Goal: Transaction & Acquisition: Purchase product/service

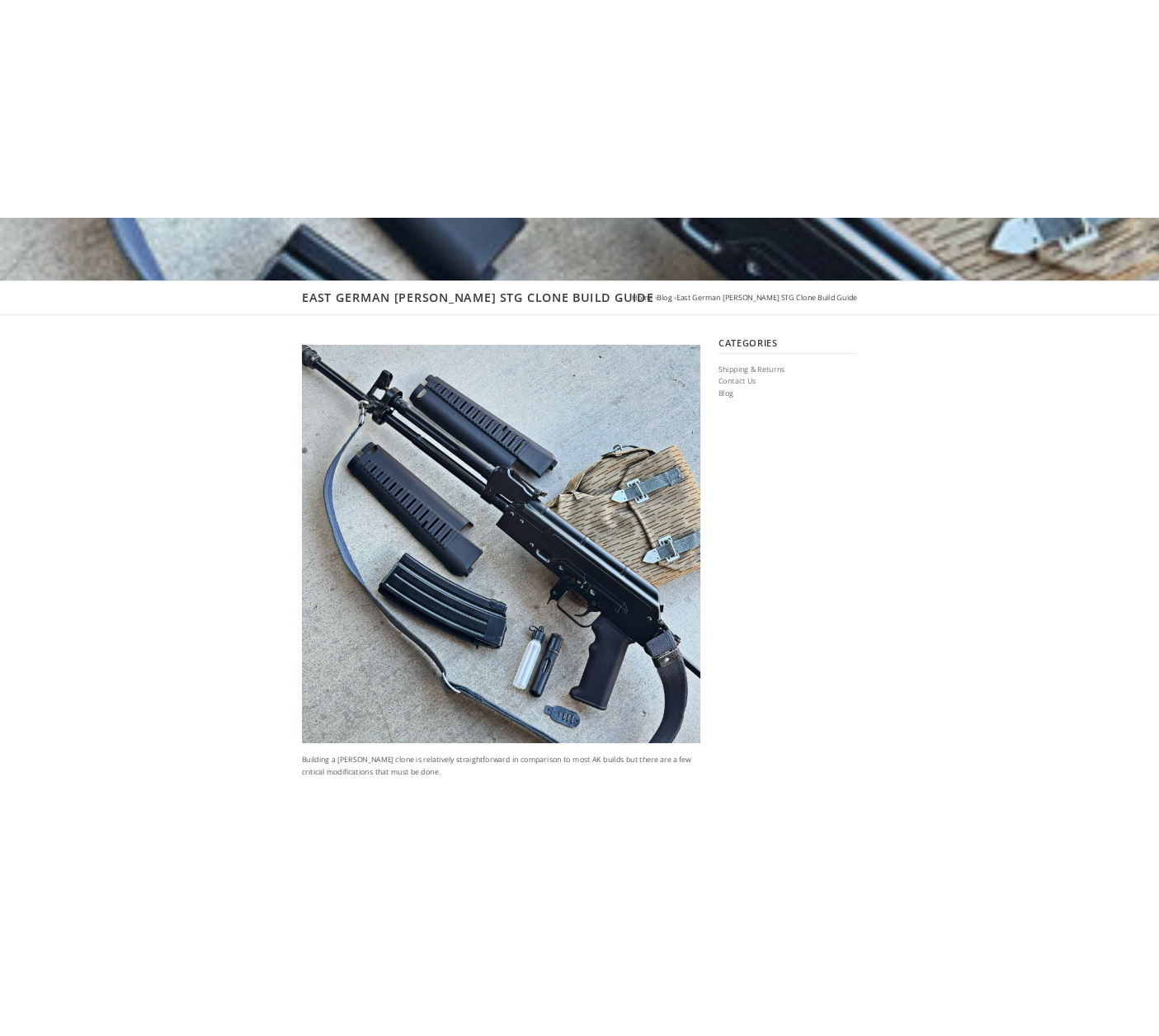
scroll to position [330, 0]
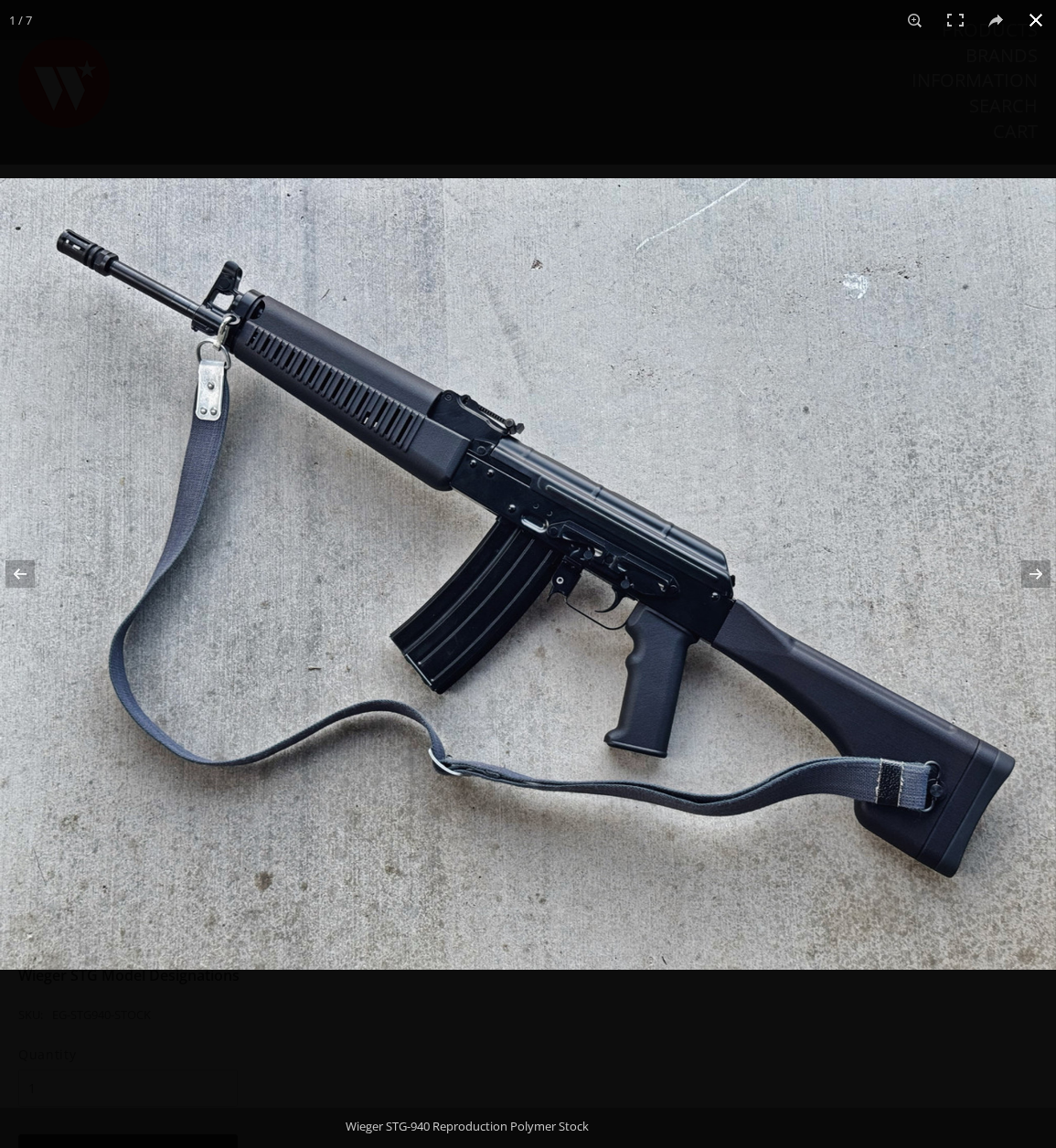
click at [897, 122] on div at bounding box center [528, 574] width 1056 height 1148
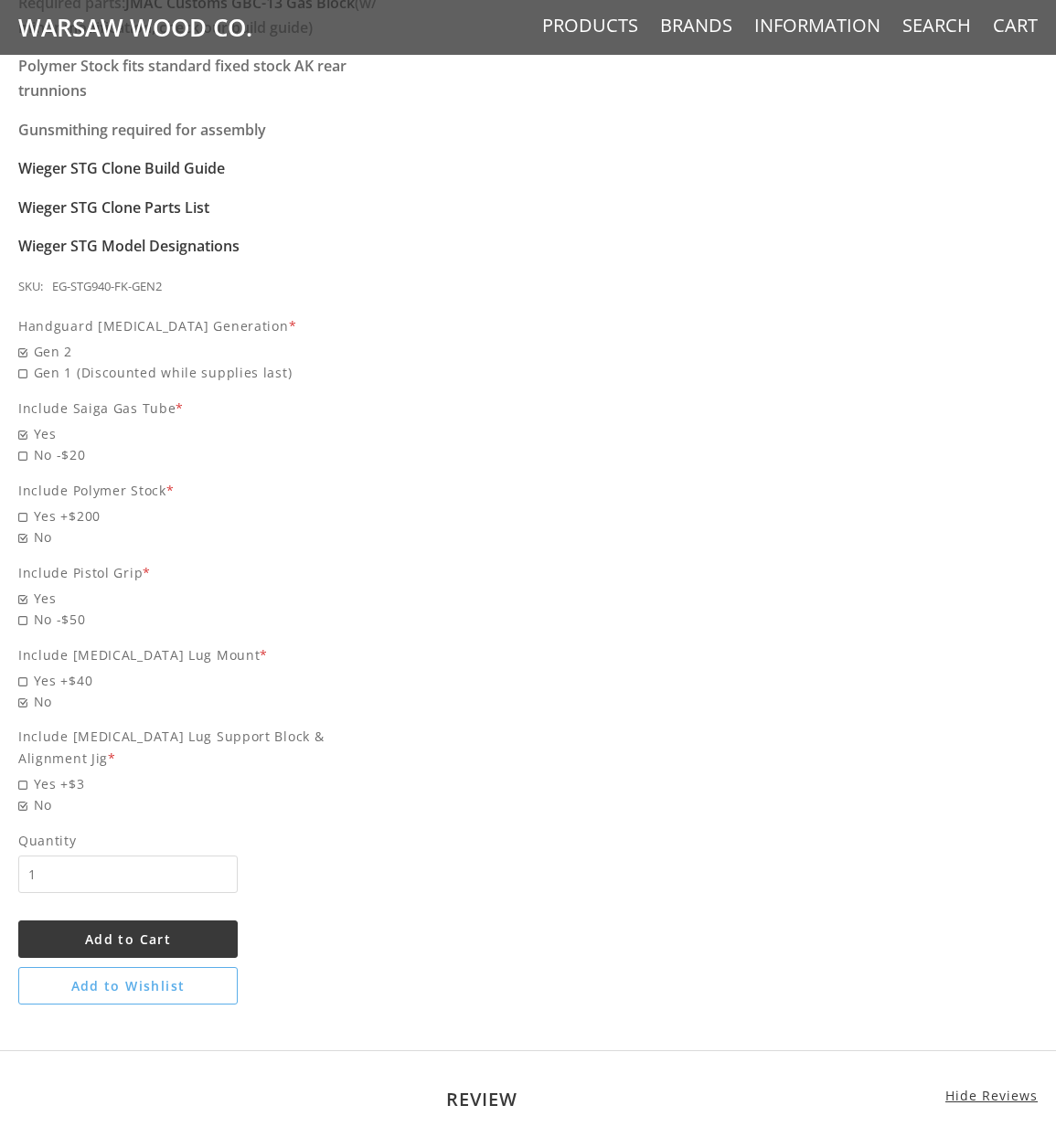
scroll to position [1645, 0]
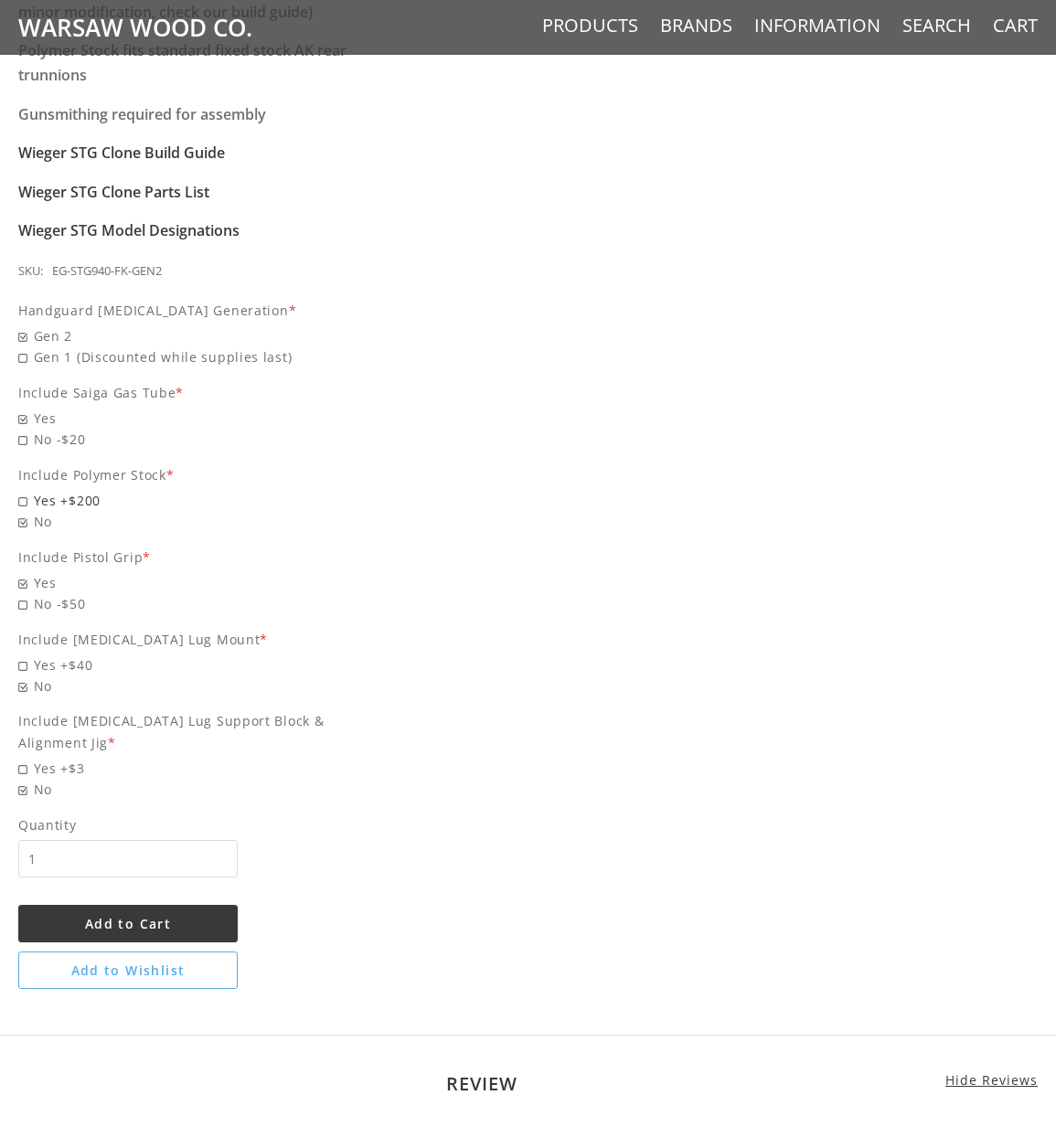
click at [29, 490] on span "Yes +$200" at bounding box center [204, 500] width 371 height 21
click at [29, 490] on input "Yes +$200" at bounding box center [146, 490] width 256 height 1
radio input "true"
drag, startPoint x: 25, startPoint y: 616, endPoint x: 132, endPoint y: 603, distance: 107.8
click at [26, 654] on span "Yes +$40" at bounding box center [204, 664] width 371 height 21
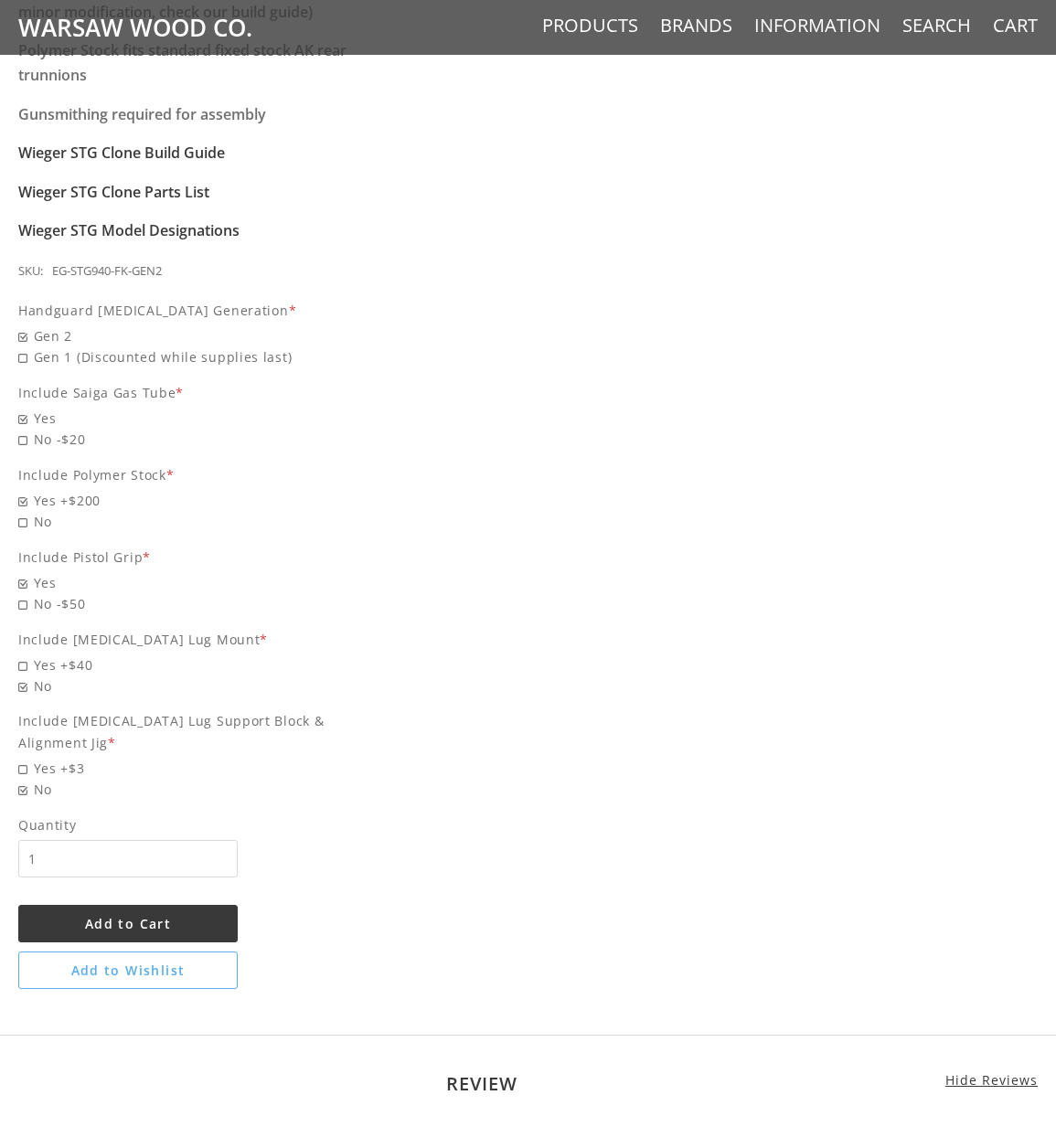
click at [26, 654] on input "Yes +$40" at bounding box center [146, 654] width 256 height 1
radio input "true"
click at [42, 758] on span "Yes +$3" at bounding box center [204, 768] width 371 height 21
click at [42, 758] on input "Yes +$3" at bounding box center [146, 758] width 256 height 1
radio input "true"
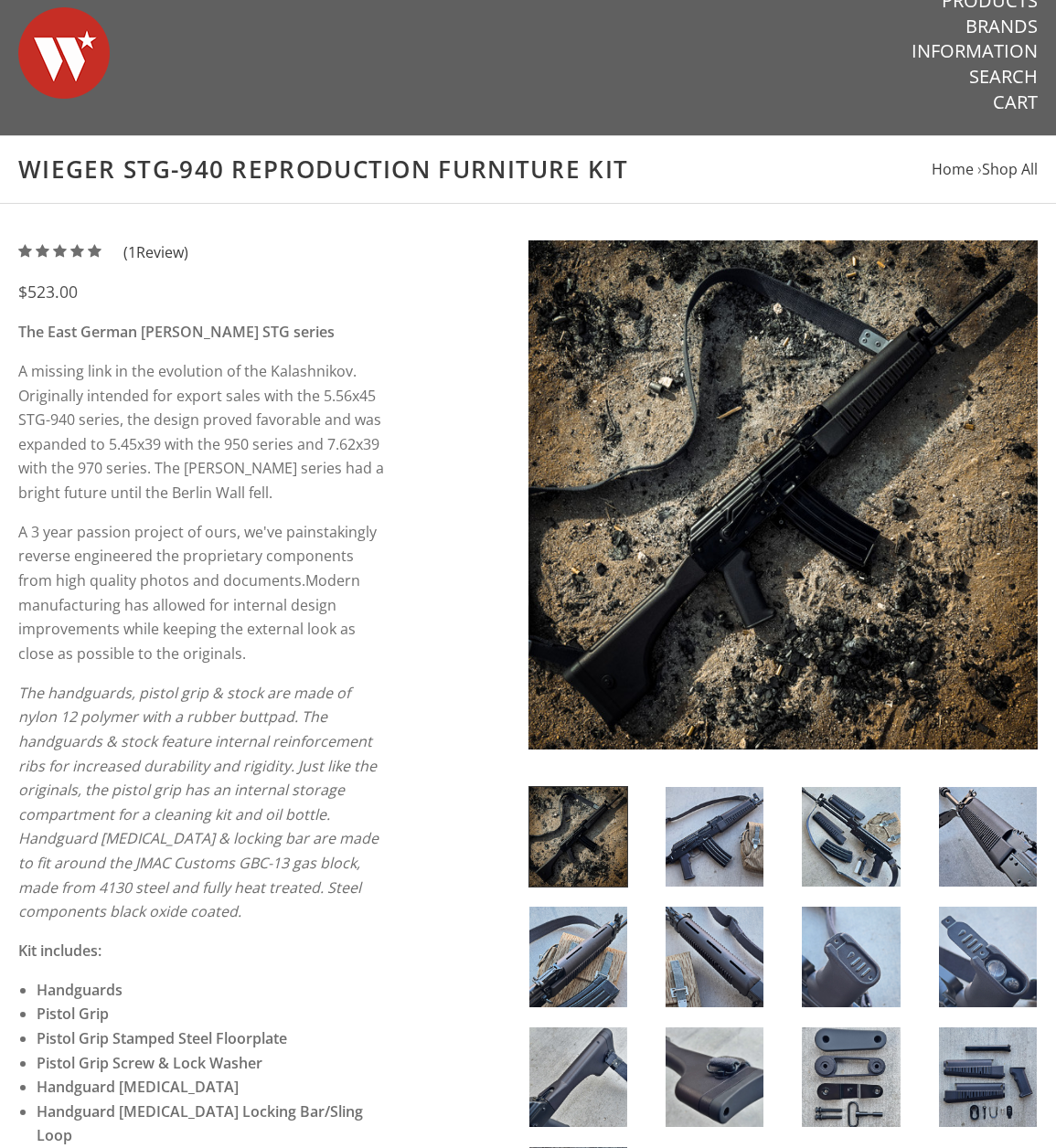
scroll to position [0, 0]
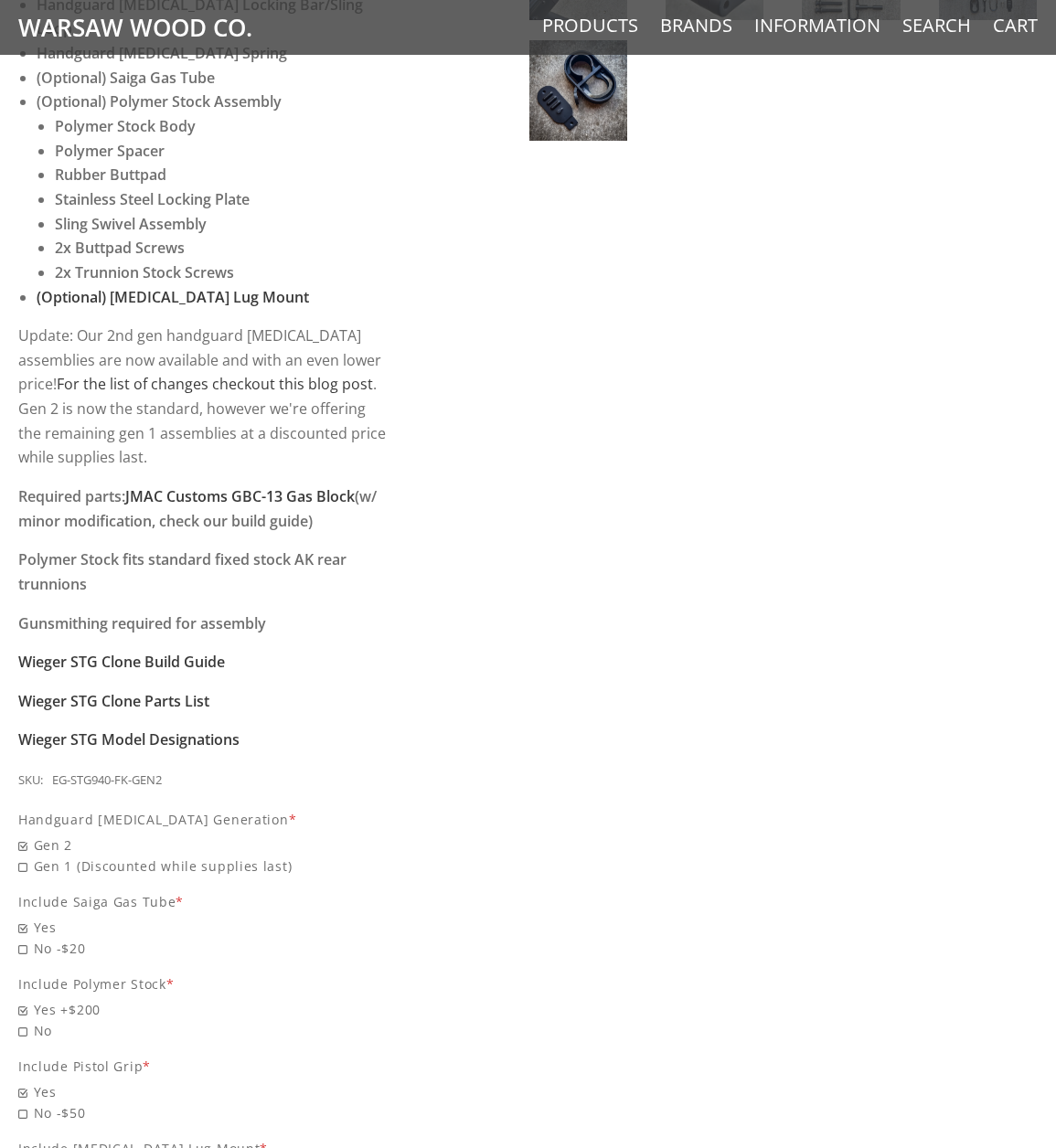
scroll to position [1189, 0]
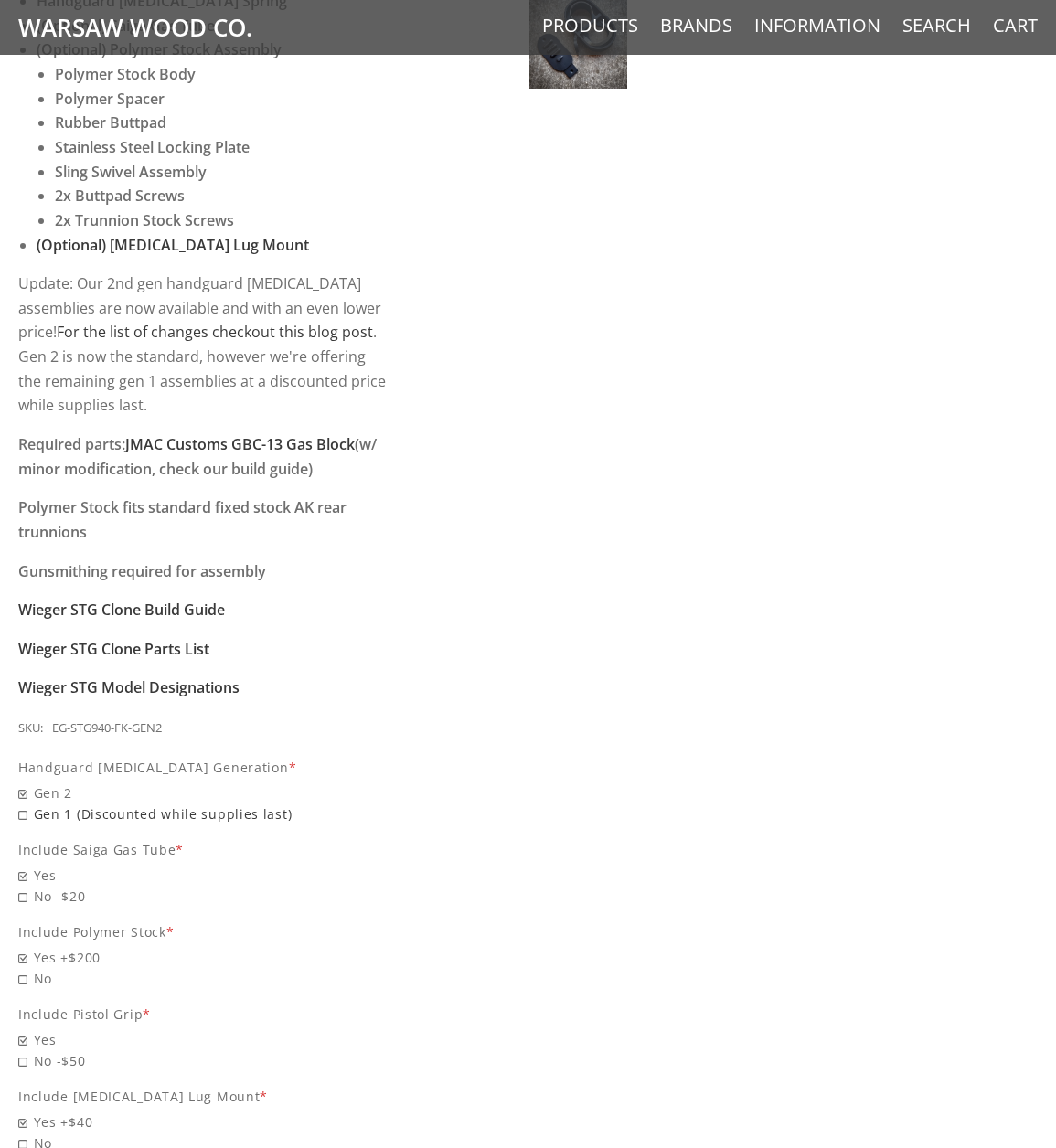
click at [30, 804] on span "Gen 1 (Discounted while supplies last)" at bounding box center [204, 814] width 371 height 21
click at [30, 804] on input "Gen 1 (Discounted while supplies last)" at bounding box center [146, 804] width 256 height 1
radio input "true"
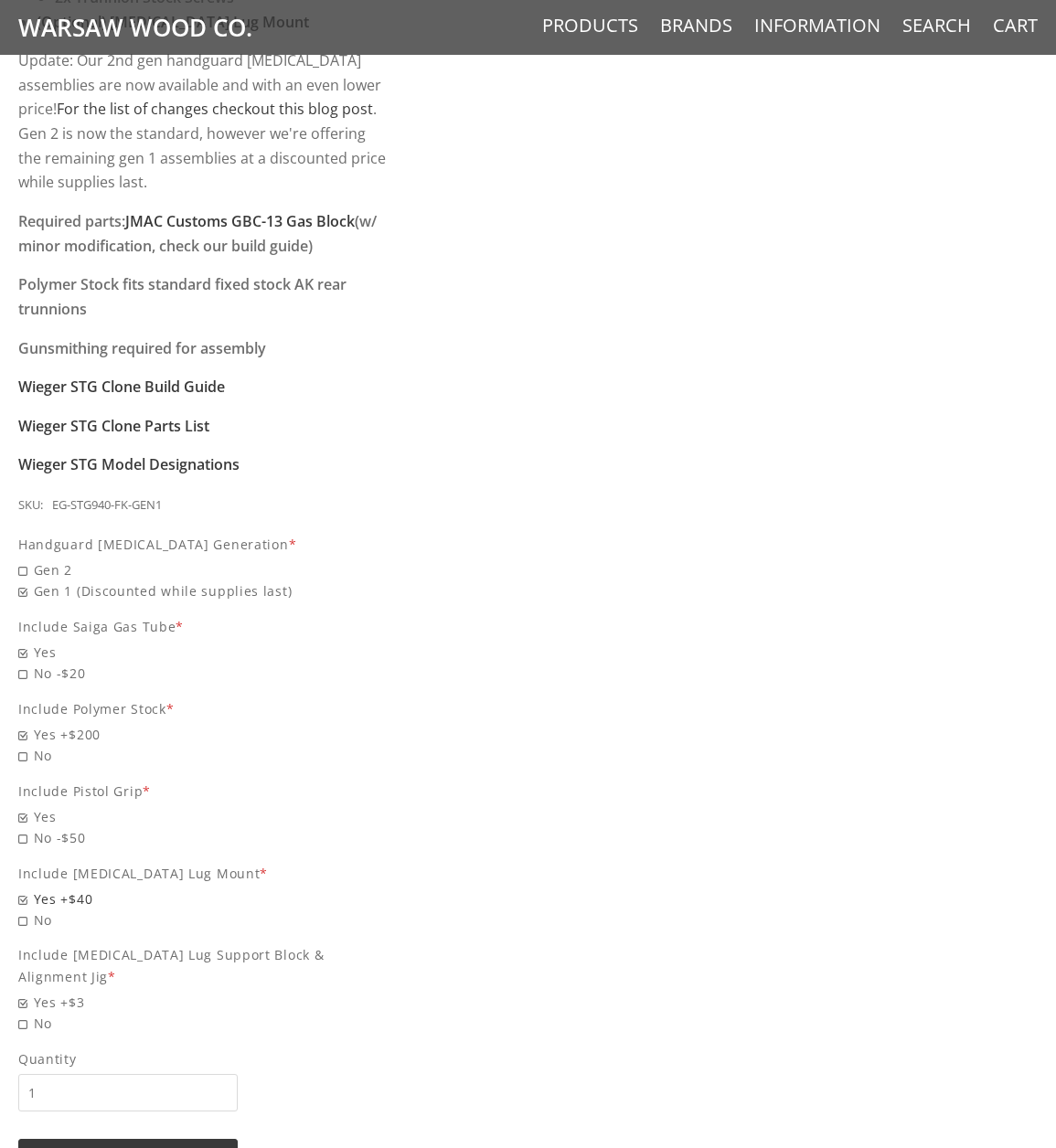
scroll to position [1554, 0]
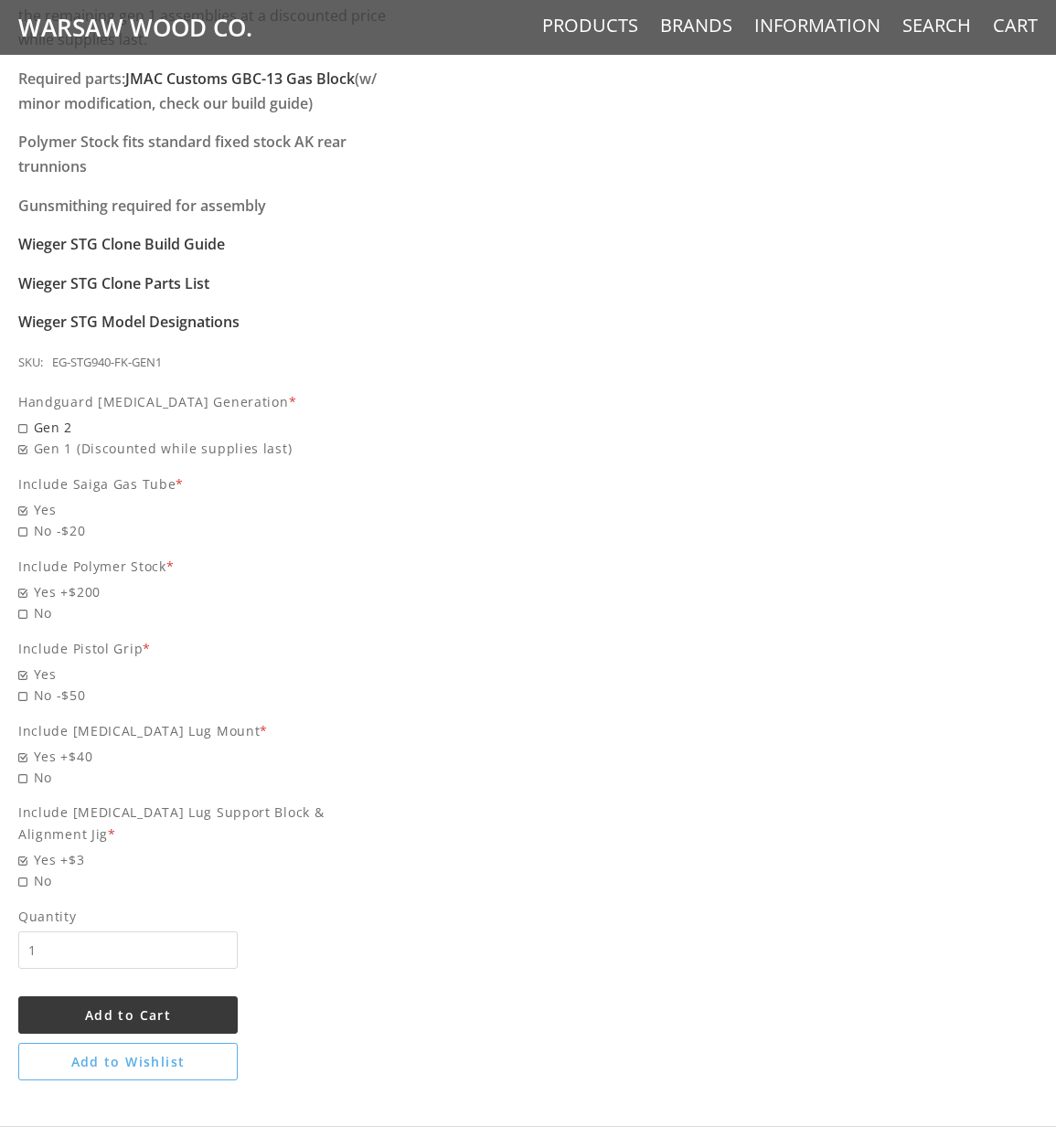
click at [22, 417] on span "Gen 2" at bounding box center [204, 427] width 371 height 21
click at [22, 417] on input "Gen 2" at bounding box center [146, 417] width 256 height 1
radio input "true"
click at [153, 1007] on span "Add to Cart" at bounding box center [127, 1015] width 86 height 18
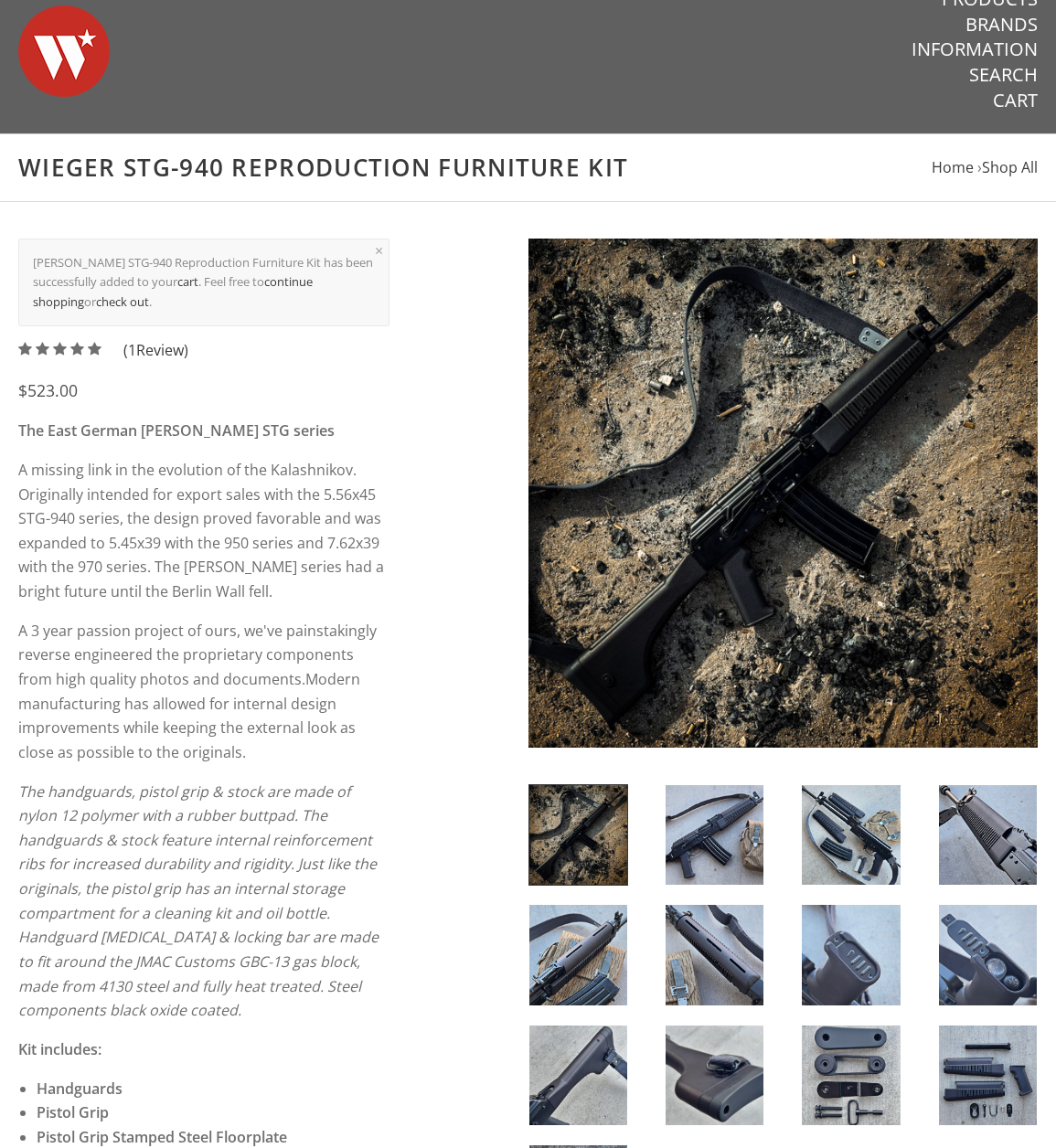
scroll to position [0, 0]
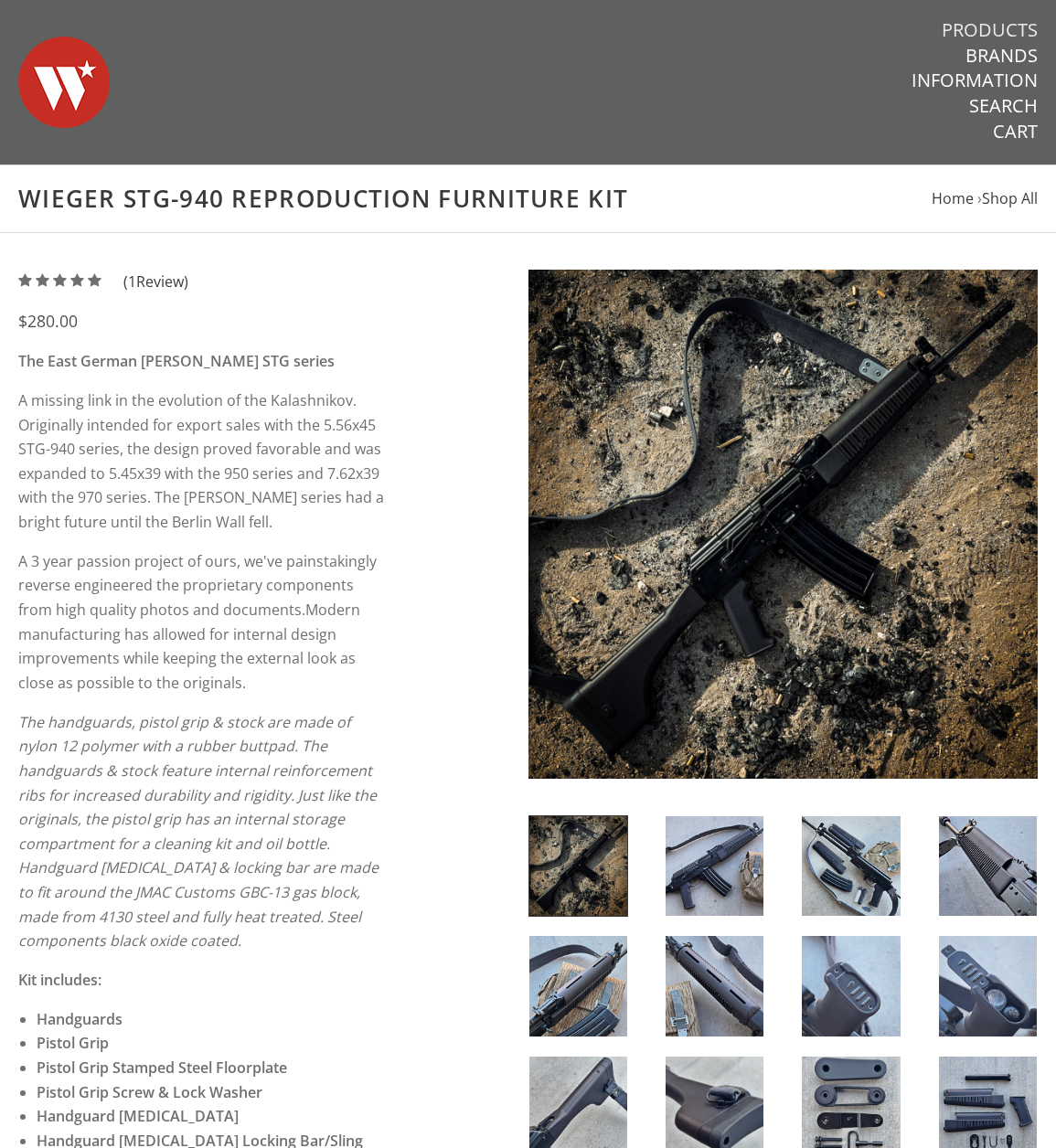
click at [962, 20] on link "Products" at bounding box center [990, 30] width 96 height 24
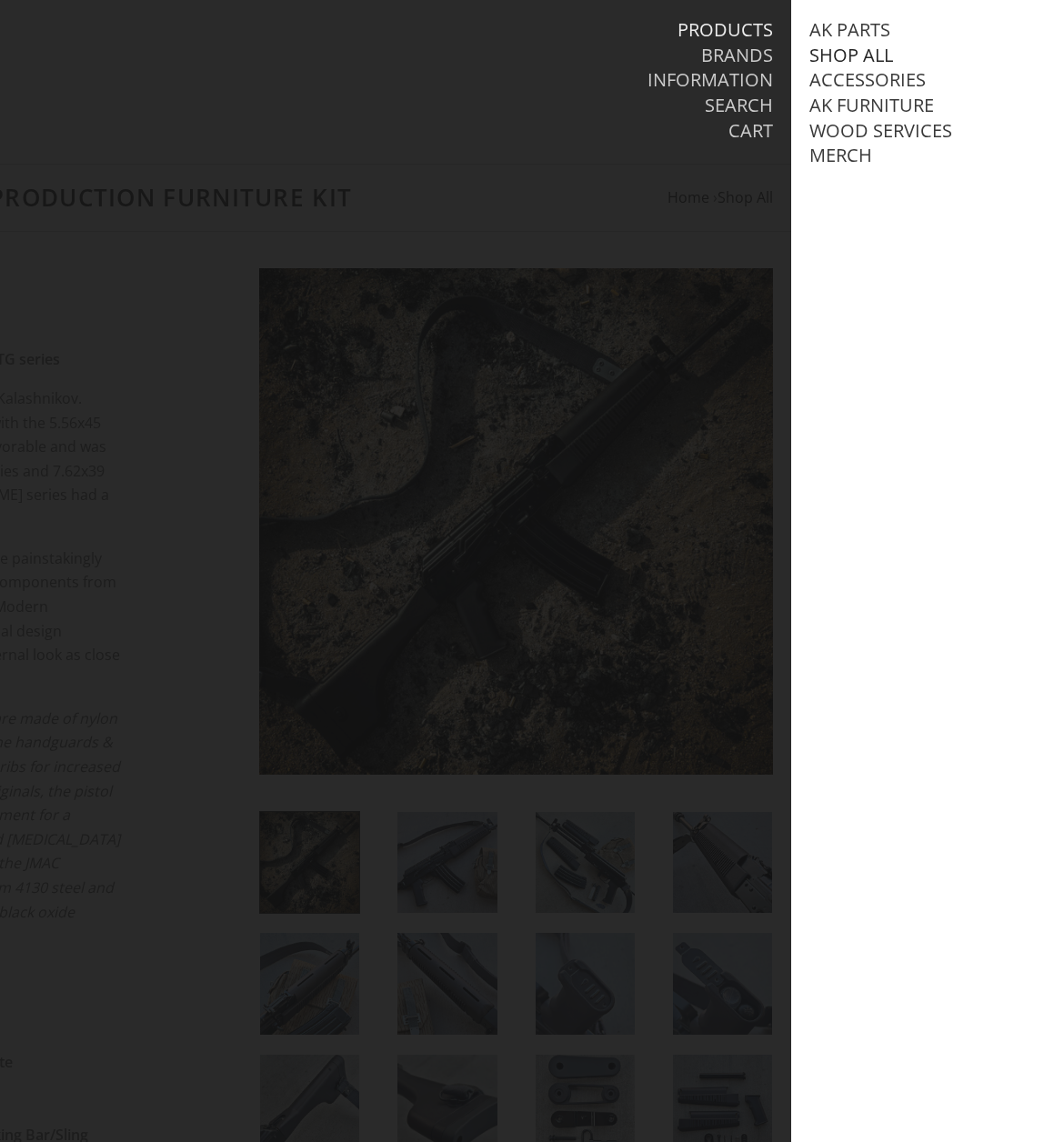
click at [872, 51] on link "Shop All" at bounding box center [851, 56] width 84 height 24
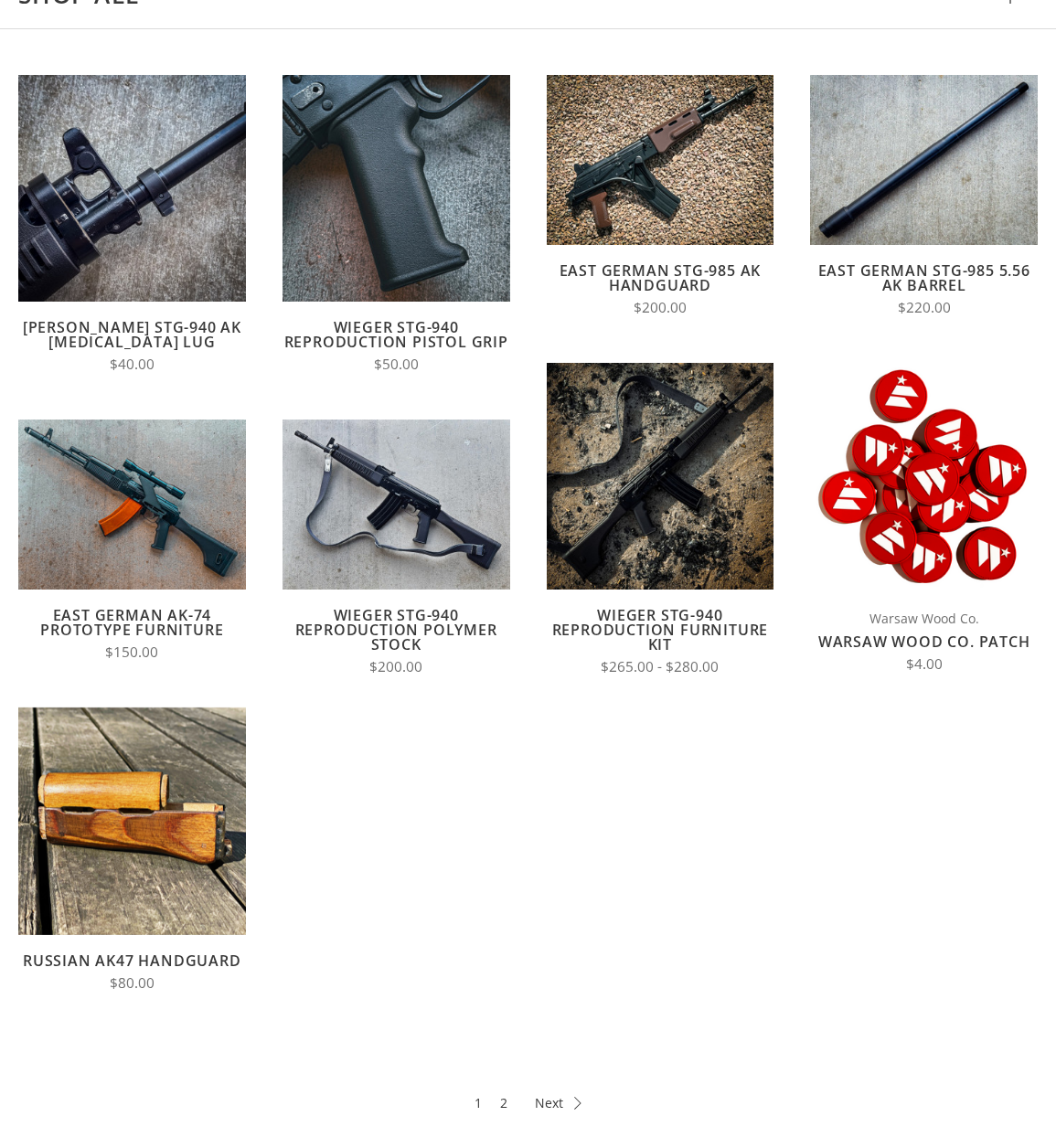
scroll to position [274, 0]
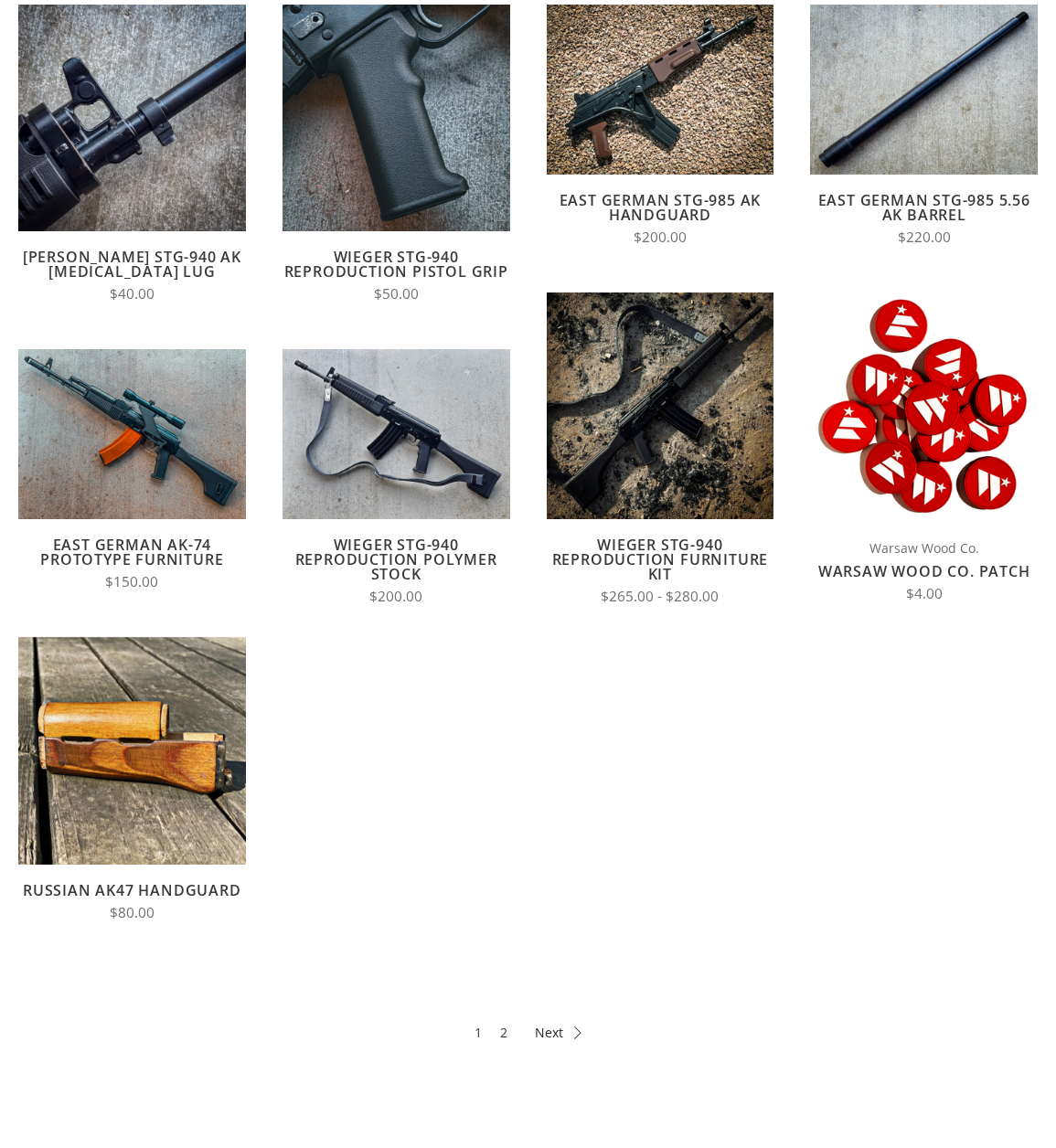
click at [549, 1032] on icon at bounding box center [558, 1033] width 47 height 13
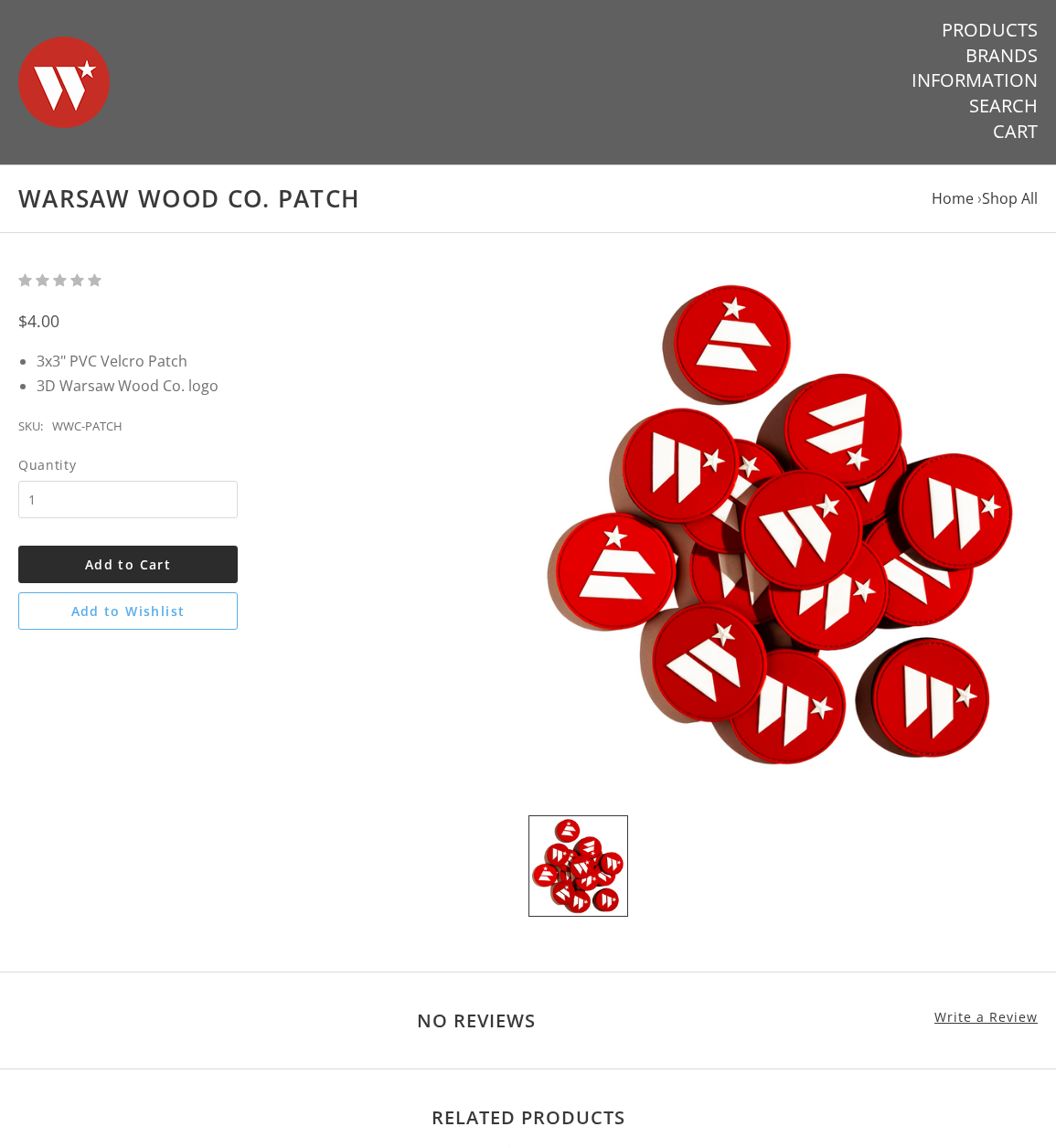
click at [148, 559] on span "Add to Cart" at bounding box center [127, 564] width 86 height 18
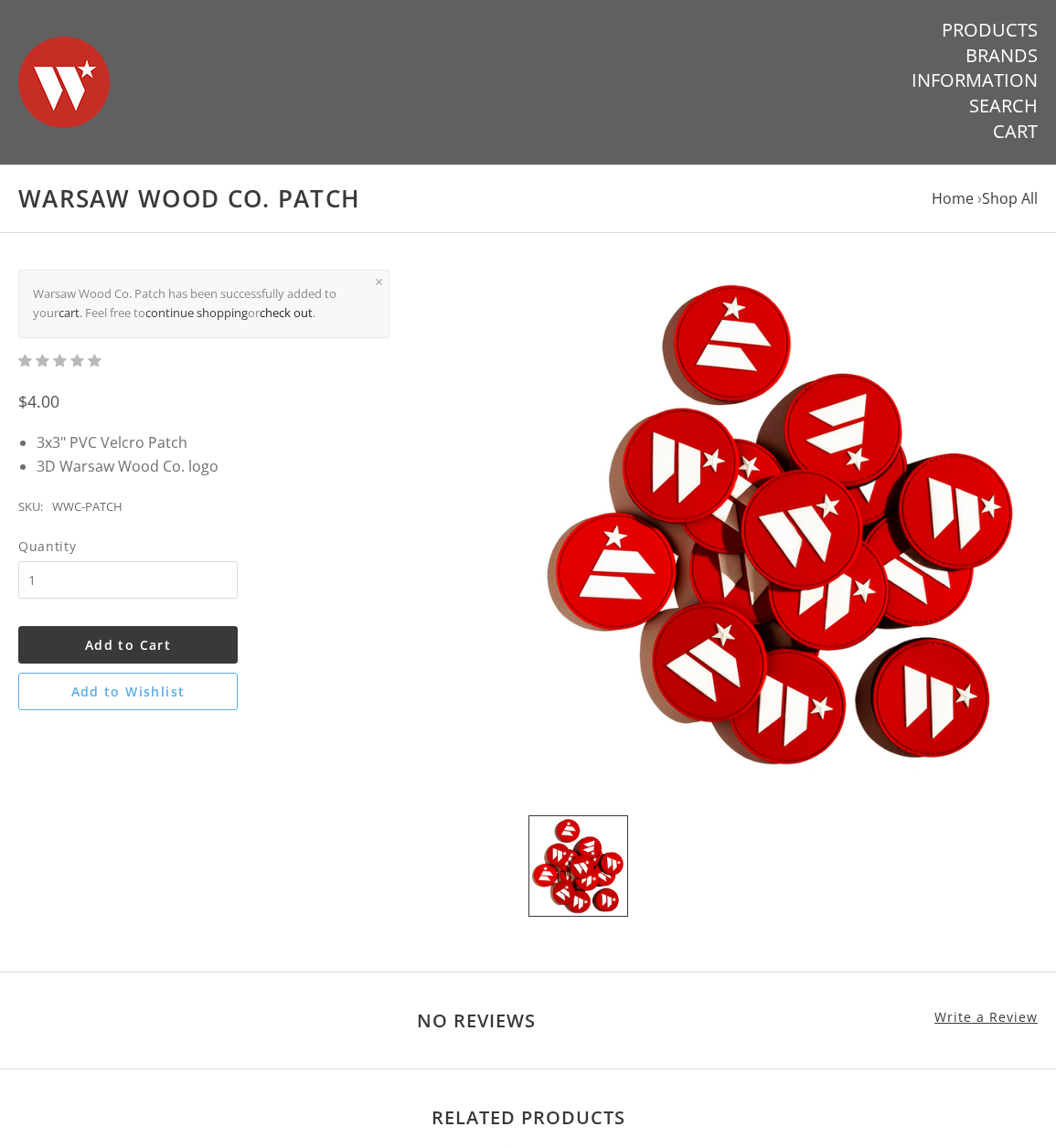
click at [271, 309] on link "check out" at bounding box center [285, 313] width 53 height 17
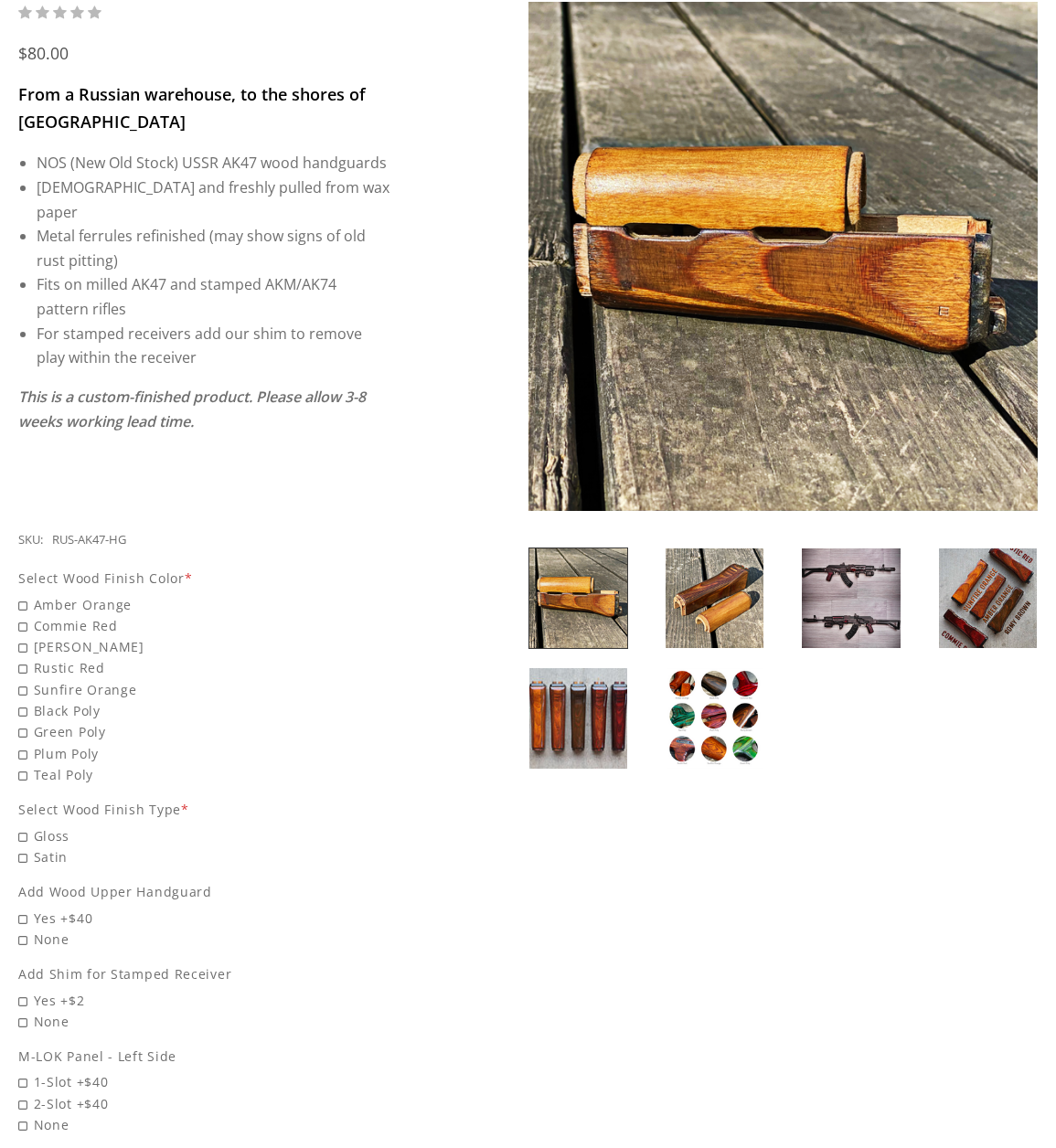
scroll to position [274, 0]
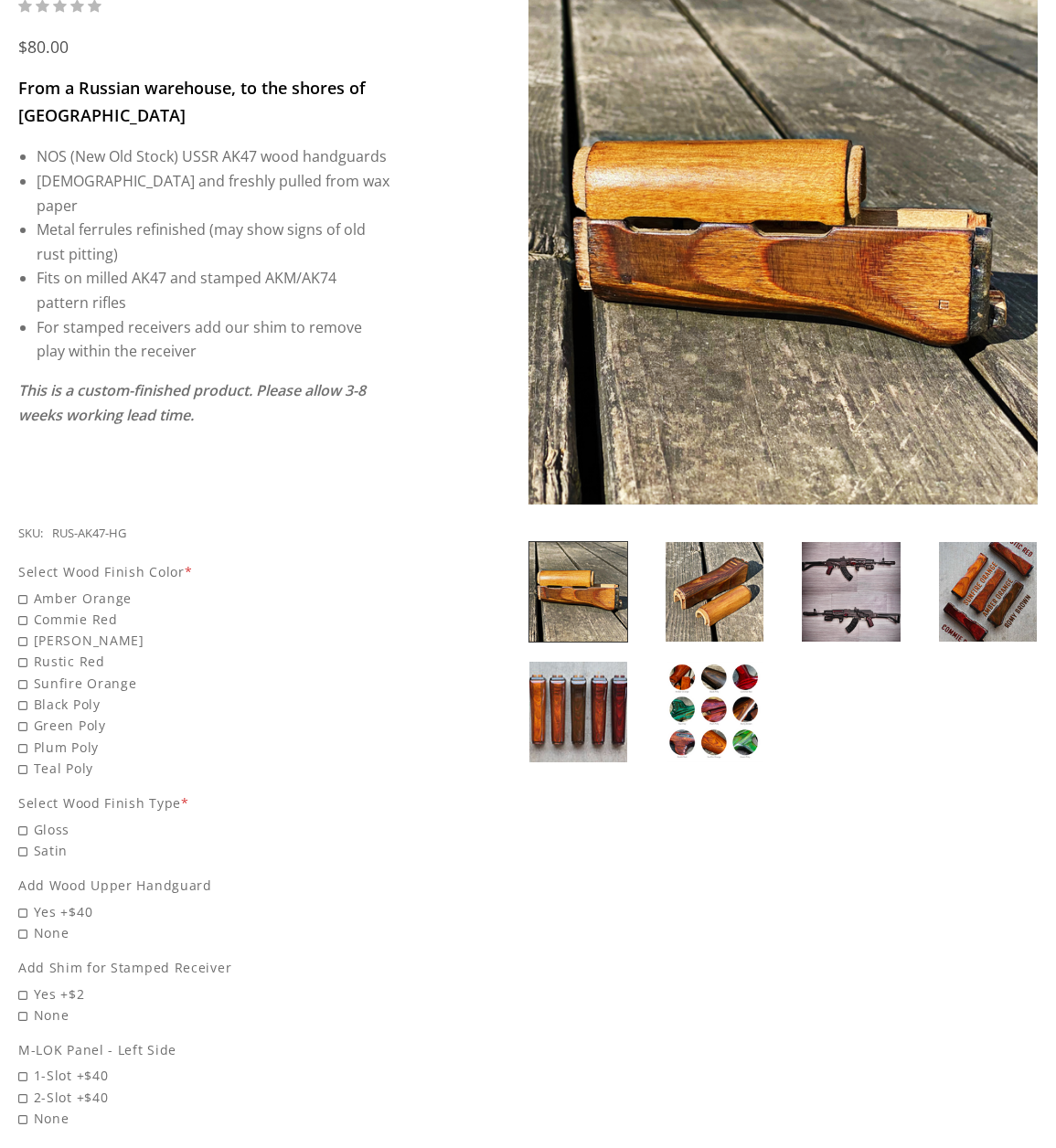
click at [957, 607] on img at bounding box center [988, 592] width 98 height 100
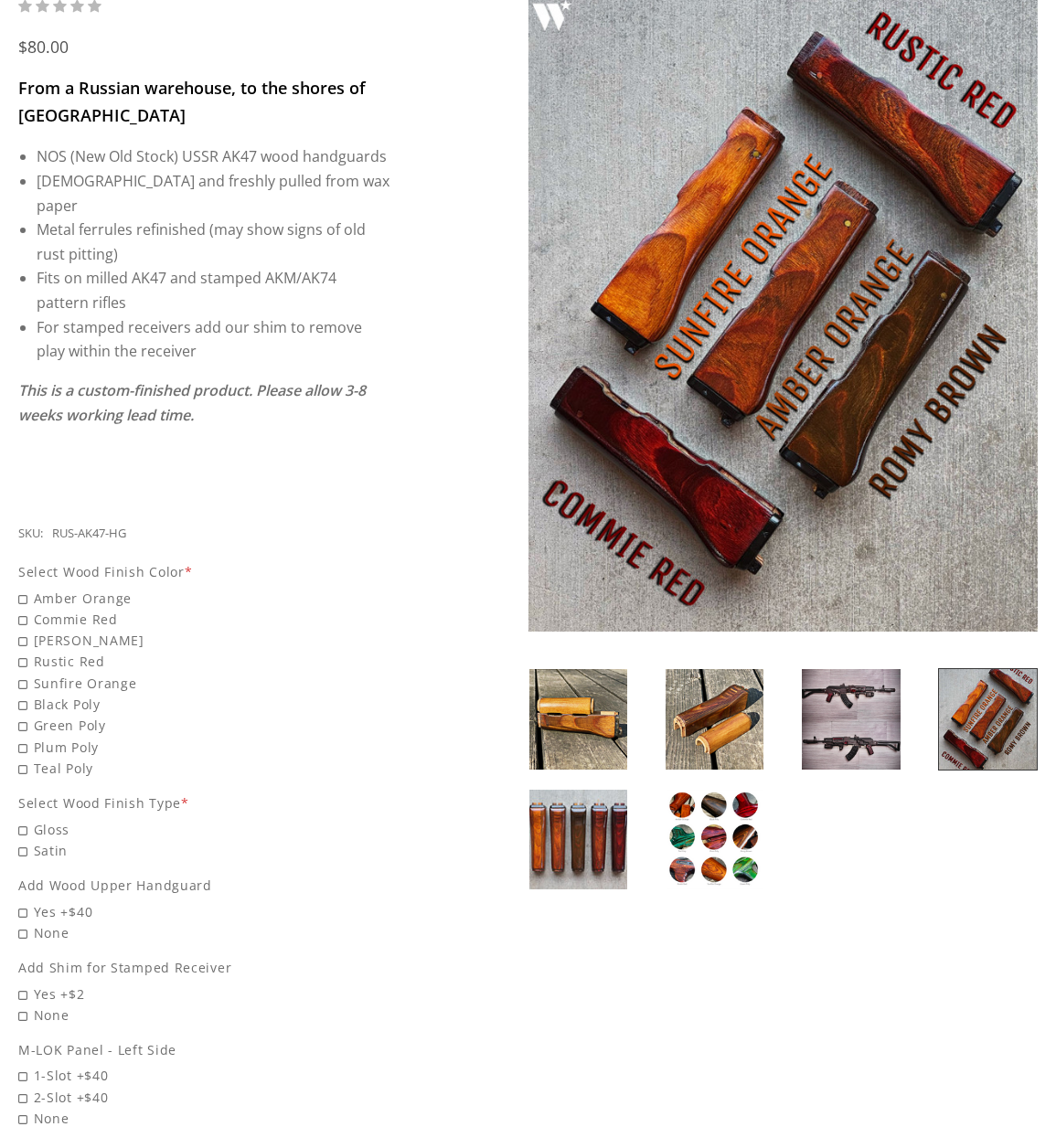
click at [579, 839] on img at bounding box center [579, 840] width 98 height 100
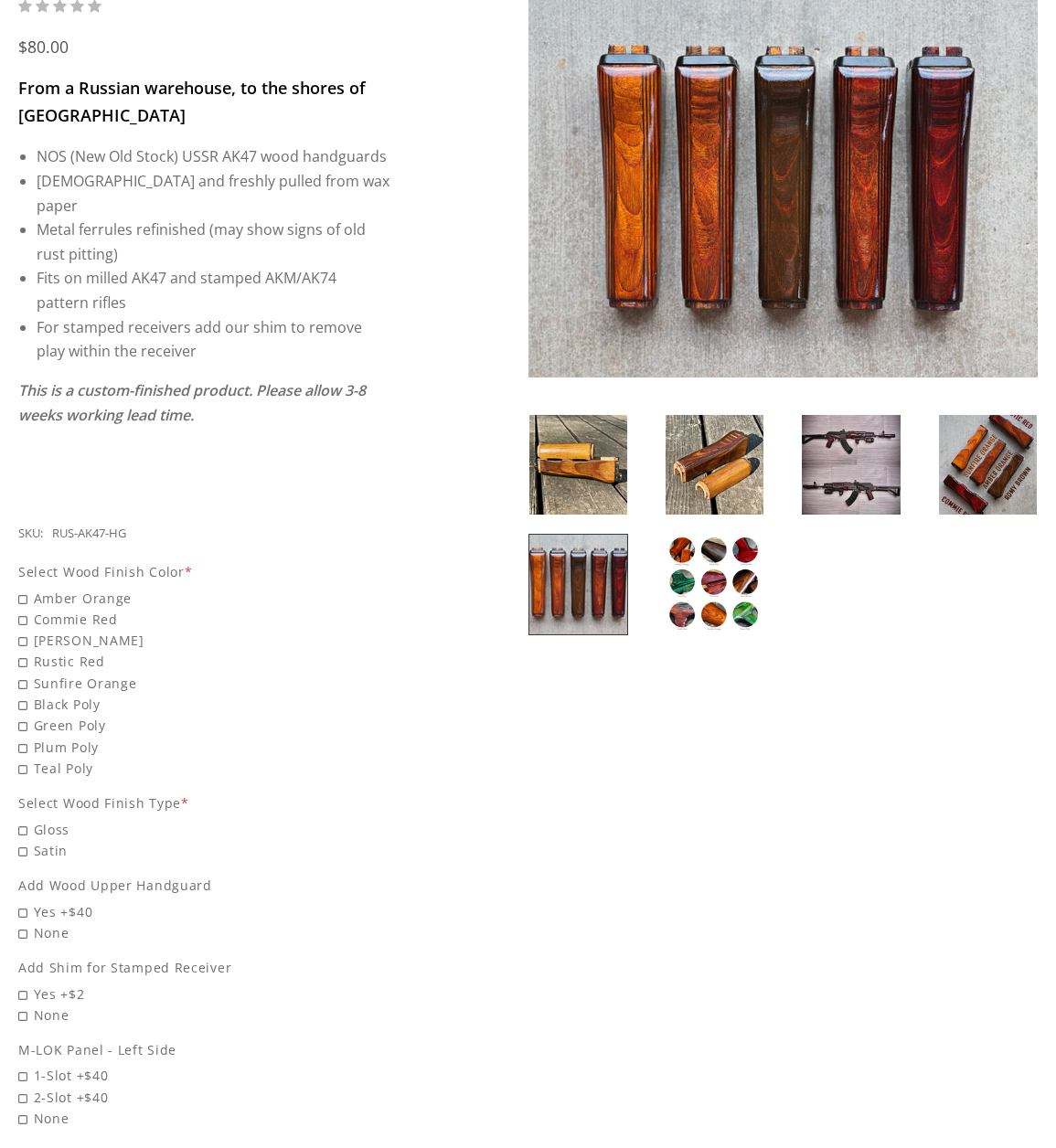
click at [719, 568] on img at bounding box center [714, 584] width 98 height 100
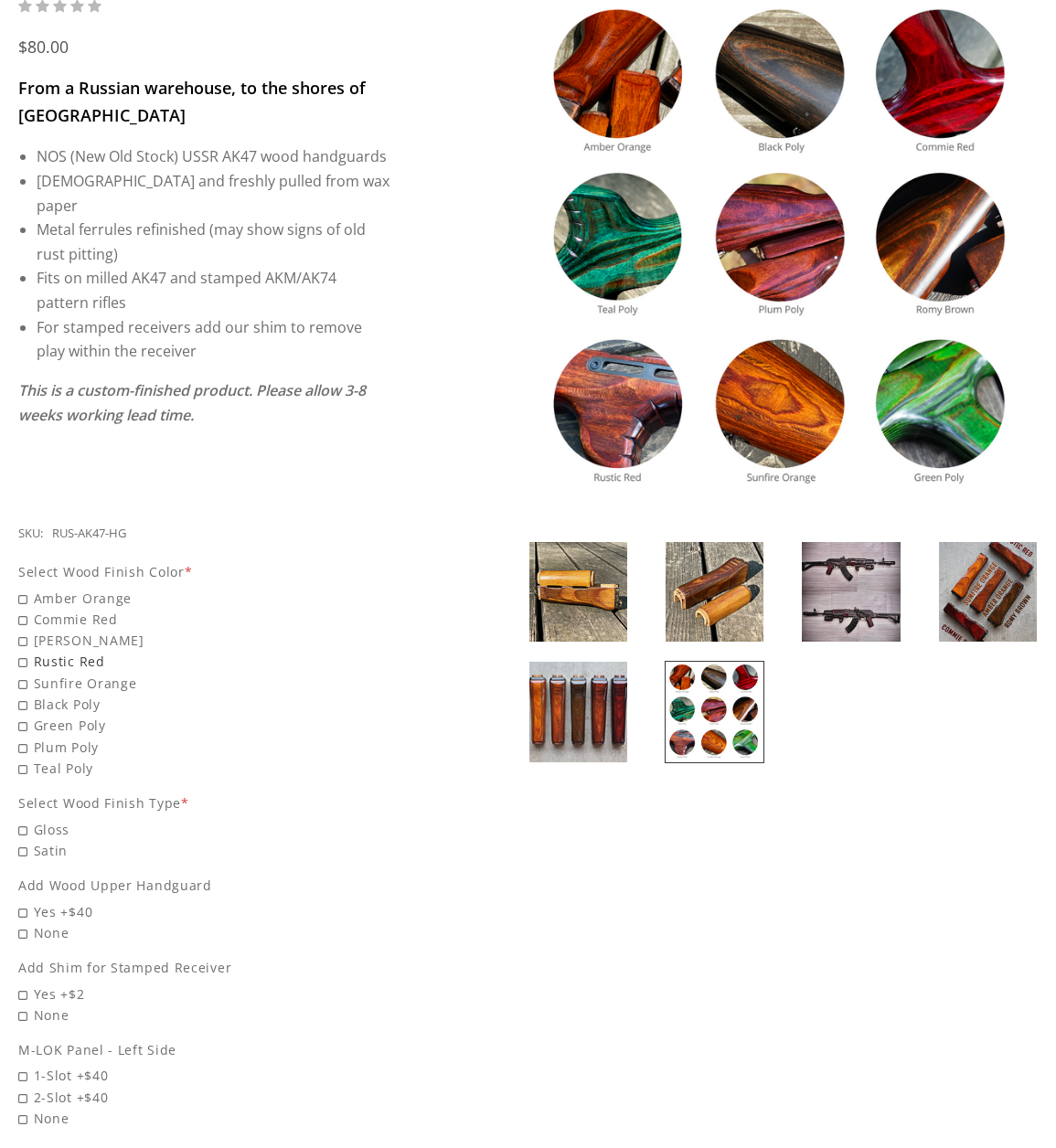
click at [55, 651] on span "Rustic Red" at bounding box center [204, 661] width 371 height 21
click at [55, 651] on input "Rustic Red" at bounding box center [146, 651] width 256 height 1
radio input "true"
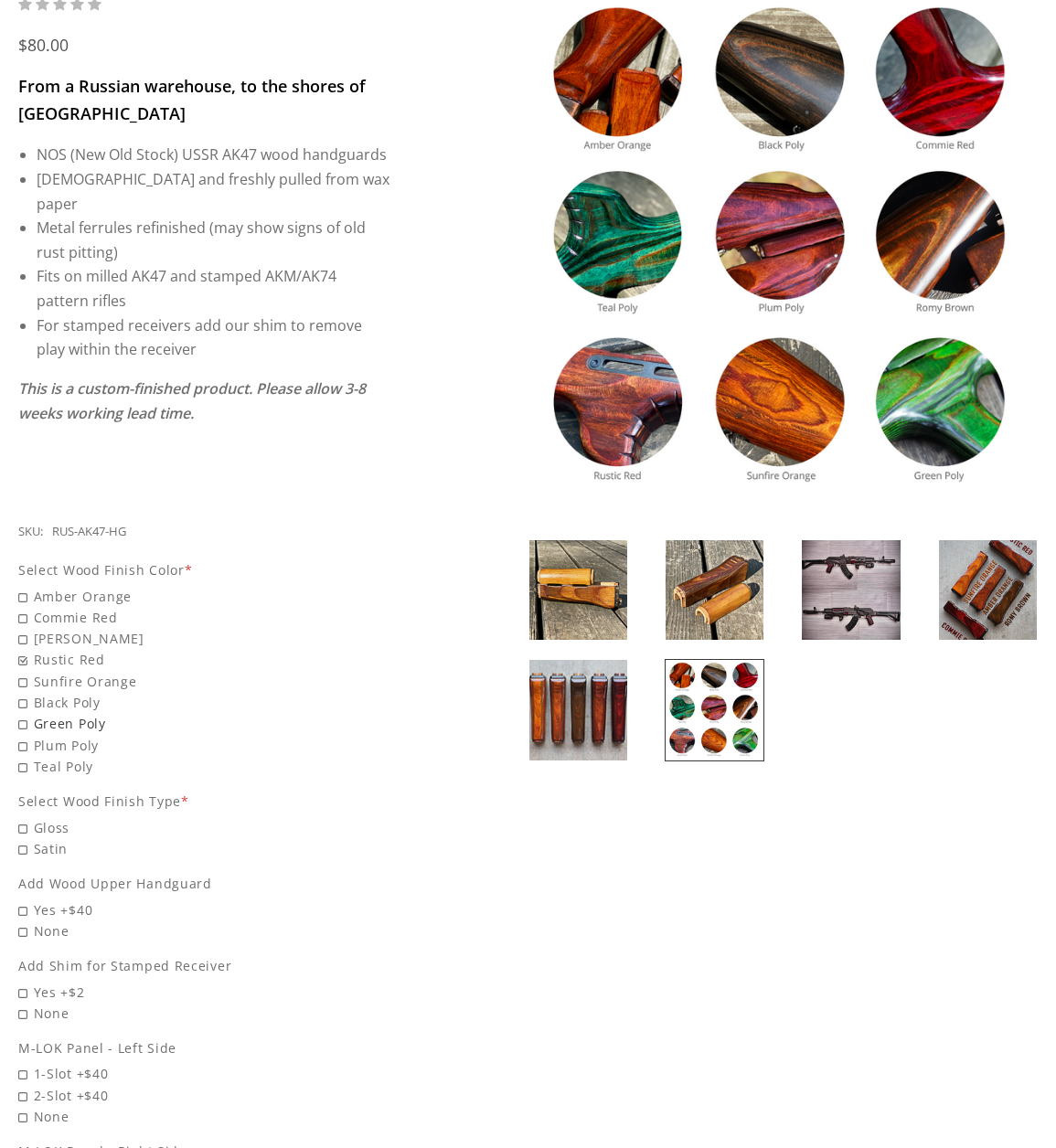
scroll to position [365, 0]
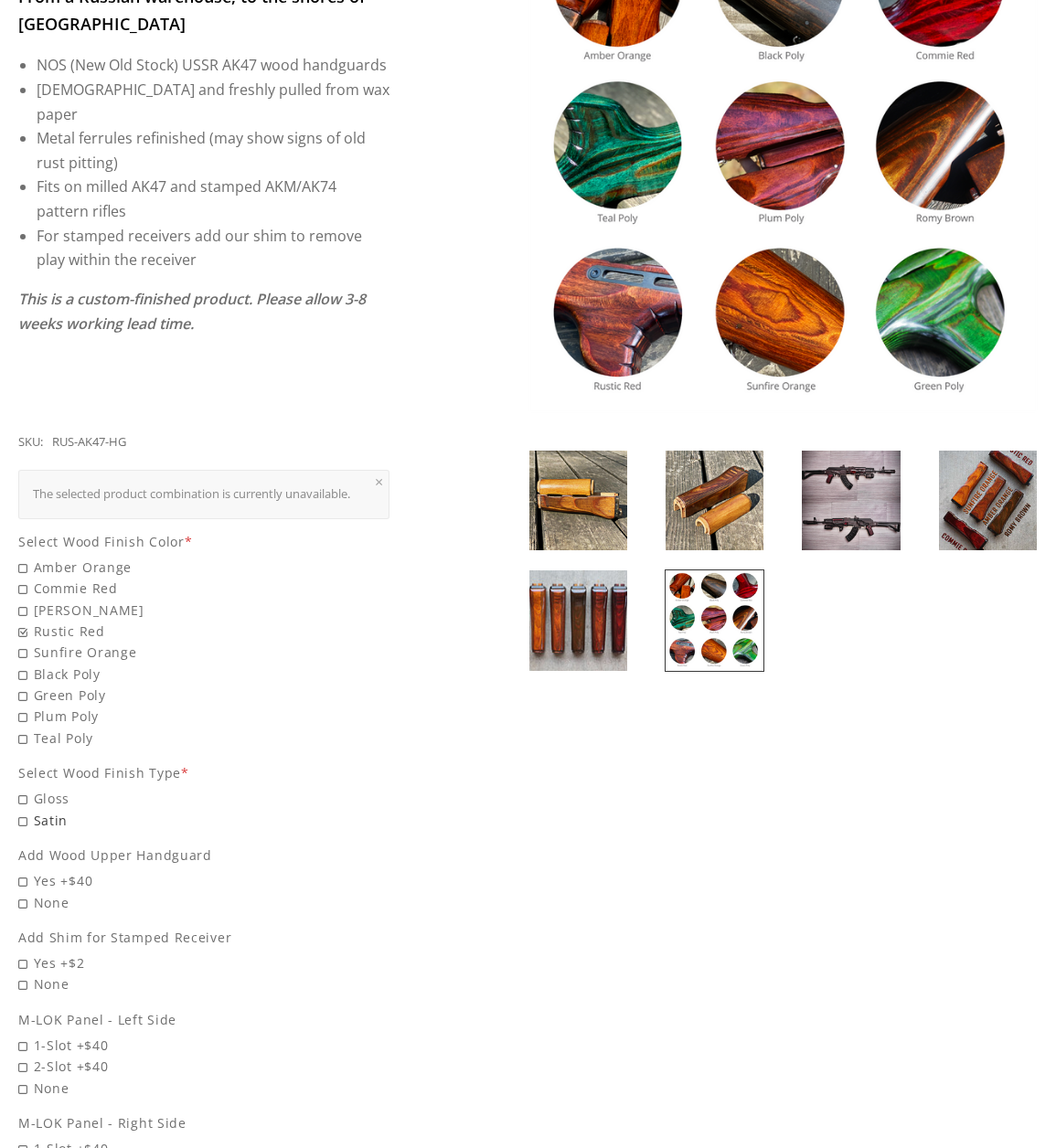
click at [36, 810] on span "Satin" at bounding box center [204, 820] width 371 height 21
click at [36, 810] on input "Satin" at bounding box center [146, 810] width 256 height 1
radio input "true"
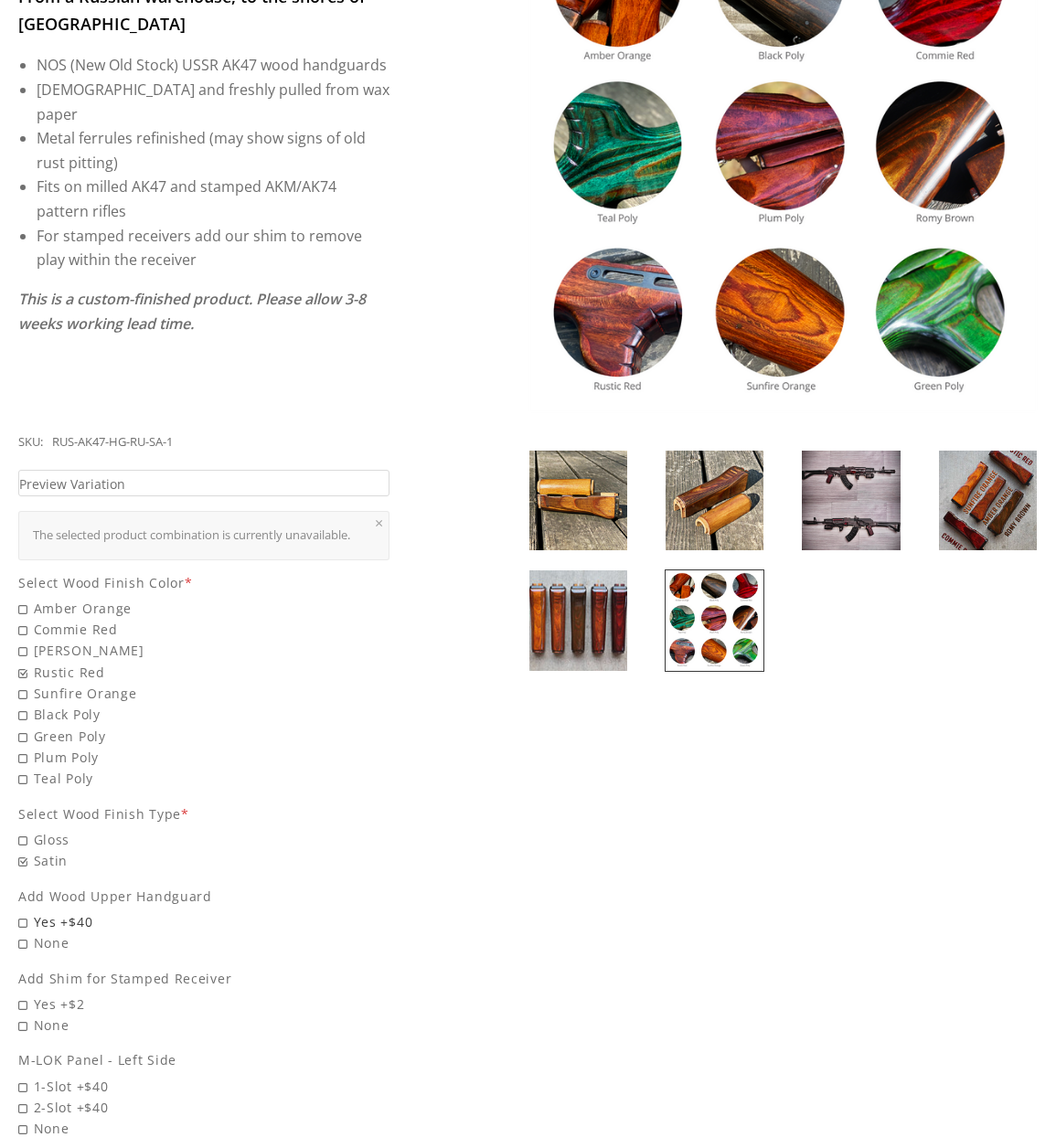
click at [39, 912] on span "Yes +$40" at bounding box center [204, 922] width 371 height 21
click at [39, 912] on input "Yes +$40" at bounding box center [146, 912] width 256 height 1
radio input "true"
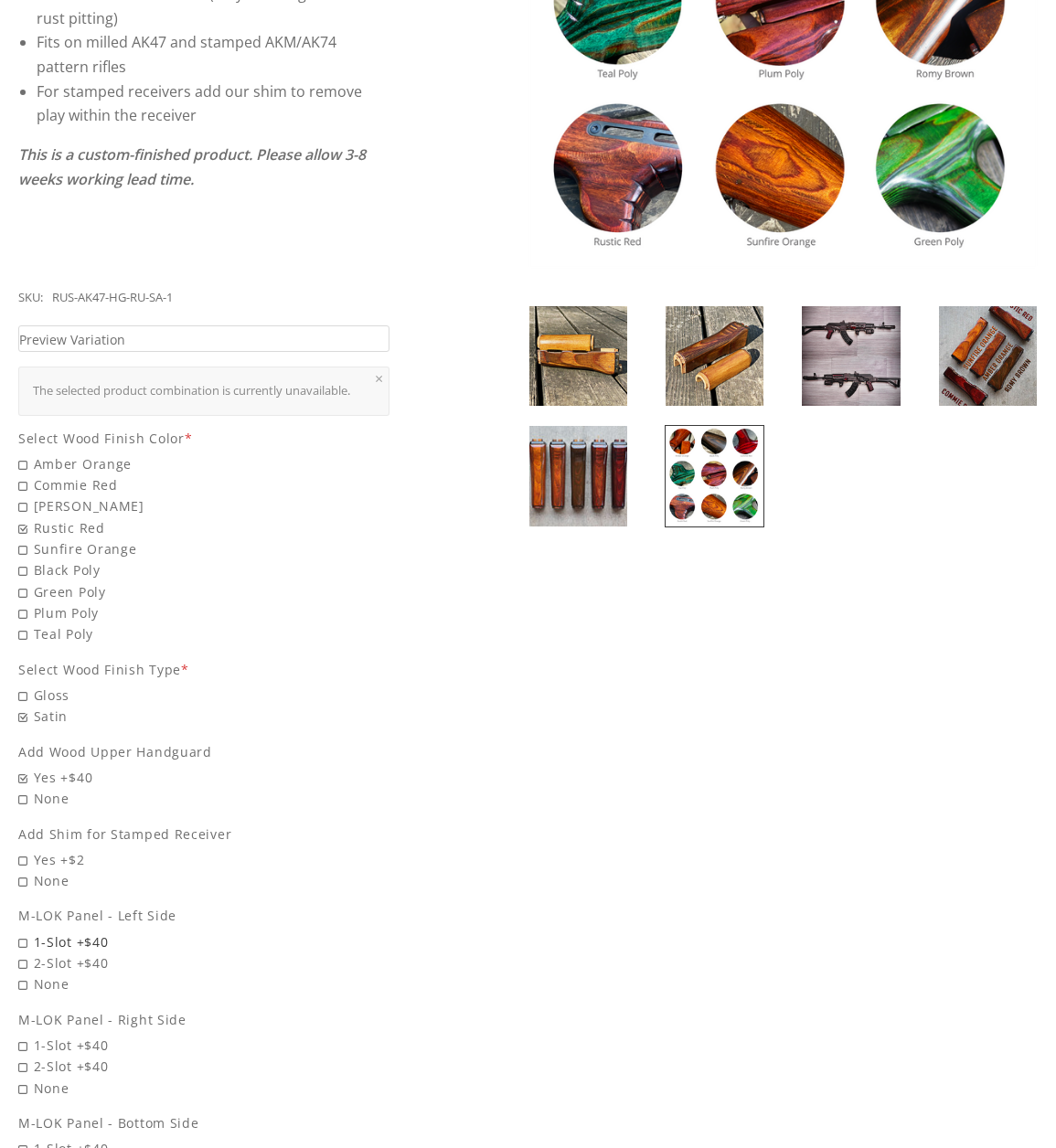
scroll to position [548, 0]
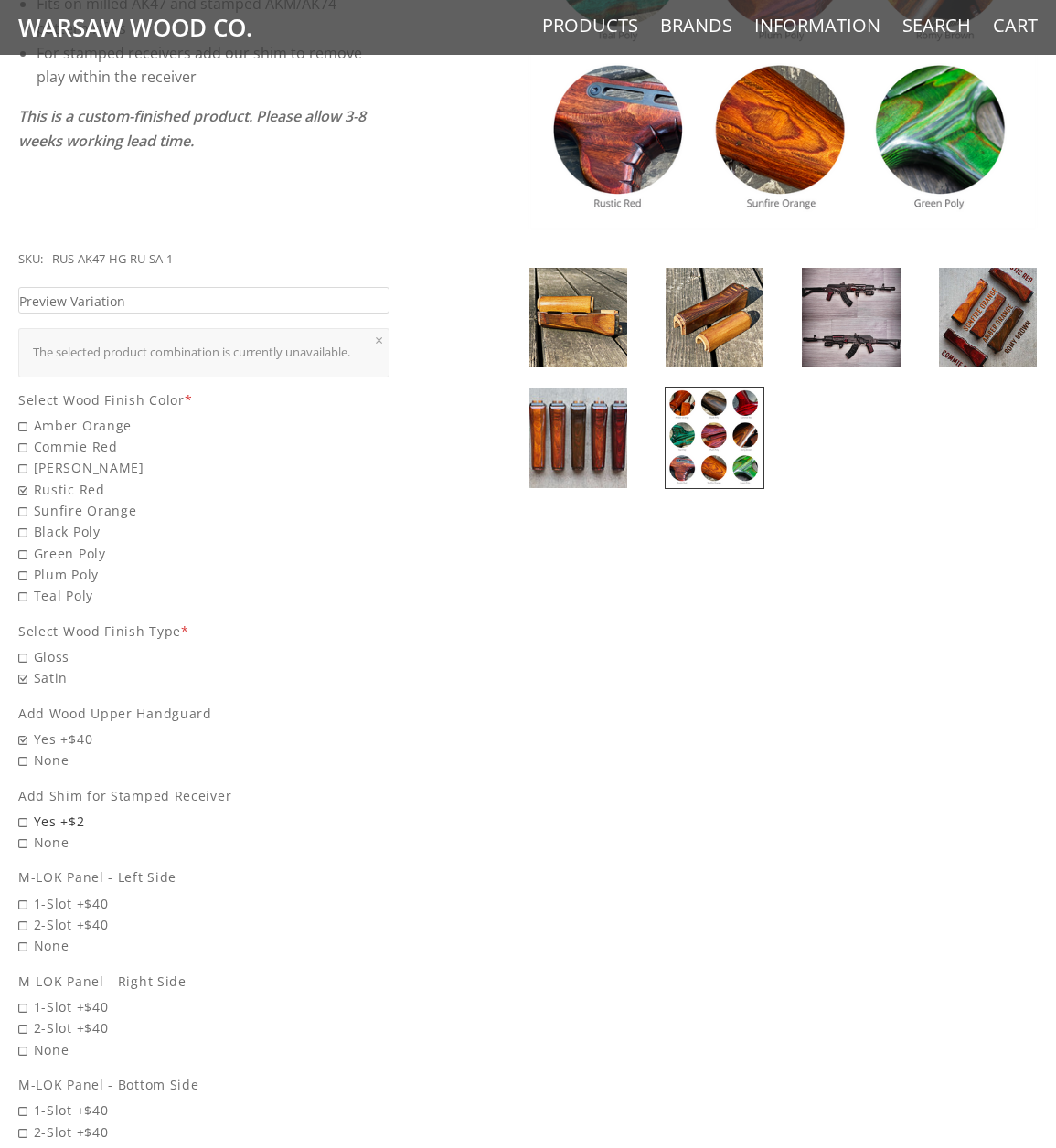
click at [20, 811] on span "Yes +$2" at bounding box center [204, 821] width 371 height 21
click at [20, 811] on input "Yes +$2" at bounding box center [146, 811] width 256 height 1
radio input "true"
click at [27, 915] on span "2-Slot +$40" at bounding box center [204, 925] width 371 height 21
click at [27, 915] on input "2-Slot +$40" at bounding box center [146, 915] width 256 height 1
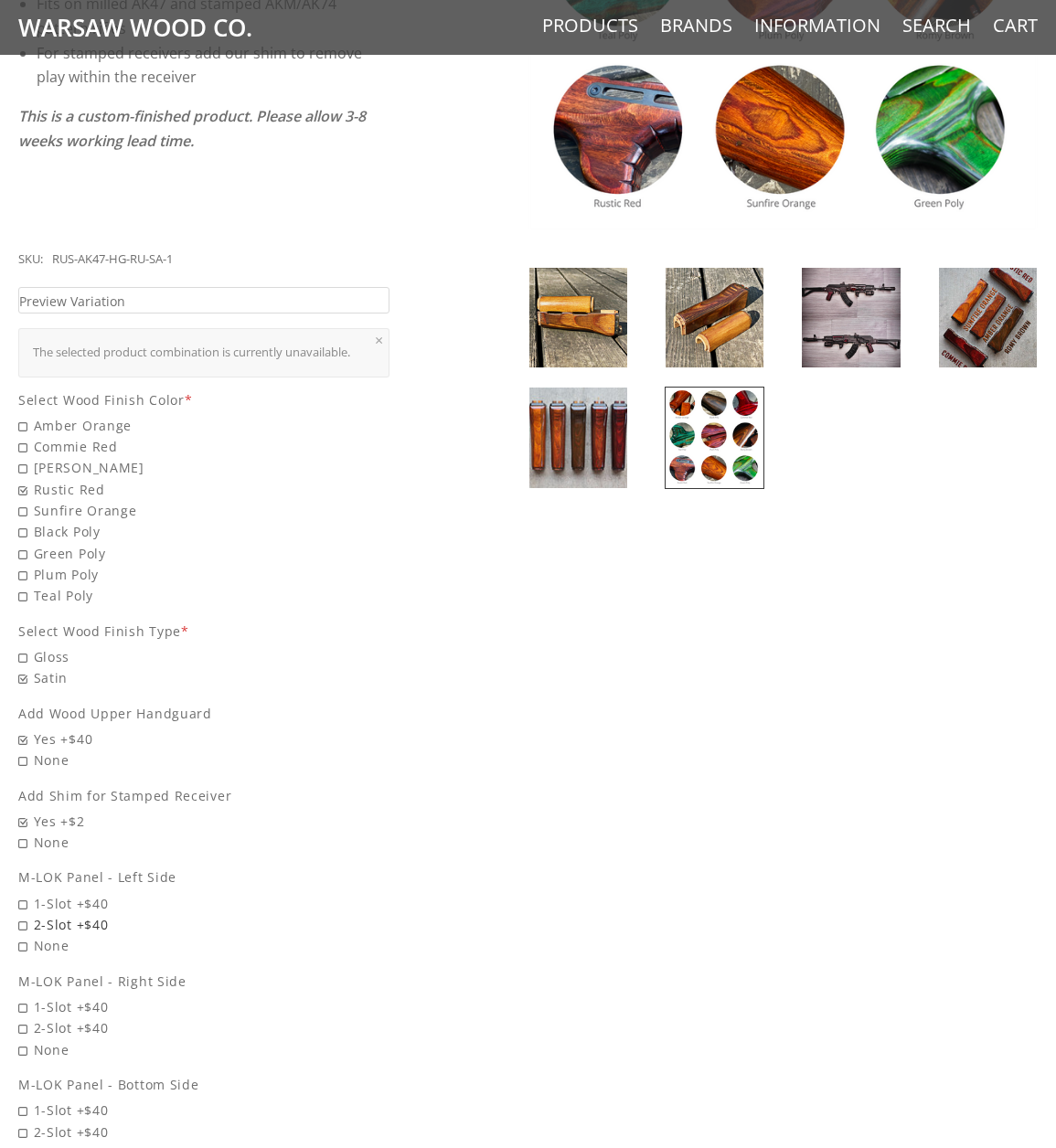
radio input "true"
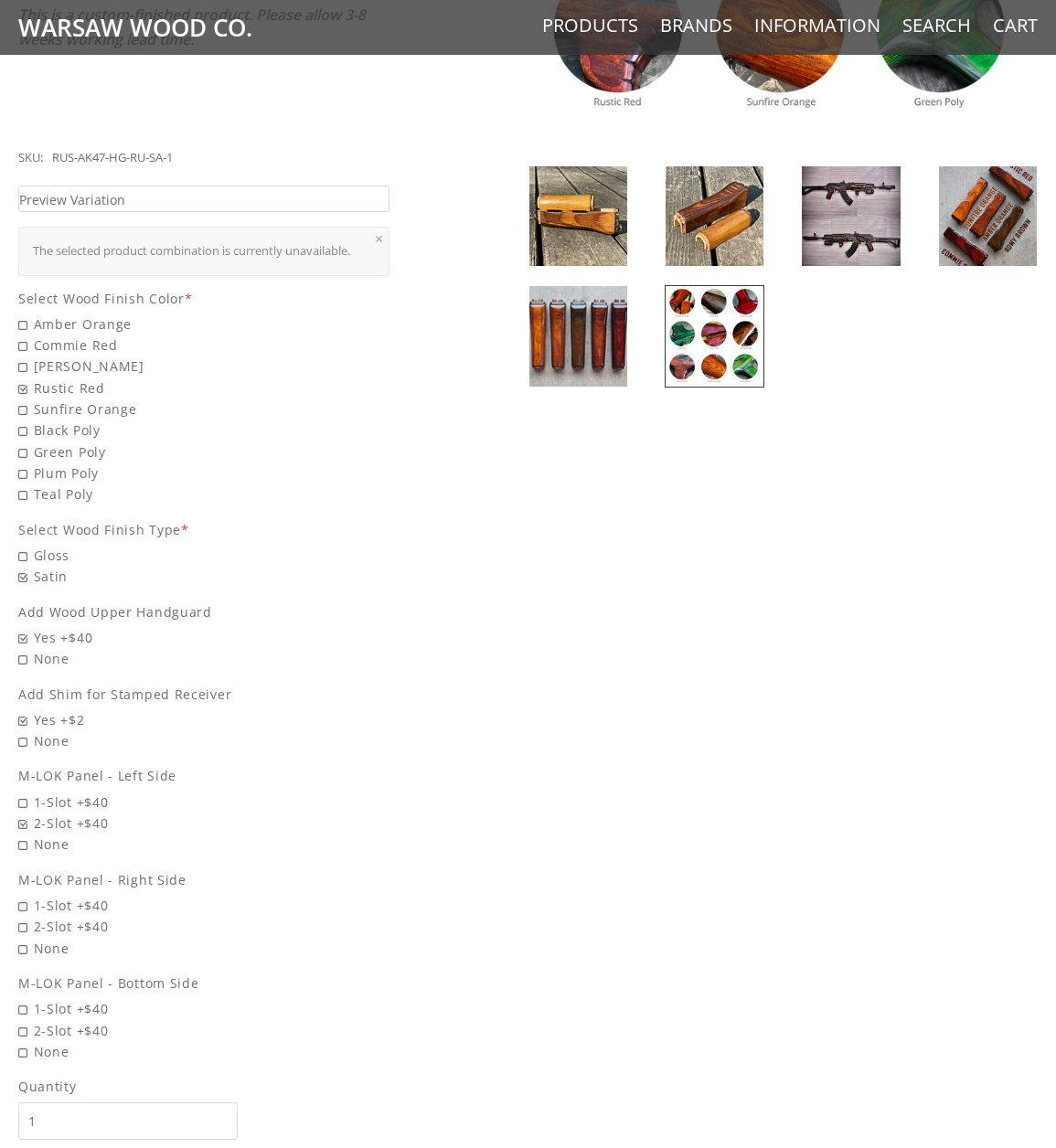
scroll to position [731, 0]
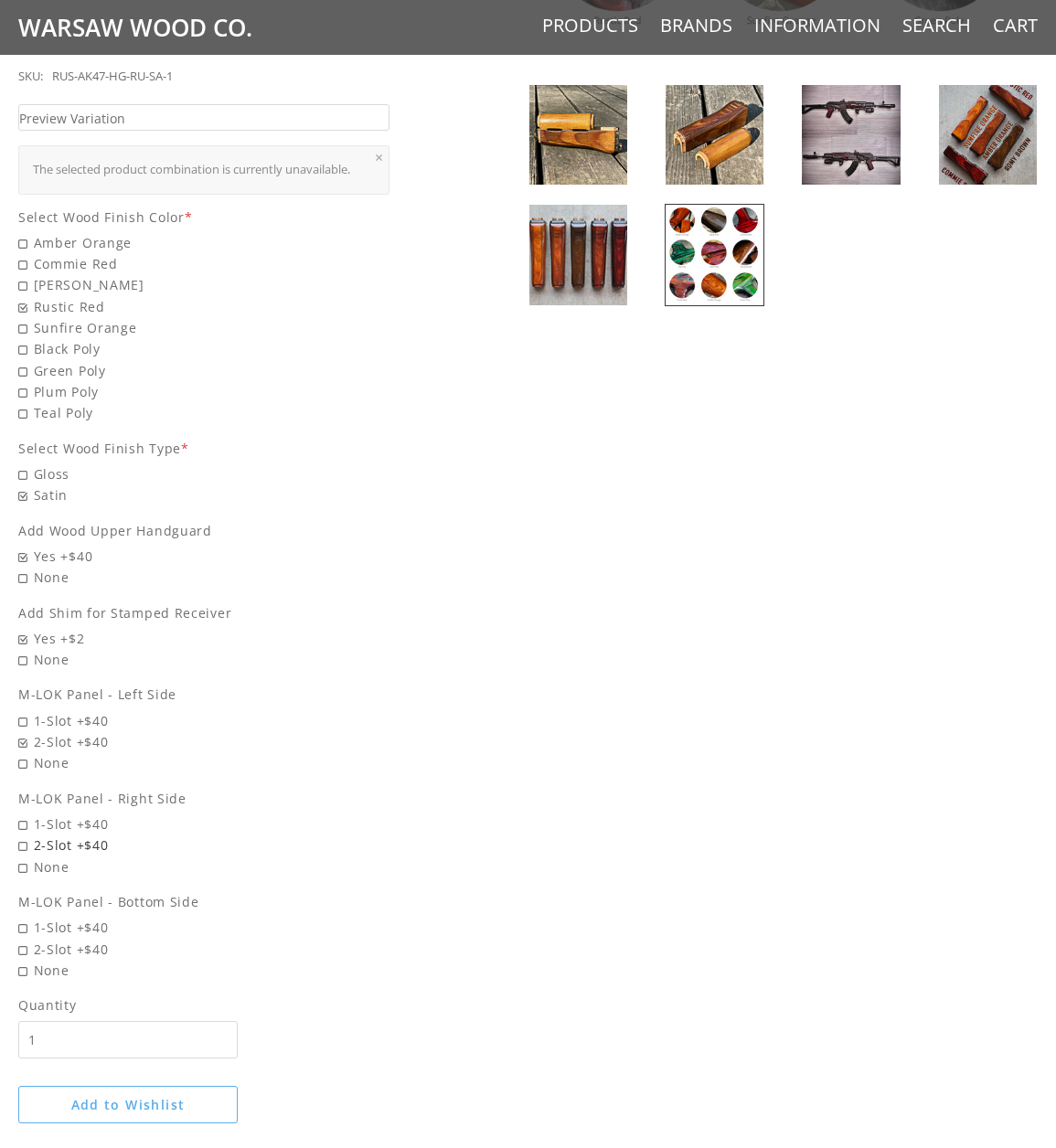
click at [24, 834] on span "2-Slot +$40" at bounding box center [204, 844] width 371 height 21
click at [24, 834] on input "2-Slot +$40" at bounding box center [146, 834] width 256 height 1
radio input "true"
click at [30, 960] on span "None" at bounding box center [204, 970] width 371 height 21
click at [30, 960] on input "None" at bounding box center [146, 960] width 256 height 1
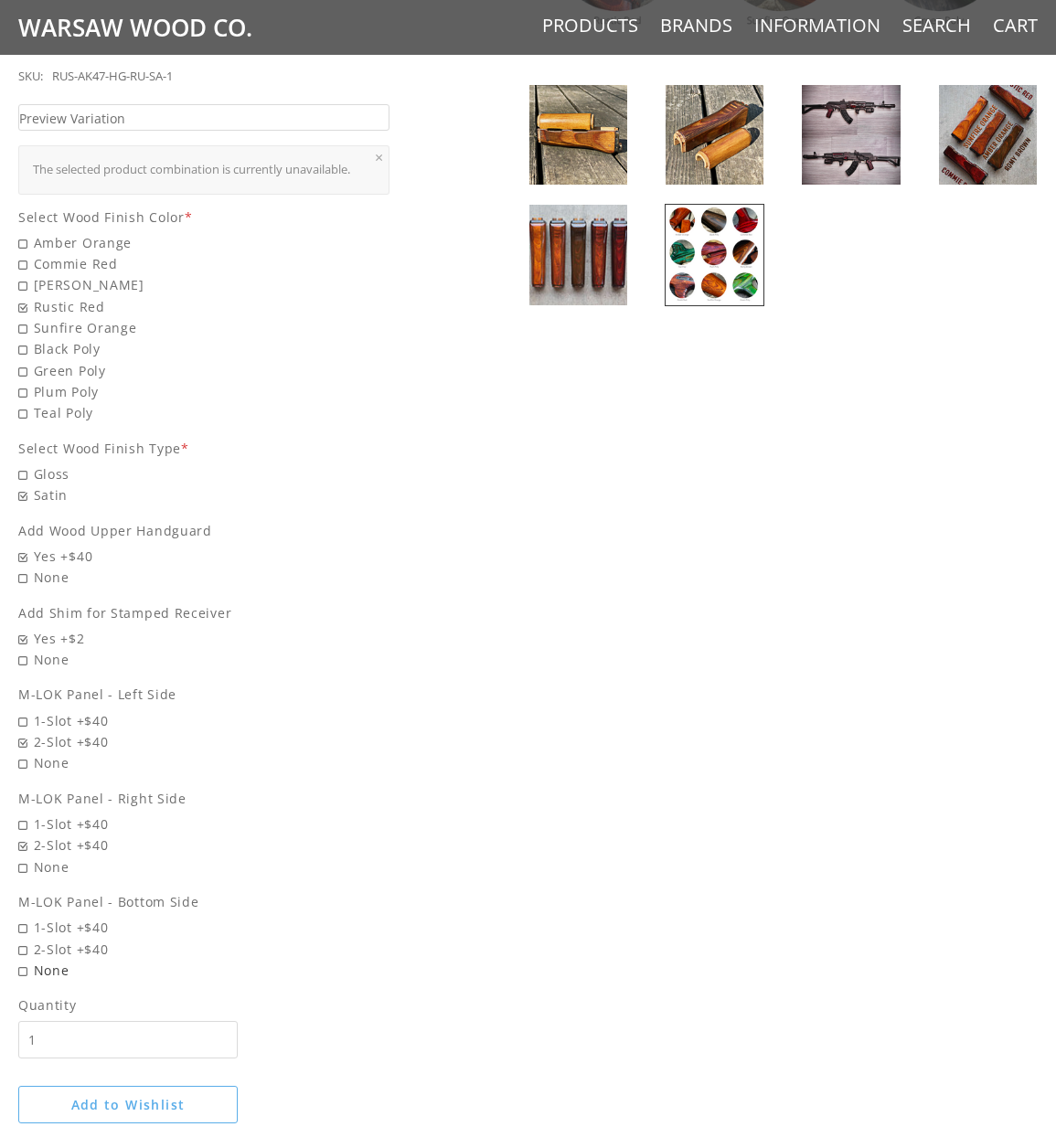
radio input "true"
click at [24, 939] on span "2-Slot +$40" at bounding box center [204, 949] width 371 height 21
click at [24, 939] on input "2-Slot +$40" at bounding box center [146, 939] width 256 height 1
radio input "true"
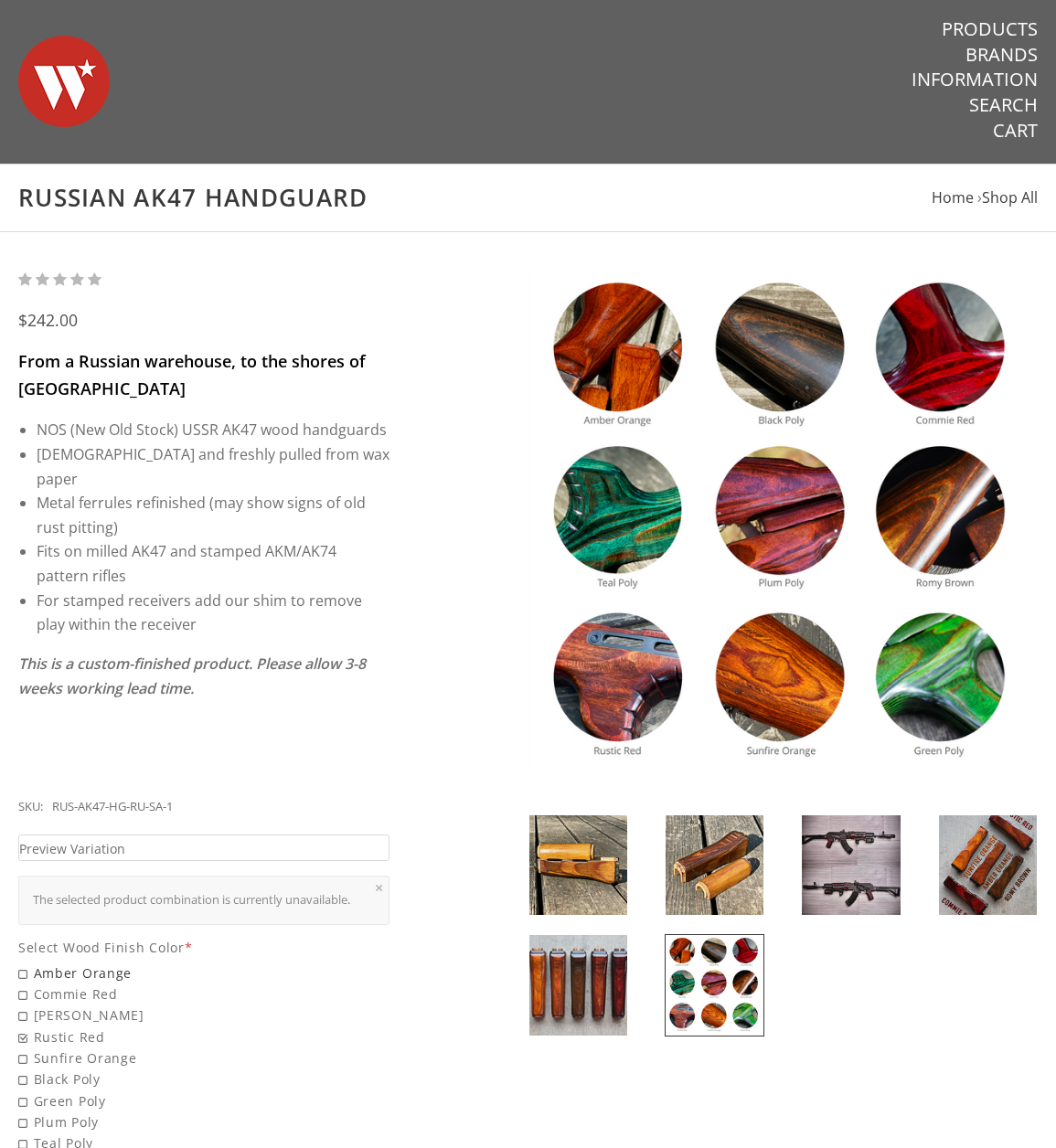
scroll to position [0, 0]
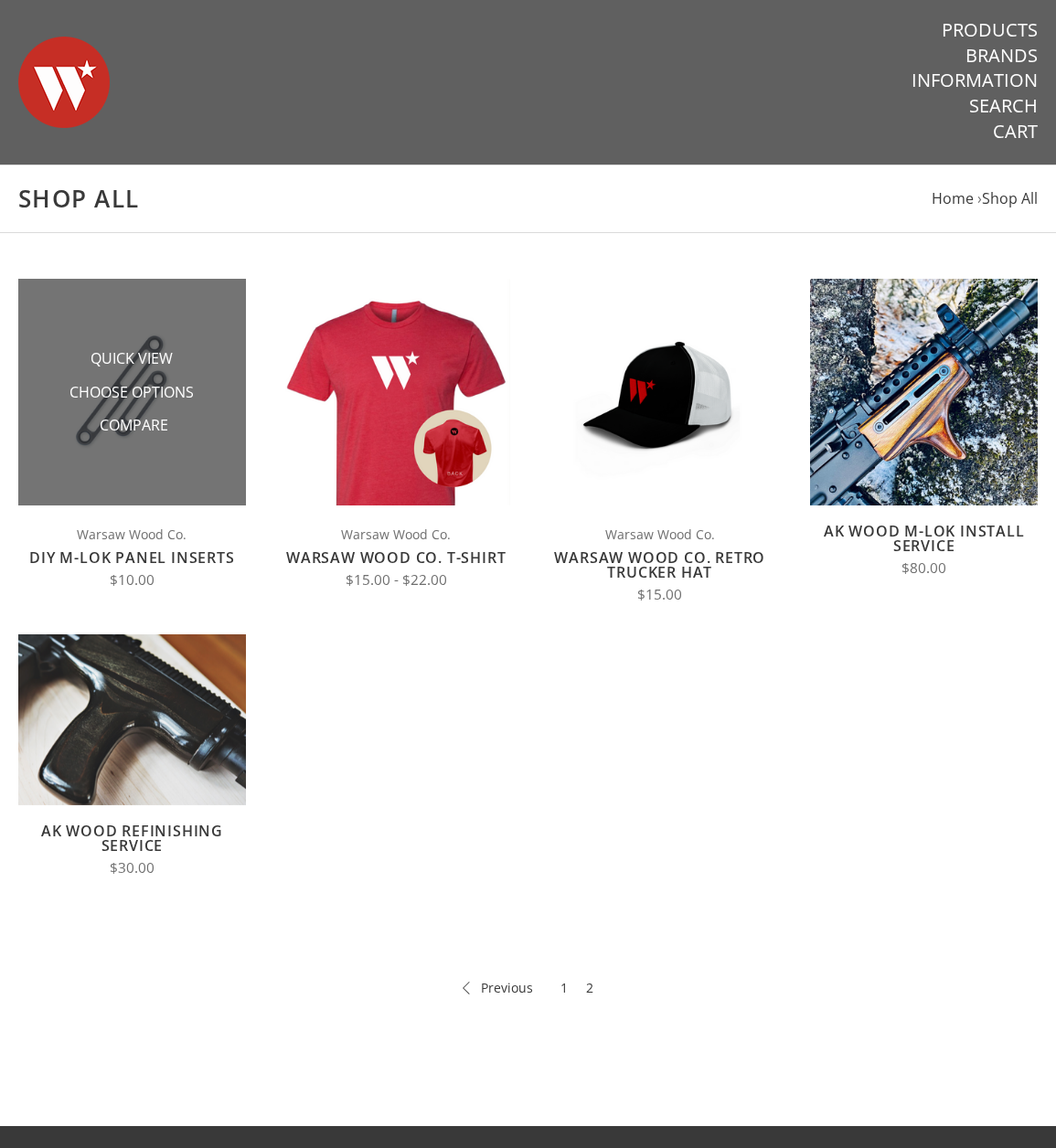
click at [139, 322] on img at bounding box center [132, 392] width 228 height 228
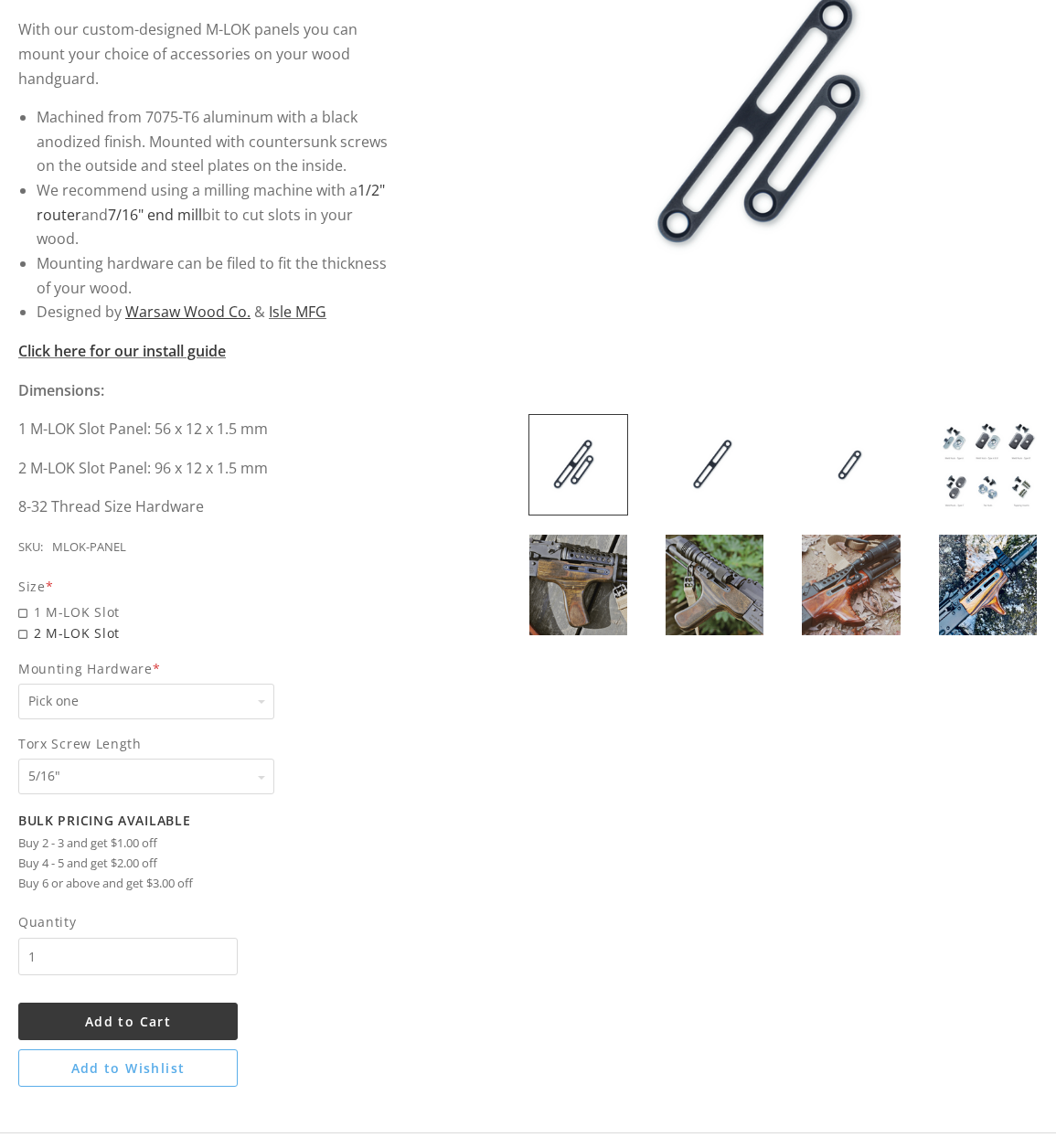
scroll to position [457, 0]
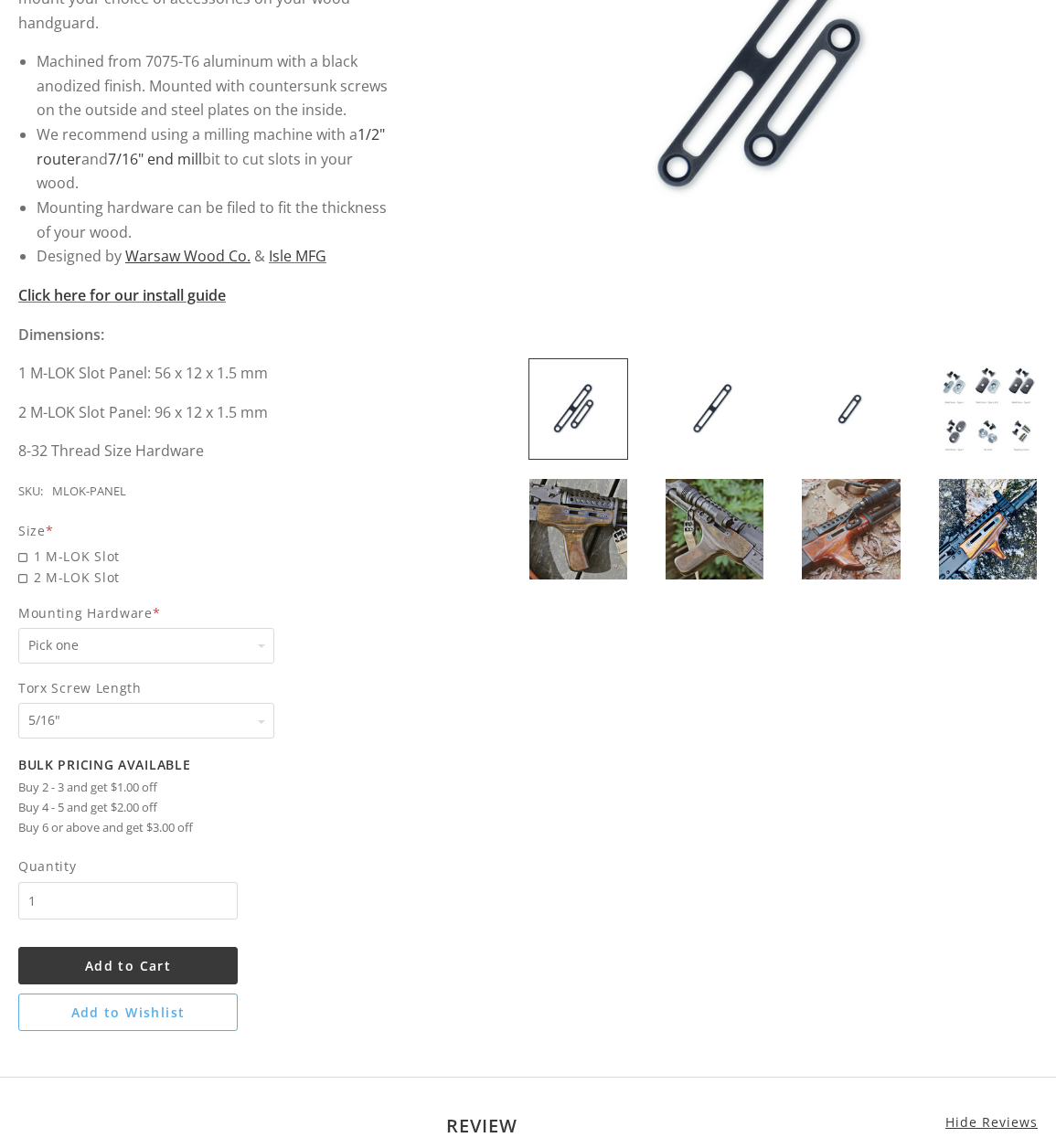
click at [240, 641] on select "Pick one None Weld Nuts - Type A & Torx Screws +$1 Weld Nuts - Type A + B & Tor…" at bounding box center [146, 646] width 256 height 36
select select "825"
click at [18, 628] on select "Pick one None Weld Nuts - Type A & Torx Screws +$1 Weld Nuts - Type A + B & Tor…" at bounding box center [146, 646] width 256 height 36
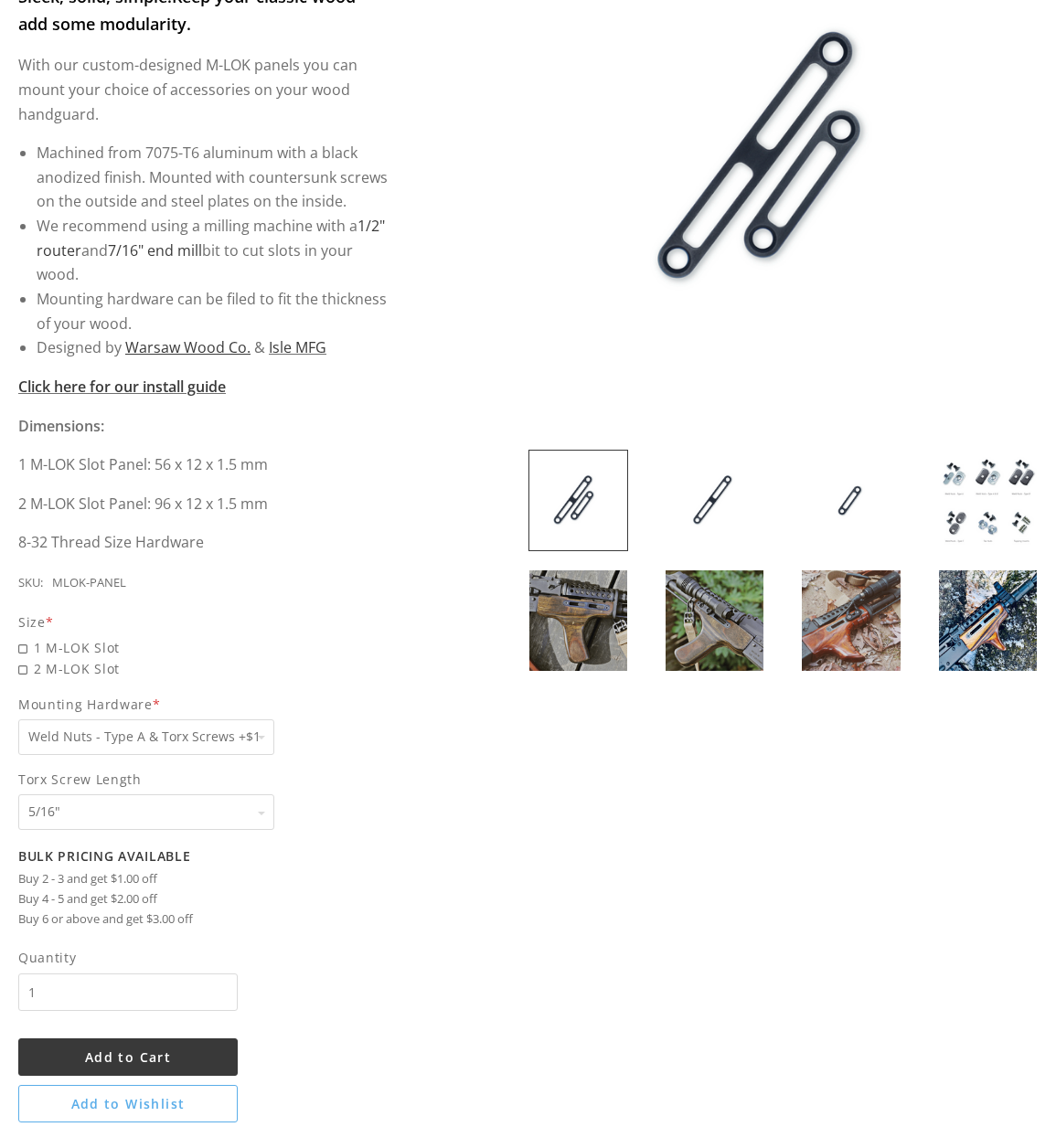
click at [971, 510] on img at bounding box center [988, 500] width 98 height 100
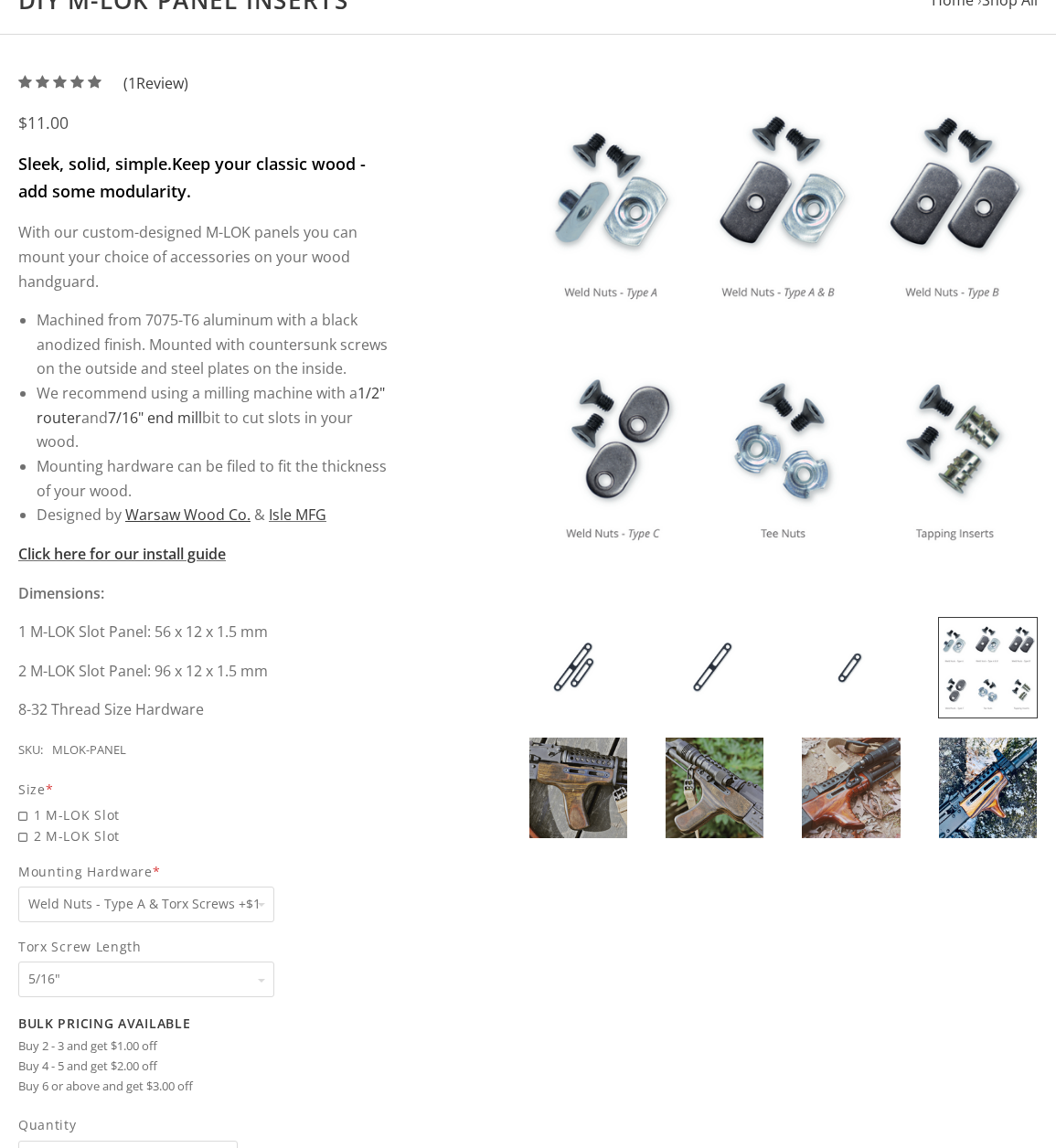
scroll to position [183, 0]
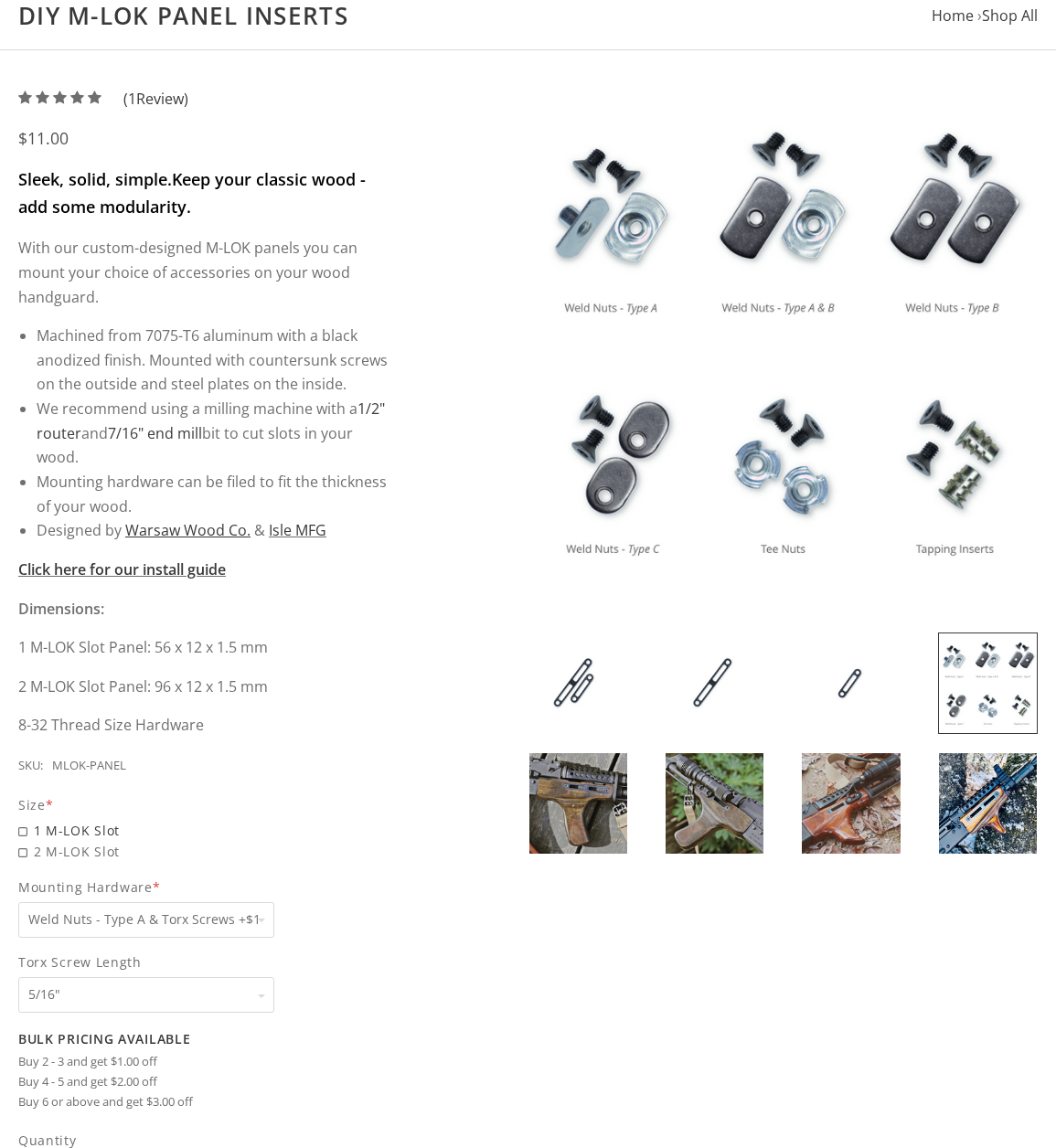
click at [27, 831] on span "1 M-LOK Slot" at bounding box center [204, 831] width 371 height 21
click at [27, 821] on input "1 M-LOK Slot" at bounding box center [146, 820] width 256 height 1
radio input "true"
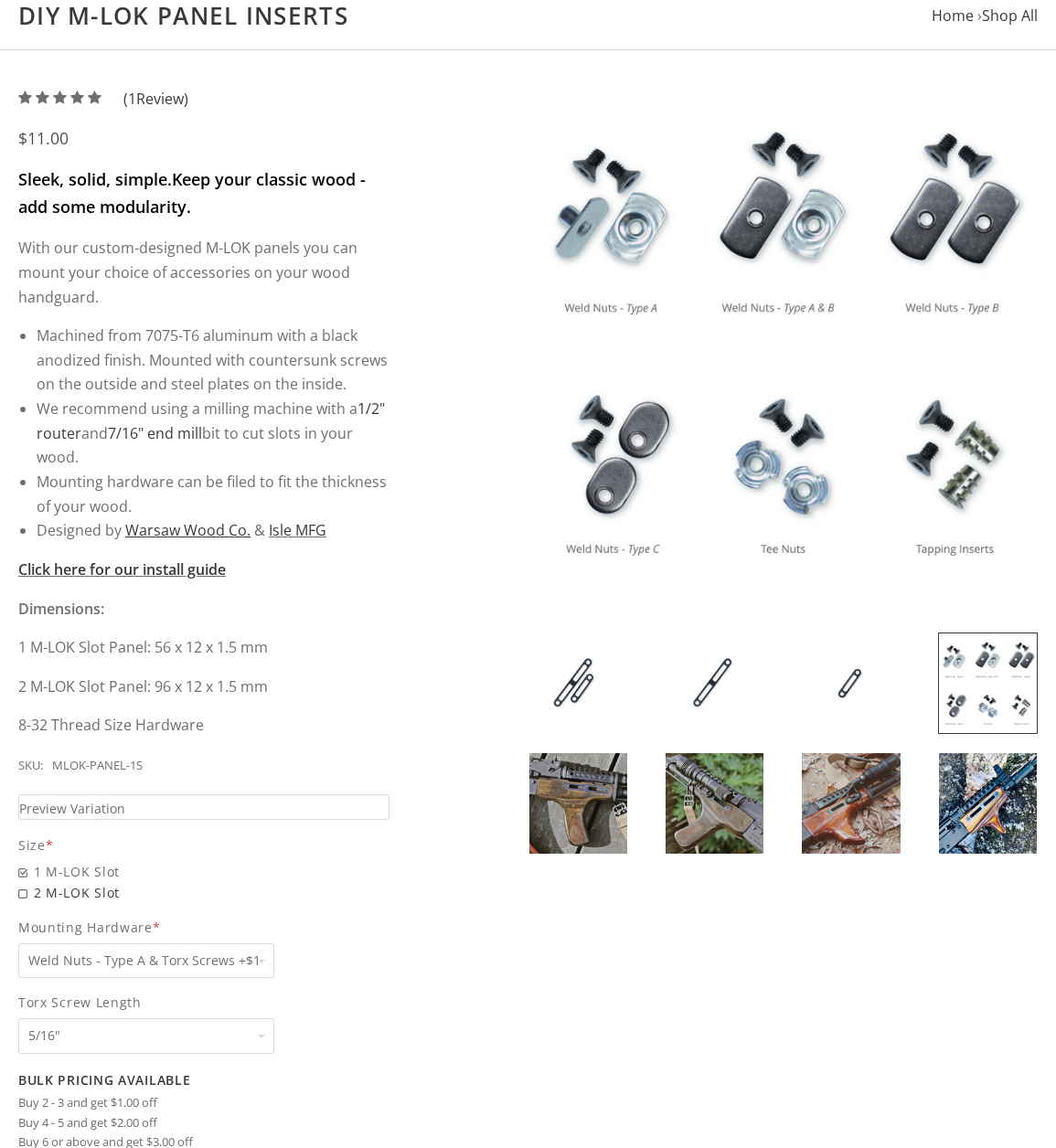
click at [25, 895] on span "2 M-LOK Slot" at bounding box center [204, 892] width 371 height 21
click at [25, 883] on input "2 M-LOK Slot" at bounding box center [146, 882] width 256 height 1
radio input "true"
click at [205, 800] on link "Preview Variation" at bounding box center [204, 807] width 371 height 27
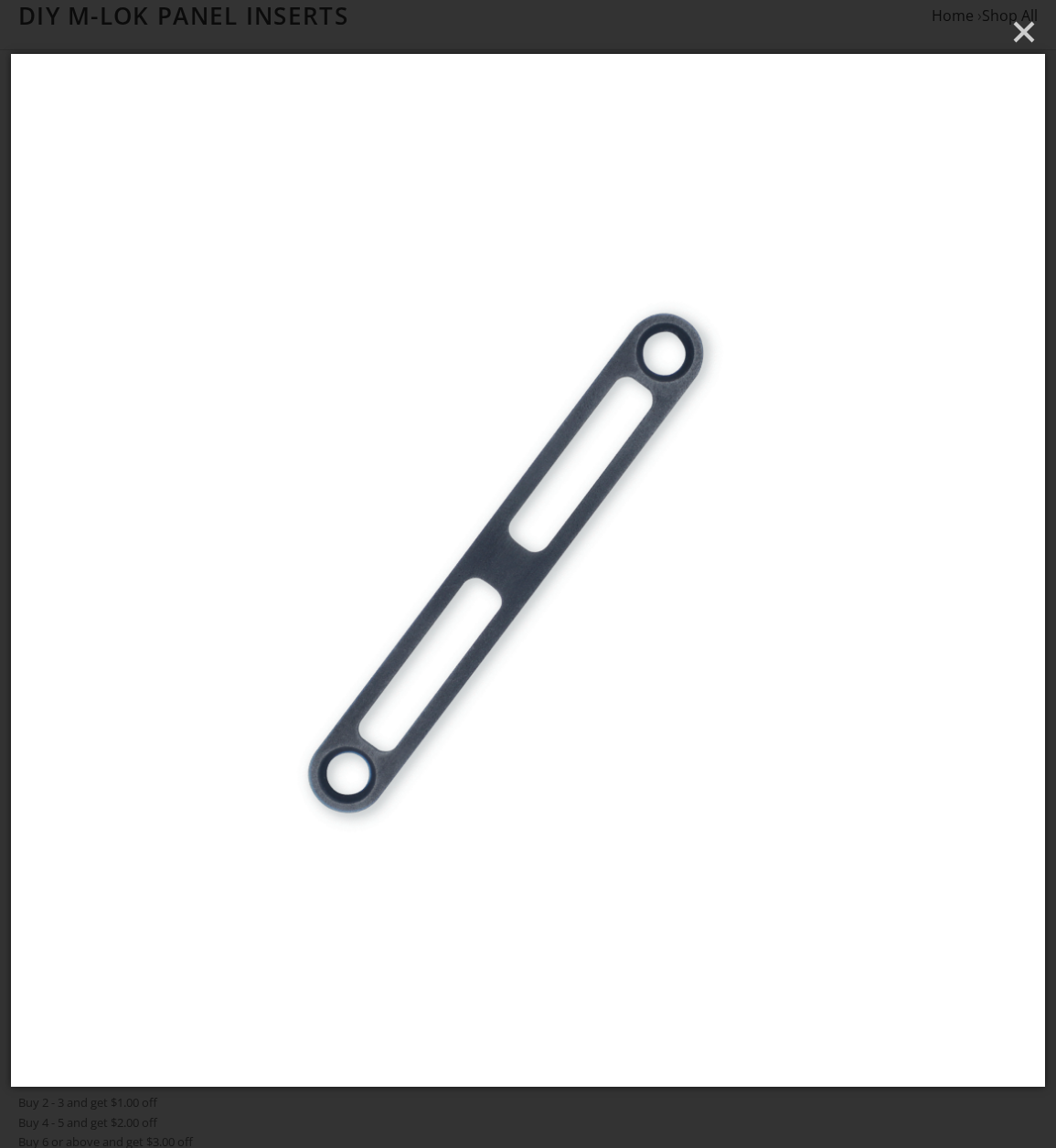
click at [481, 725] on img at bounding box center [527, 569] width 1033 height 1033
click at [1025, 33] on line "Close" at bounding box center [1025, 32] width 18 height 18
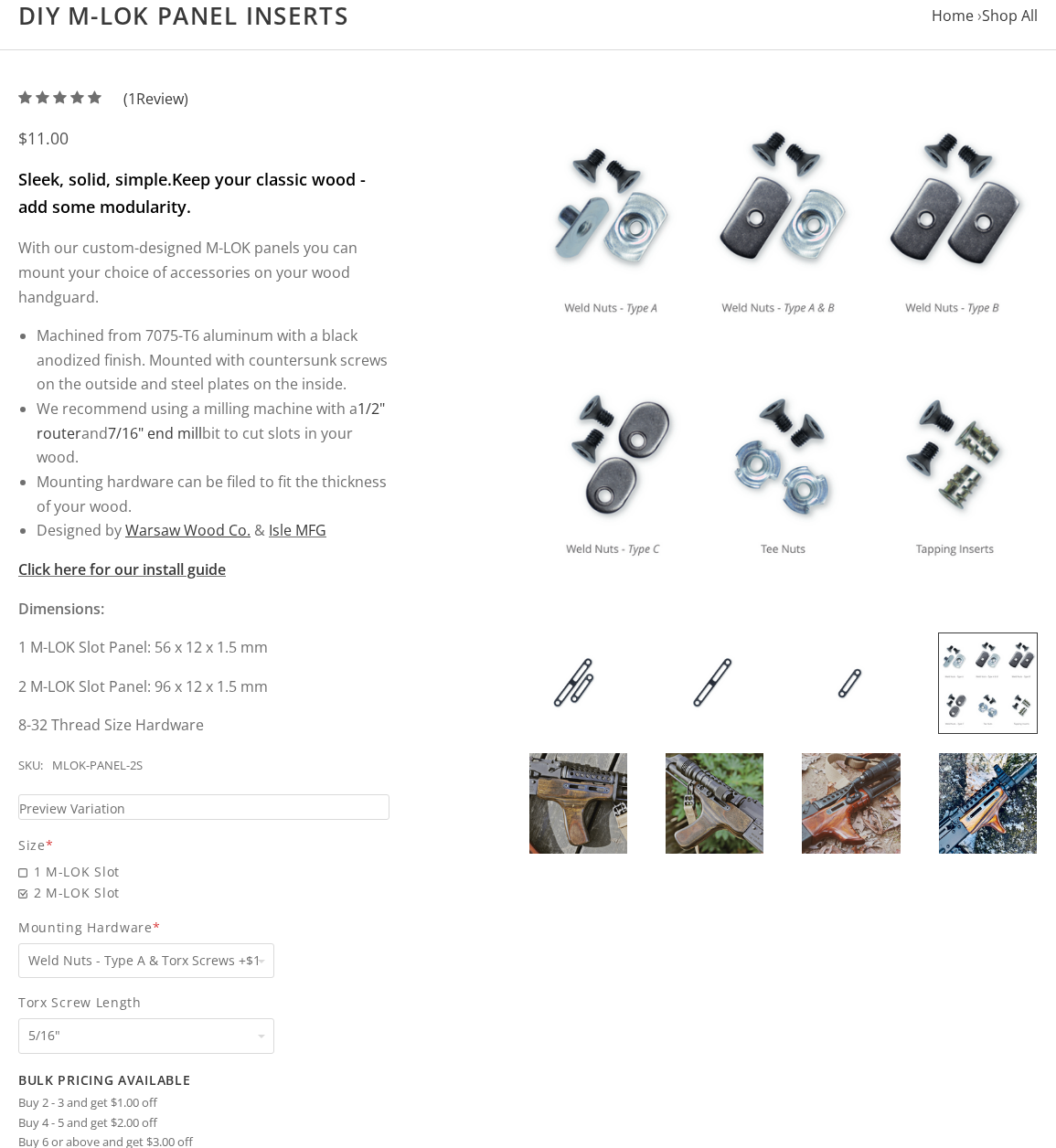
click at [581, 791] on img at bounding box center [579, 803] width 98 height 100
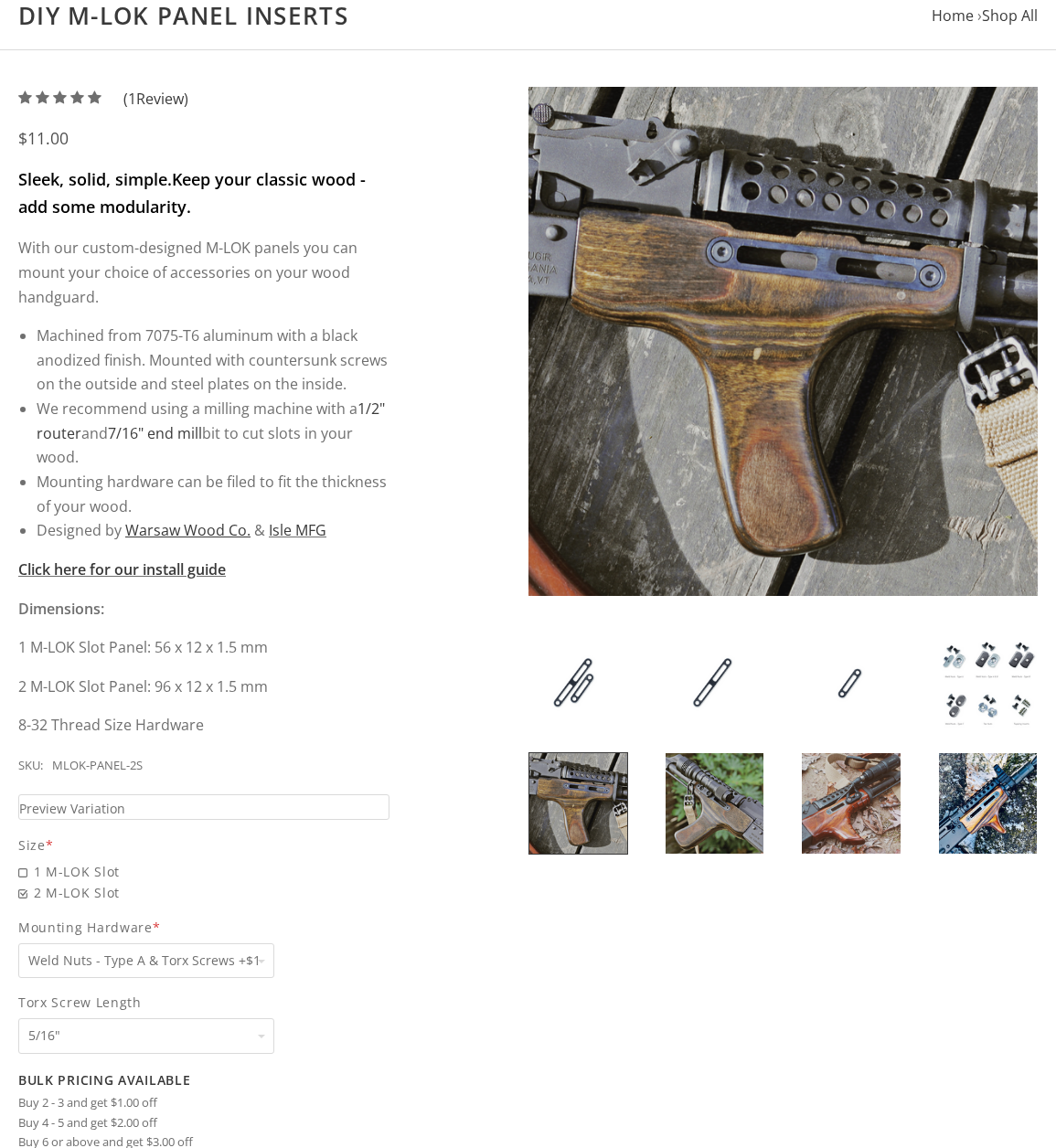
click at [722, 808] on img at bounding box center [714, 803] width 98 height 100
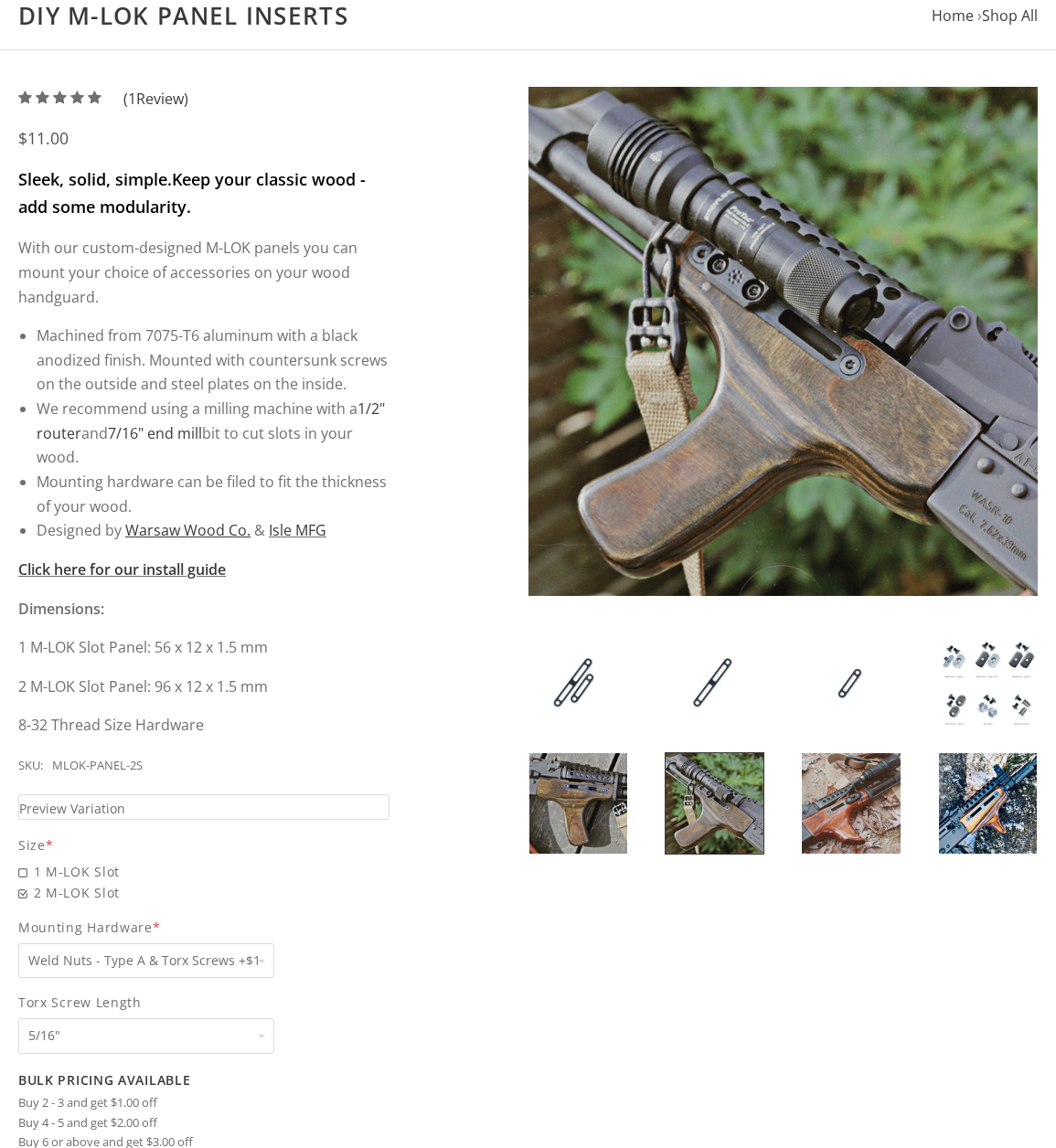
click at [849, 825] on img at bounding box center [851, 803] width 98 height 100
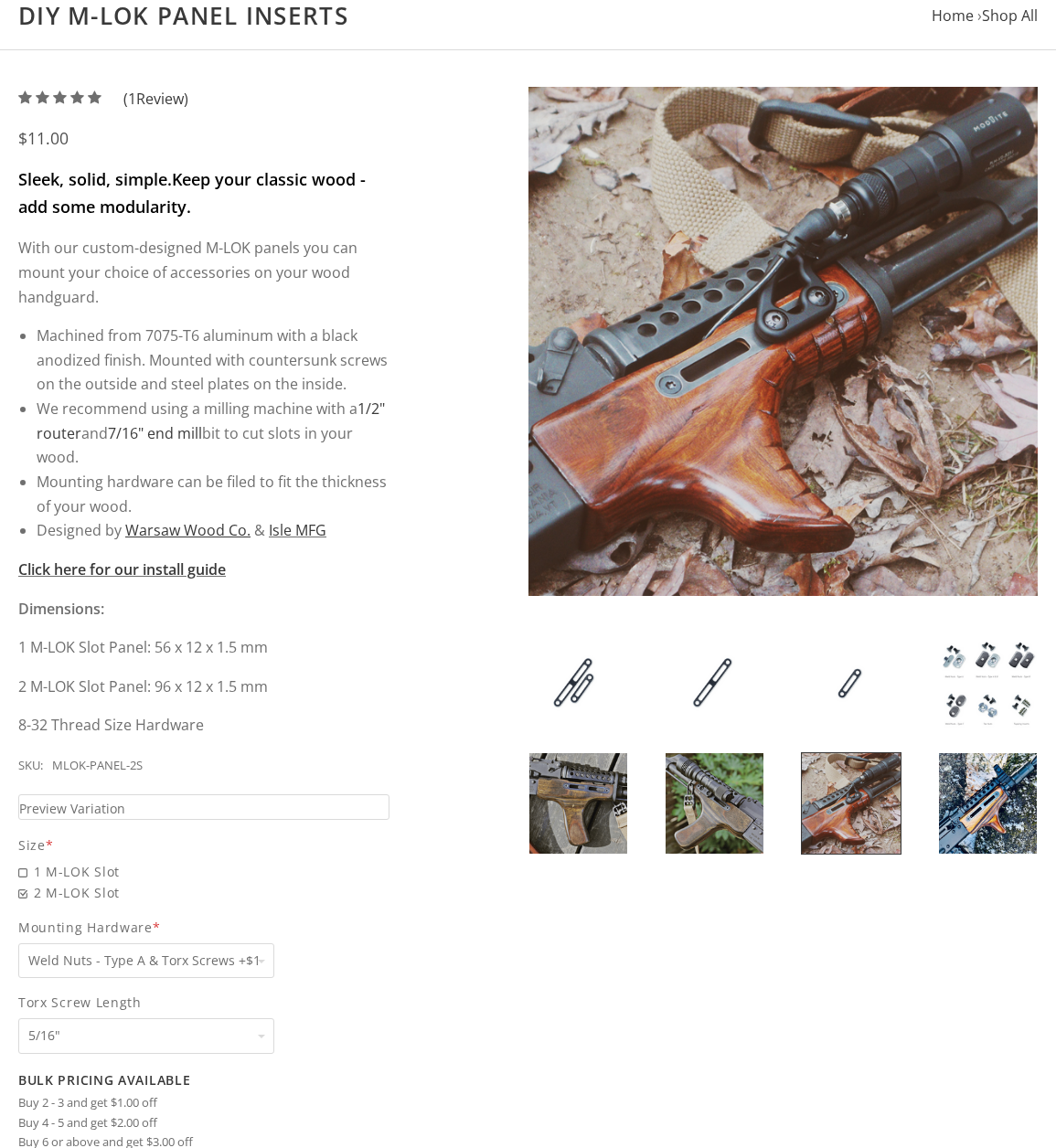
click at [988, 811] on img at bounding box center [988, 803] width 98 height 100
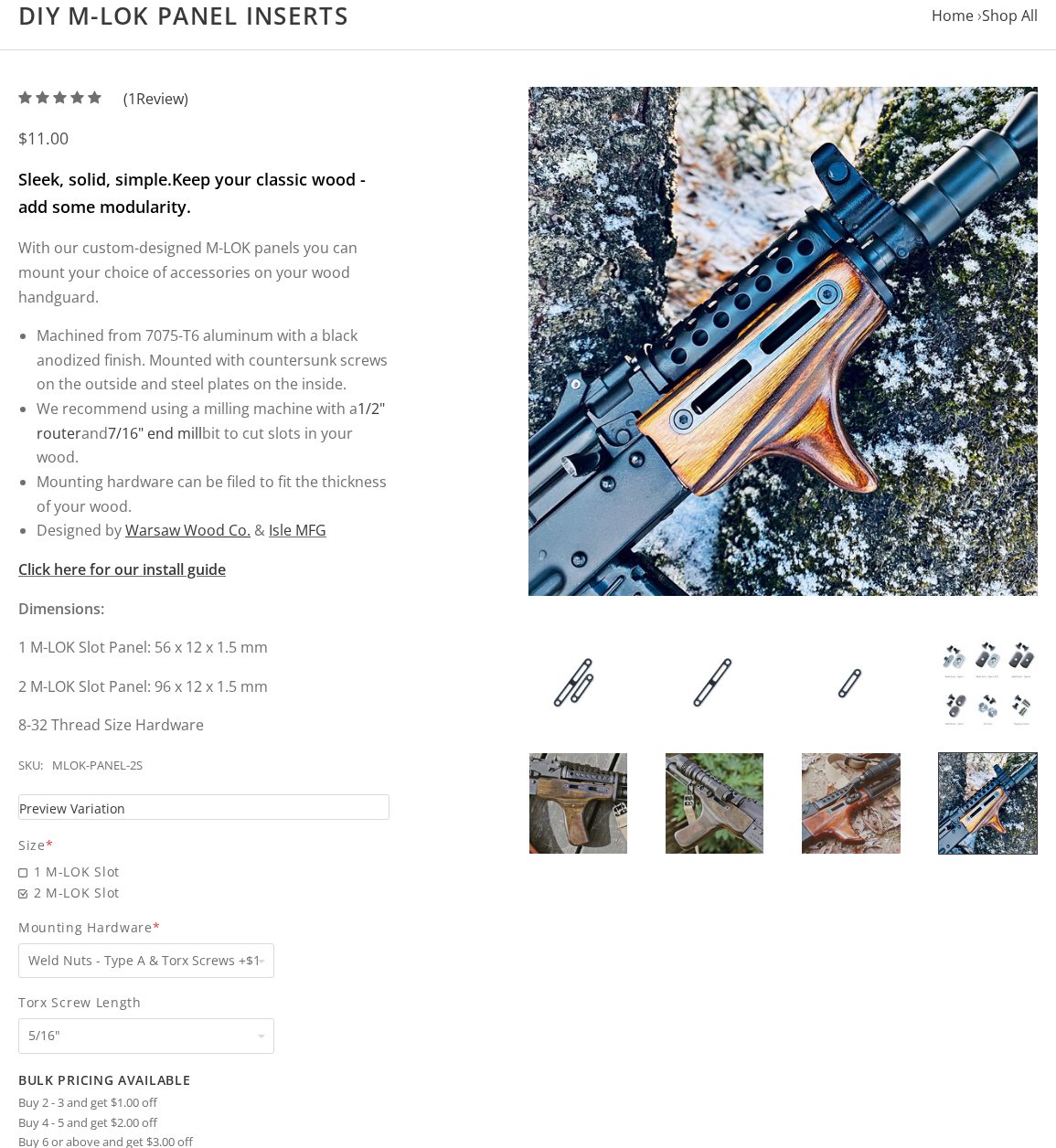
click at [175, 807] on link "Preview Variation" at bounding box center [204, 807] width 371 height 27
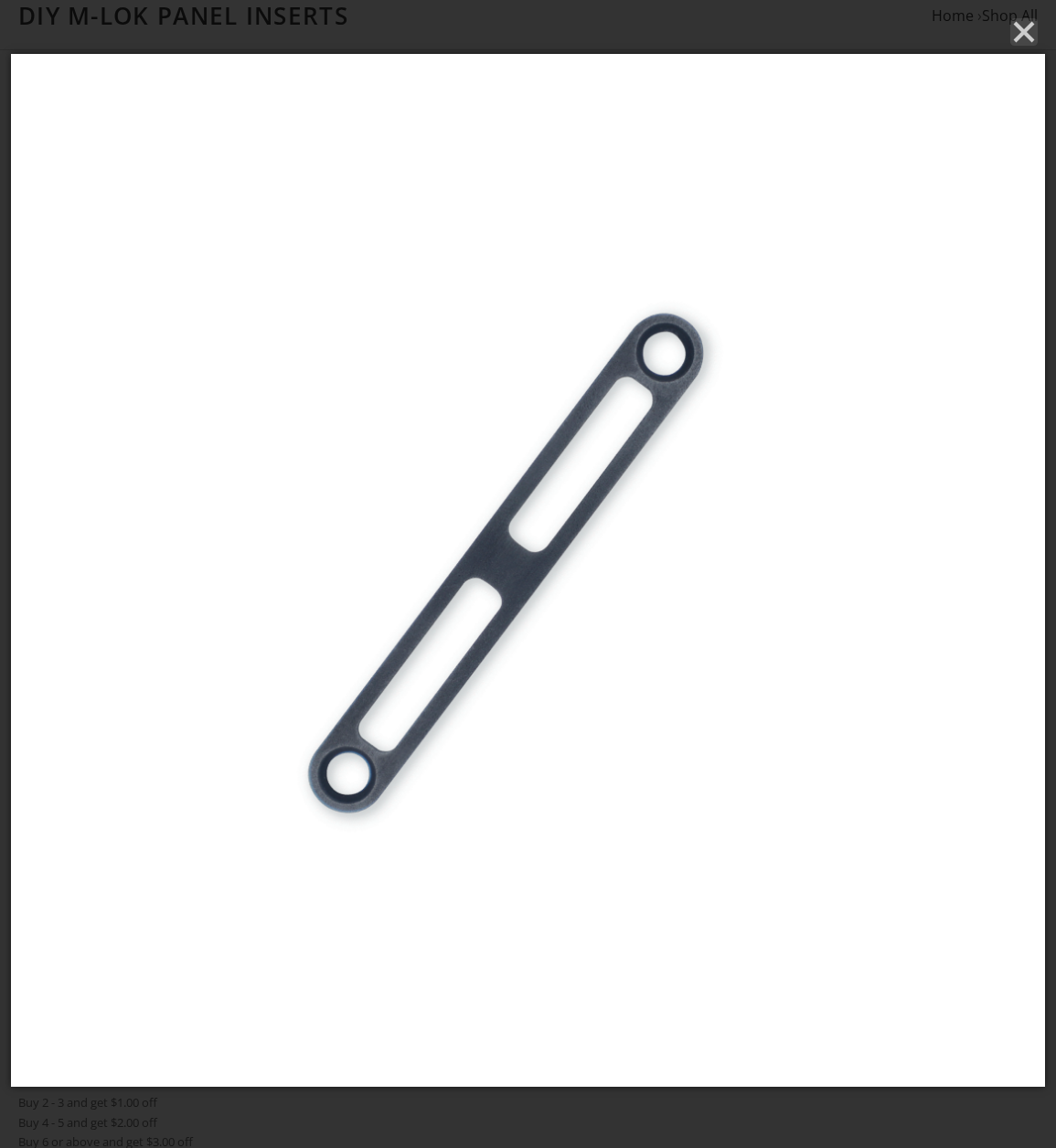
click at [1026, 28] on icon "Close" at bounding box center [1025, 32] width 28 height 28
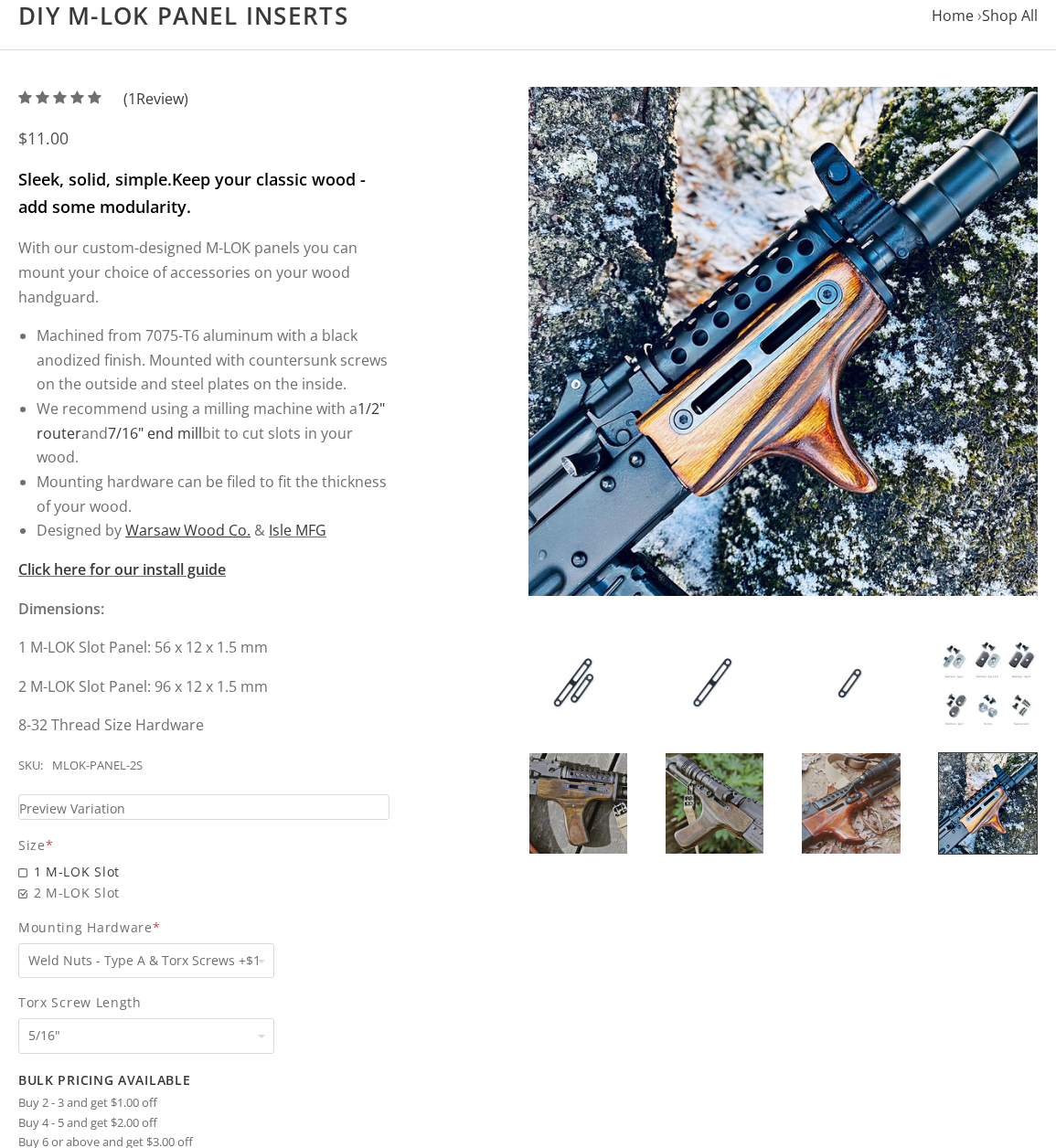
click at [43, 867] on span "1 M-LOK Slot" at bounding box center [204, 871] width 371 height 21
click at [43, 862] on input "1 M-LOK Slot" at bounding box center [146, 861] width 256 height 1
radio input "true"
click at [305, 809] on link "Preview Variation" at bounding box center [204, 807] width 371 height 27
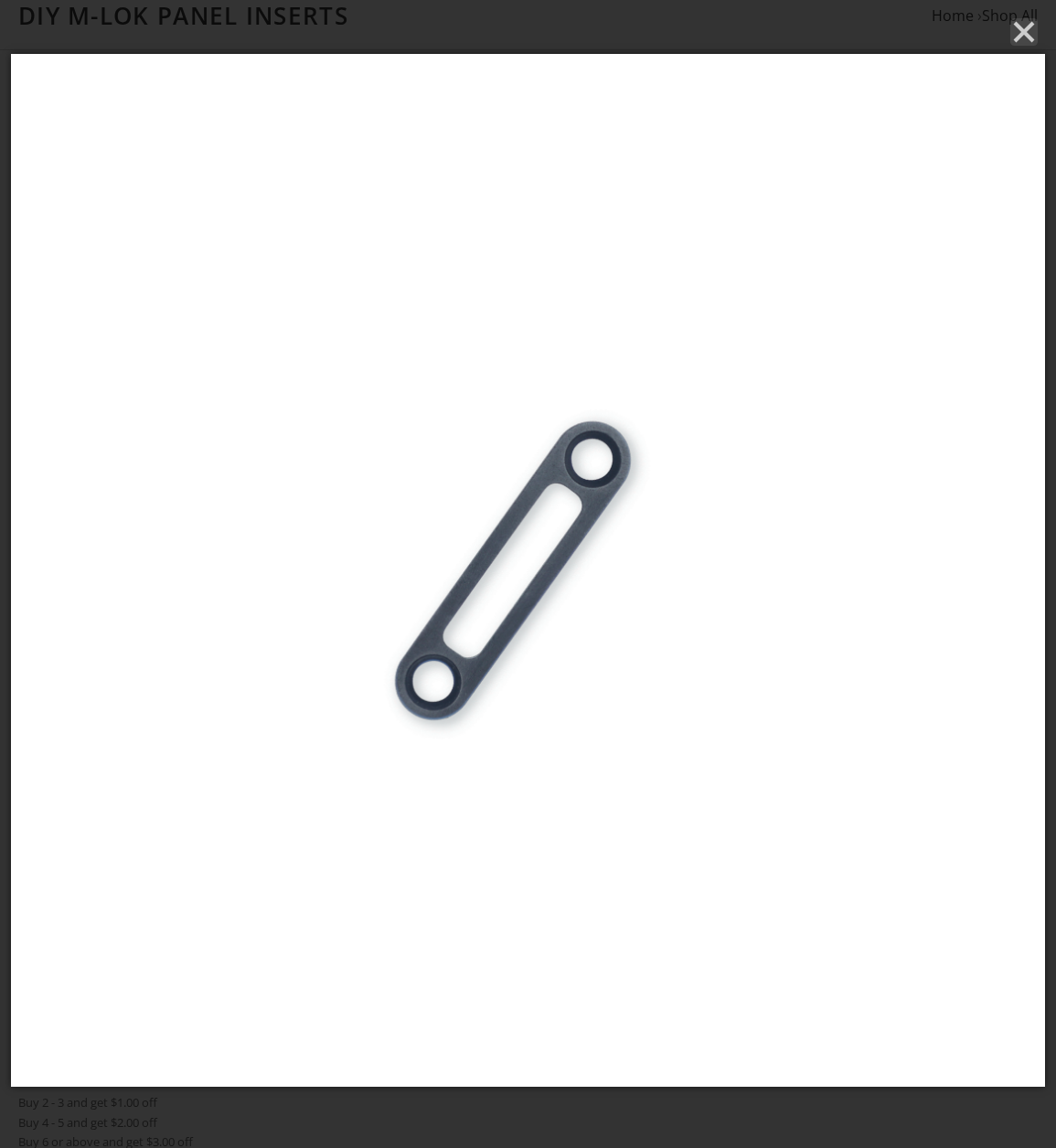
click at [1032, 42] on line "Close" at bounding box center [1025, 32] width 18 height 18
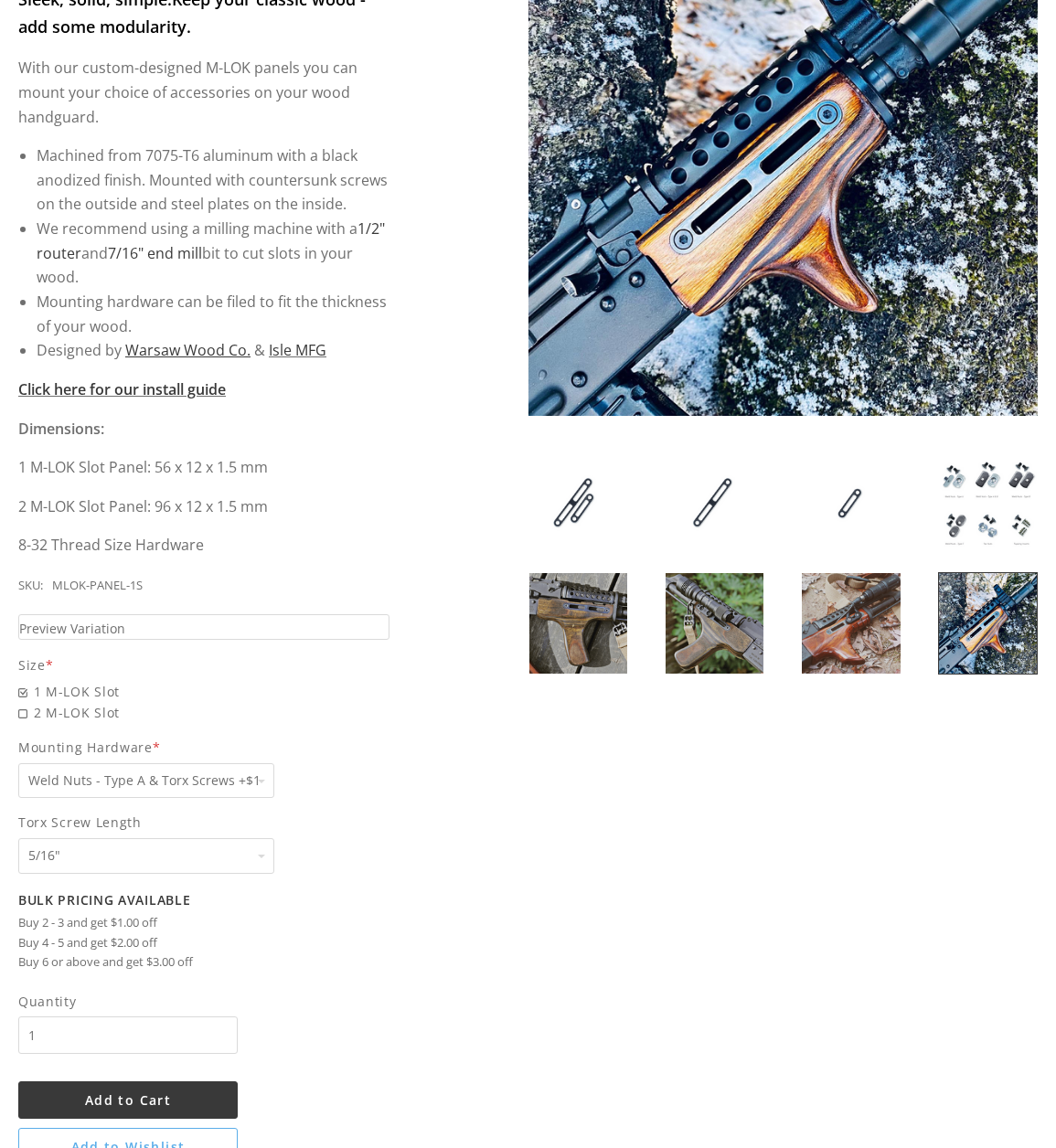
scroll to position [365, 0]
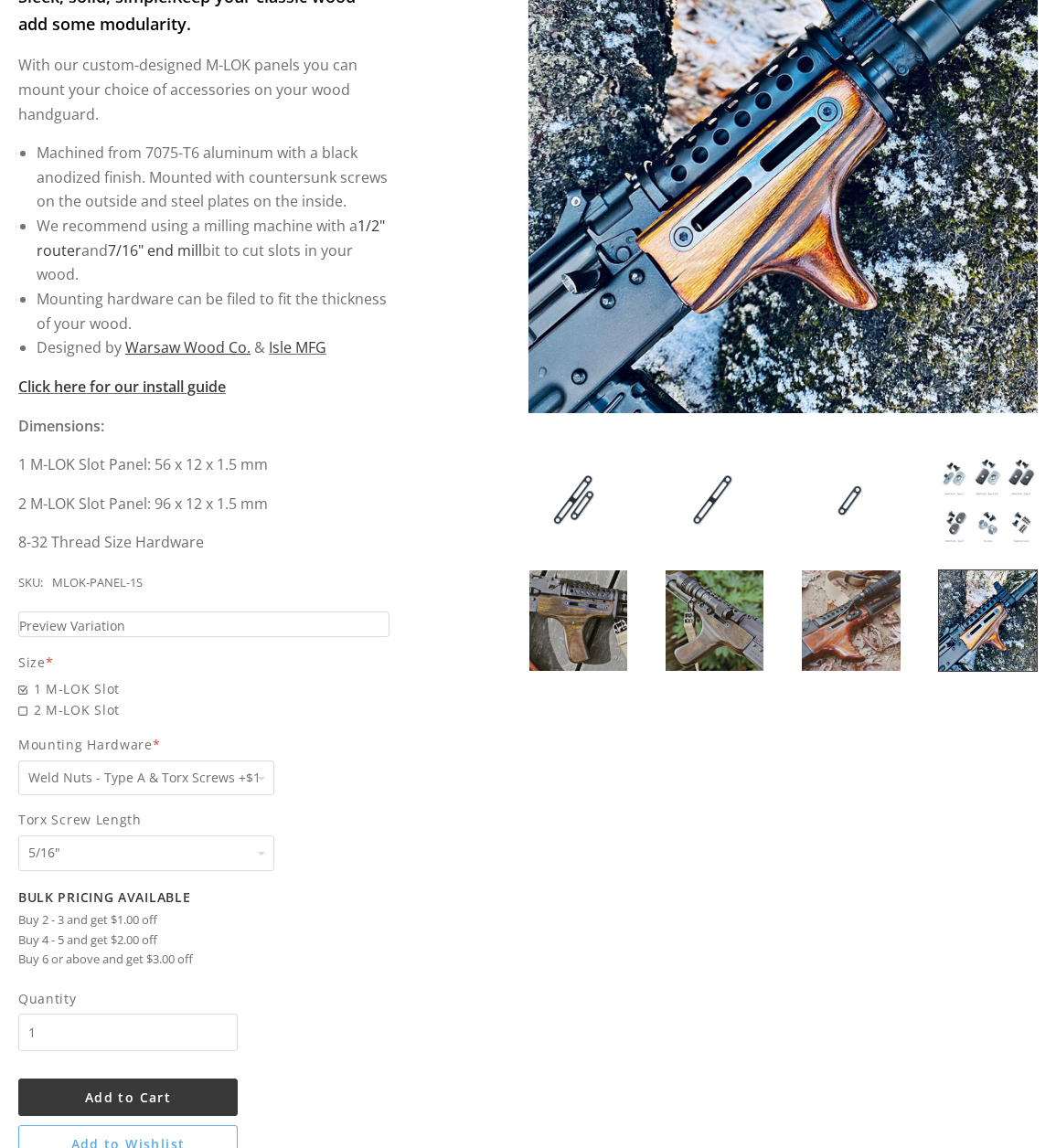
click at [249, 850] on select "Pick one 5/16" 3/8" 1/2" 5/8" None" at bounding box center [146, 853] width 256 height 36
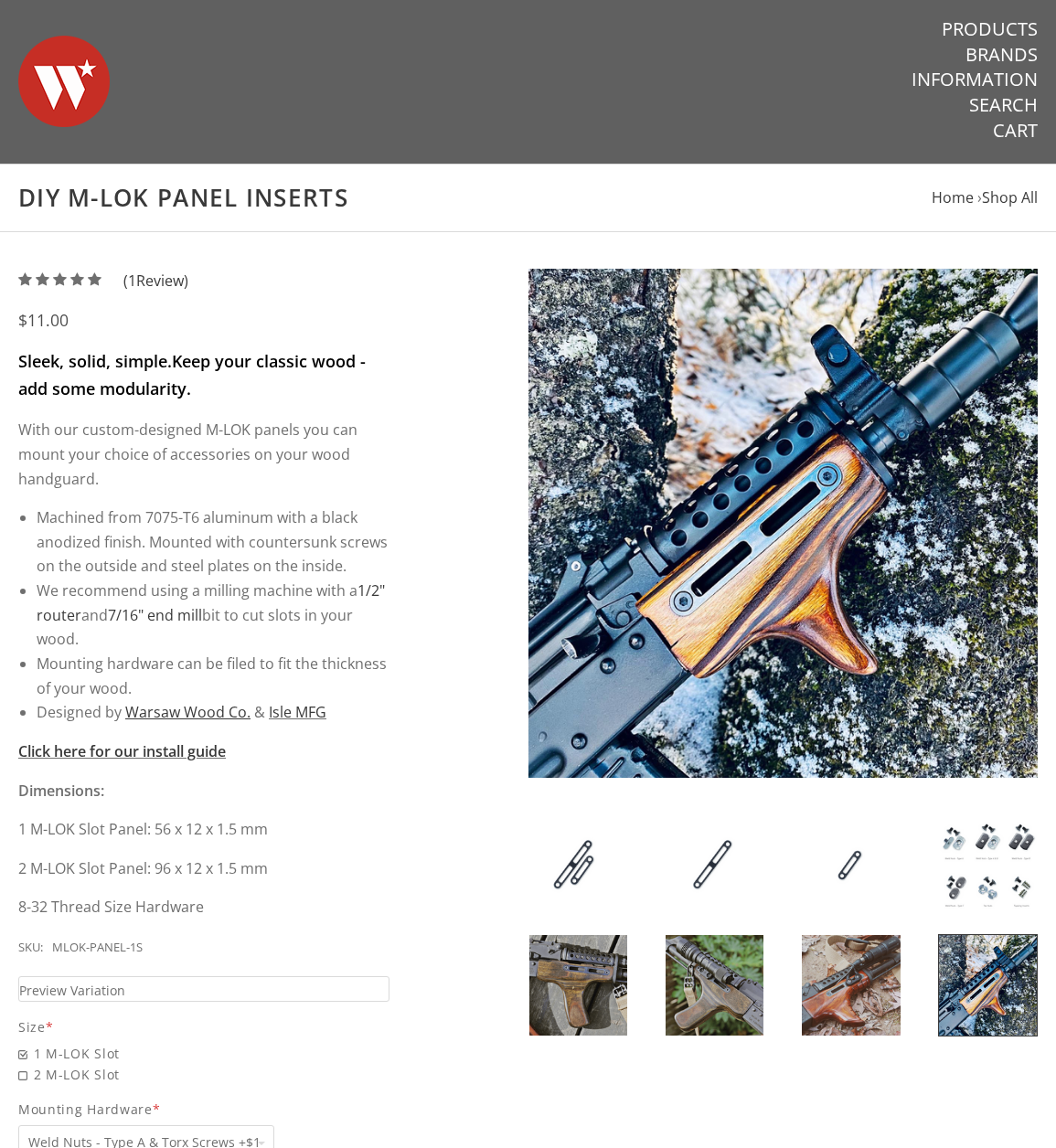
scroll to position [0, 0]
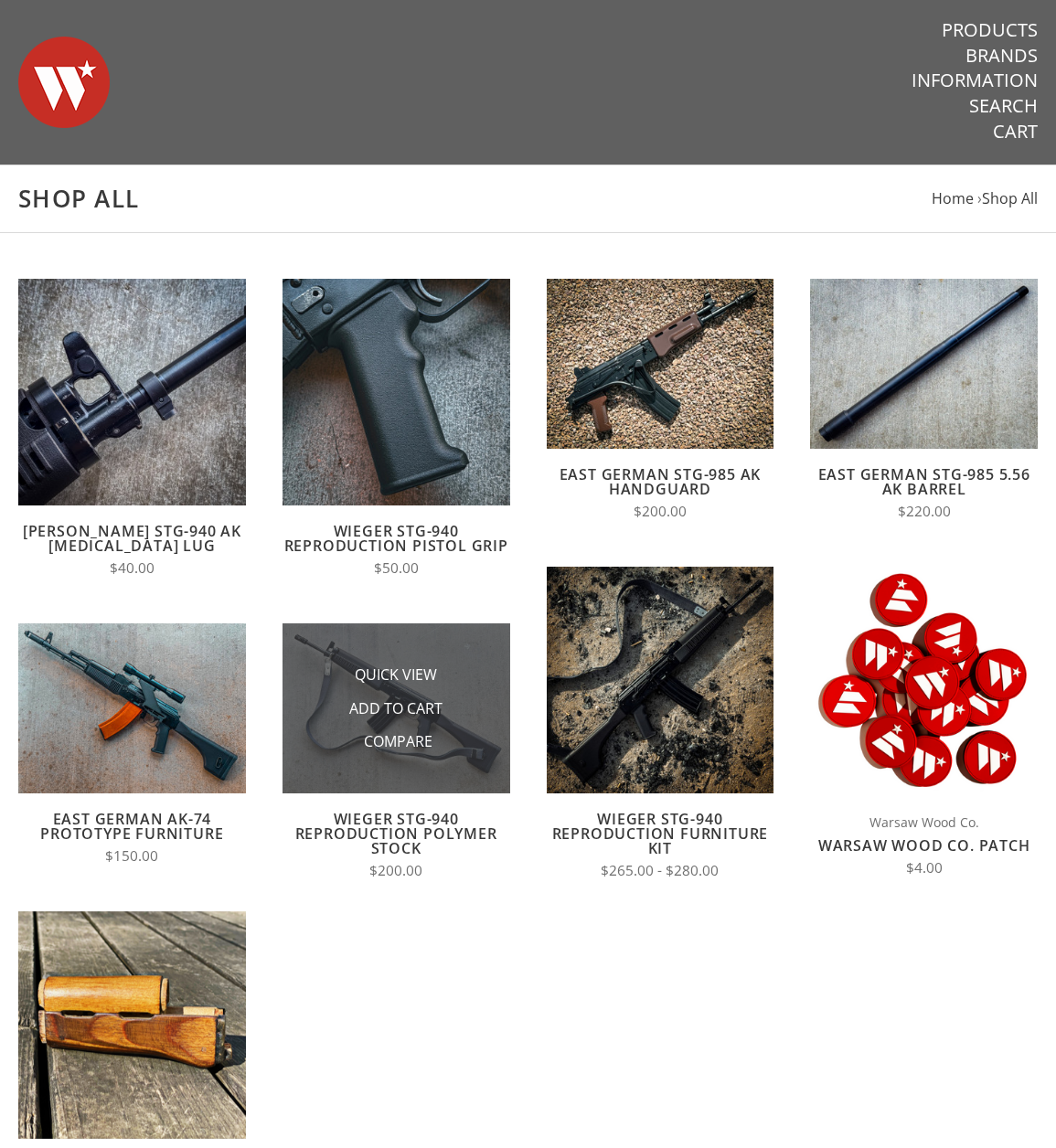
drag, startPoint x: 618, startPoint y: 831, endPoint x: 505, endPoint y: 678, distance: 190.2
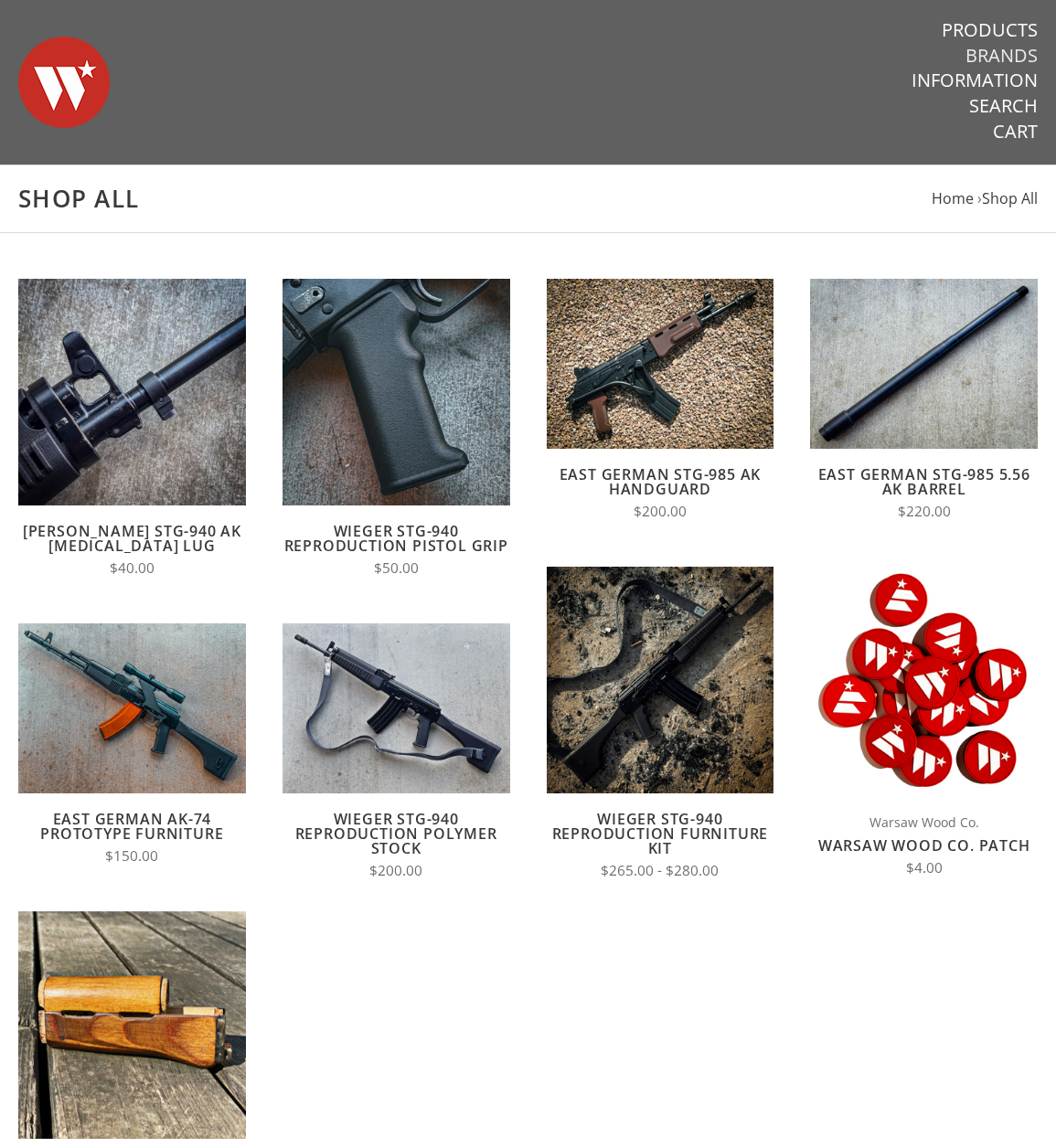
click at [999, 50] on link "Brands" at bounding box center [1002, 56] width 72 height 24
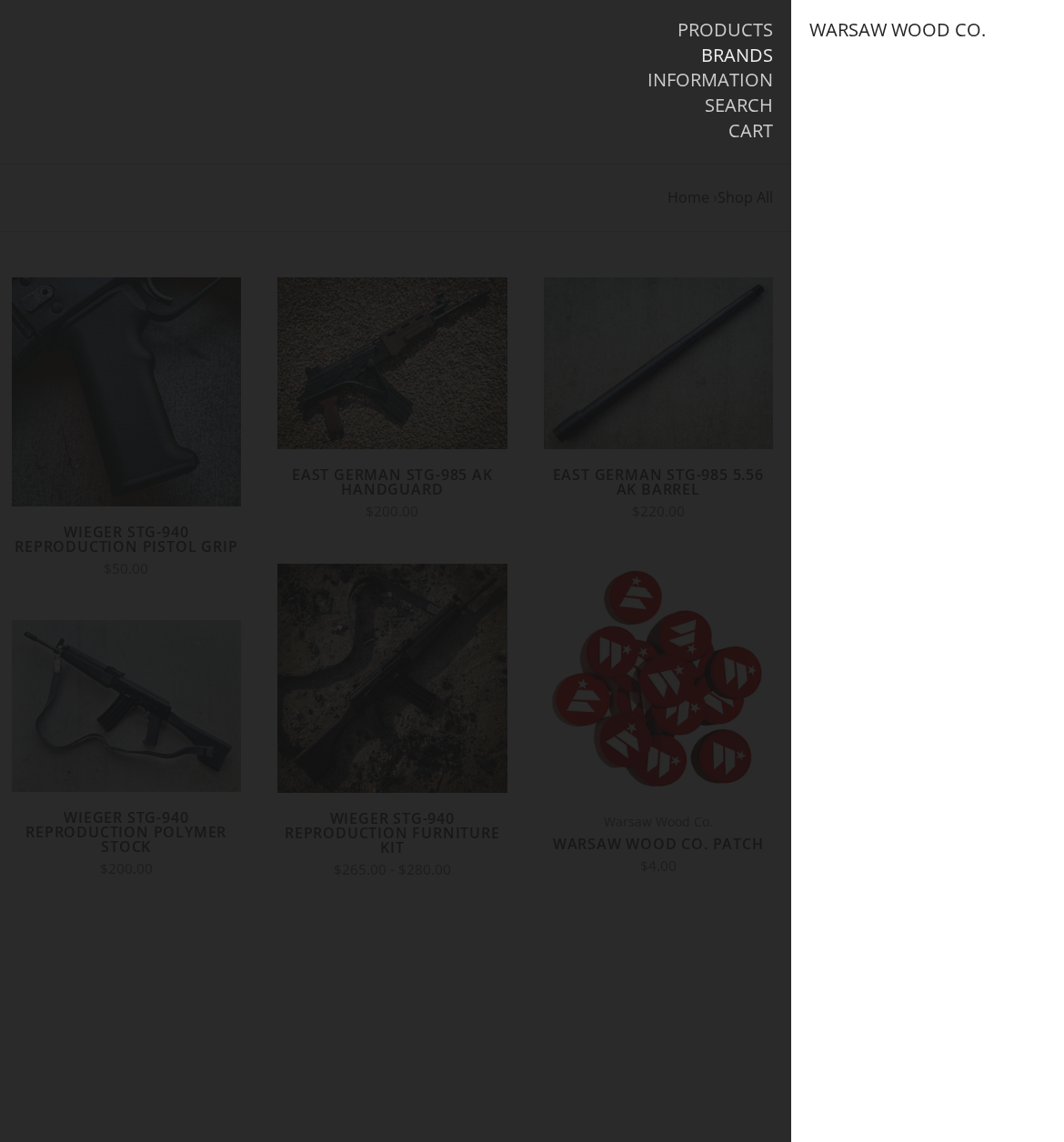
click at [941, 27] on link "Warsaw Wood Co." at bounding box center [898, 30] width 176 height 24
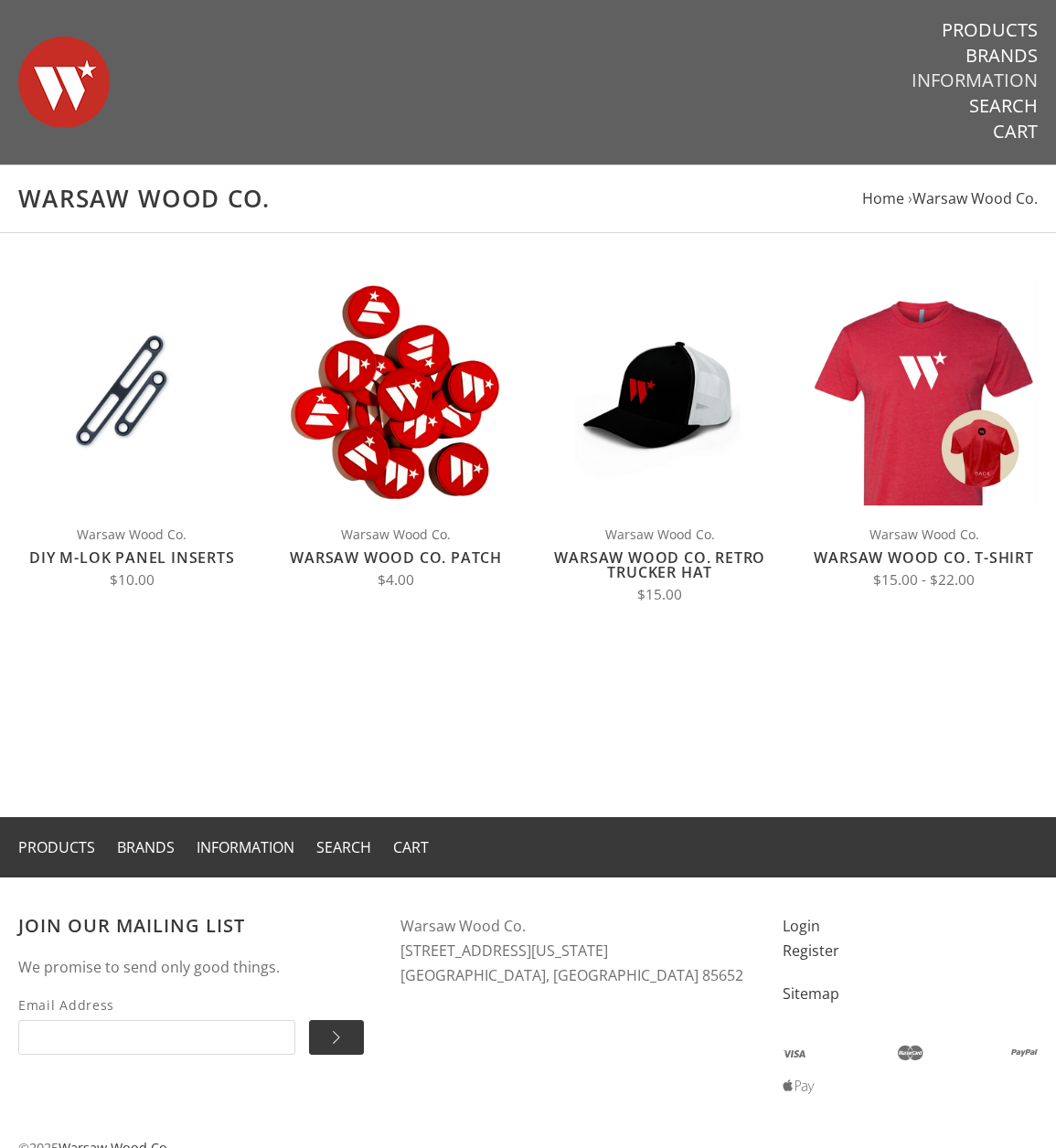
click at [927, 76] on link "Information" at bounding box center [975, 80] width 126 height 24
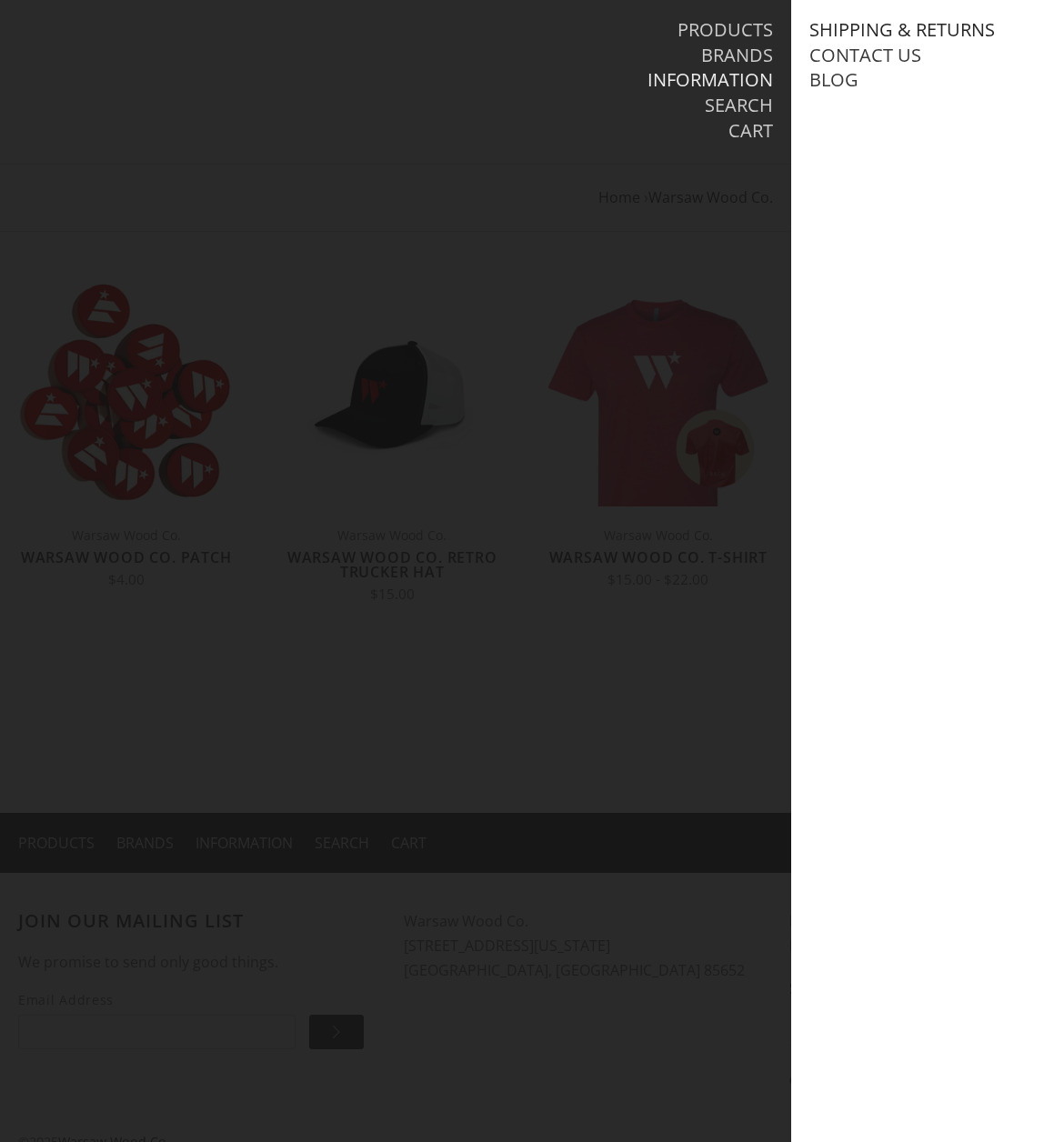
click at [912, 25] on link "Shipping & Returns" at bounding box center [902, 30] width 185 height 24
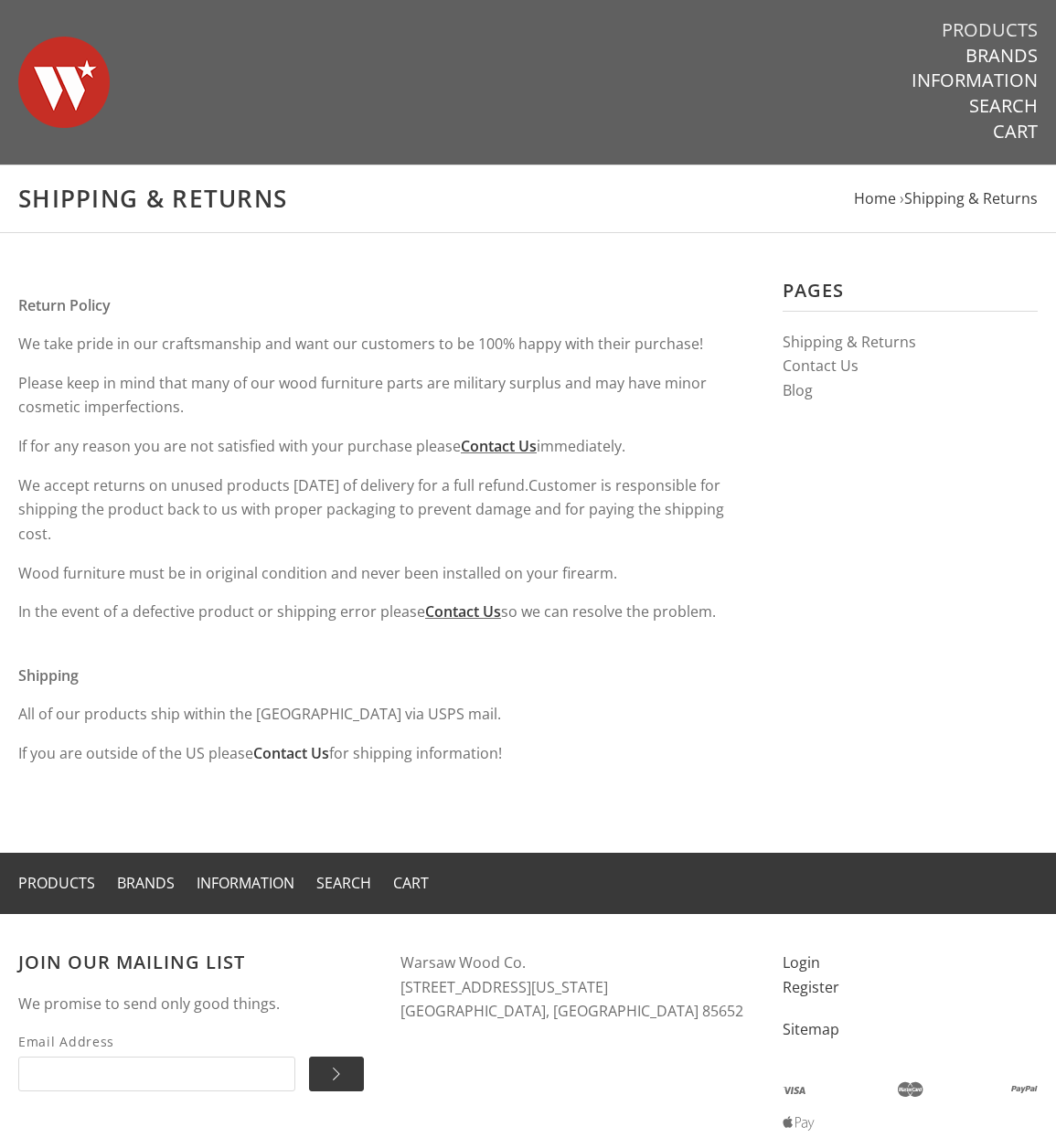
click at [982, 26] on link "Products" at bounding box center [990, 30] width 96 height 24
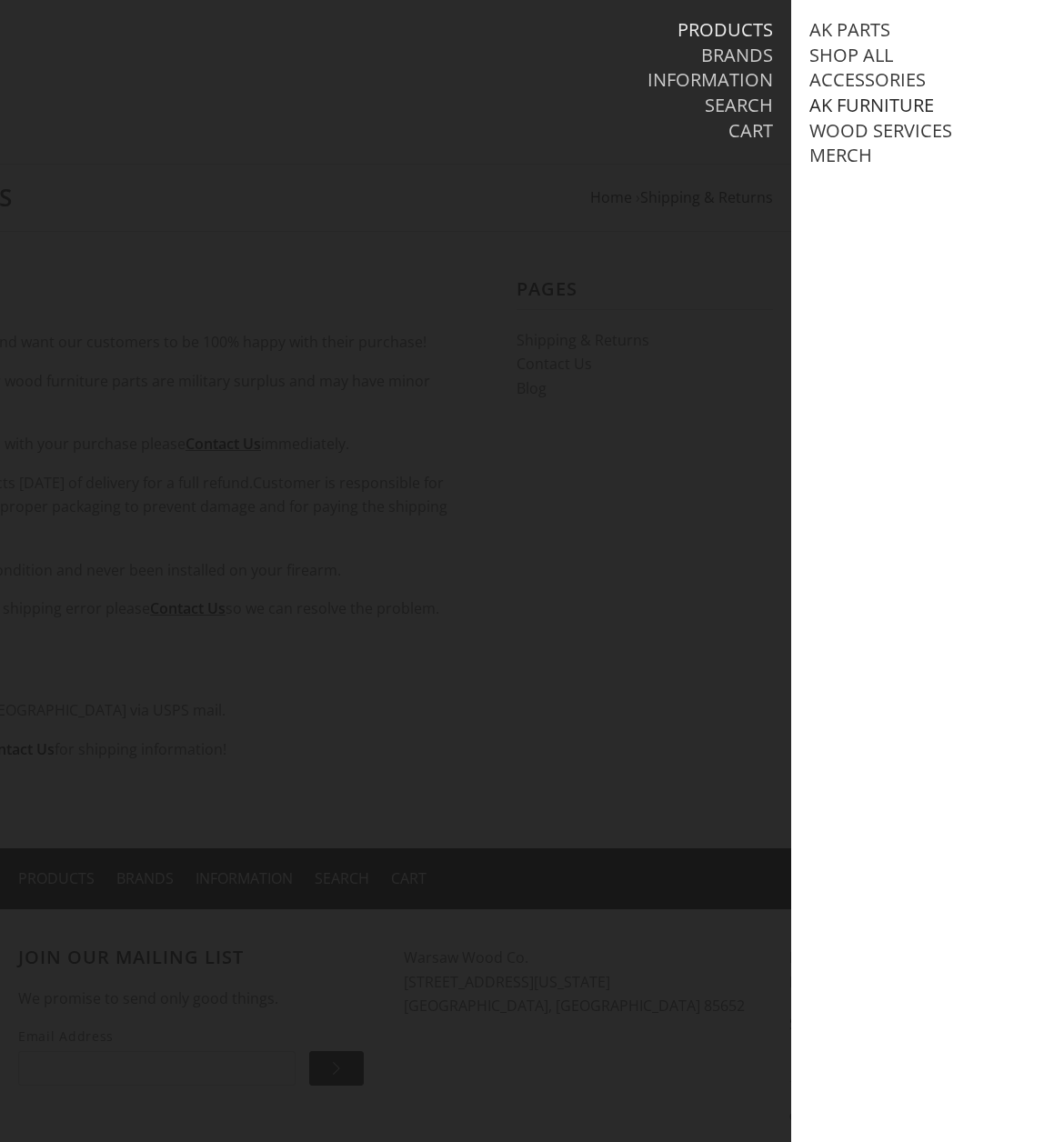
click at [860, 101] on link "AK Furniture" at bounding box center [872, 106] width 125 height 24
click at [867, 132] on link "View all AK Furniture" at bounding box center [930, 131] width 207 height 24
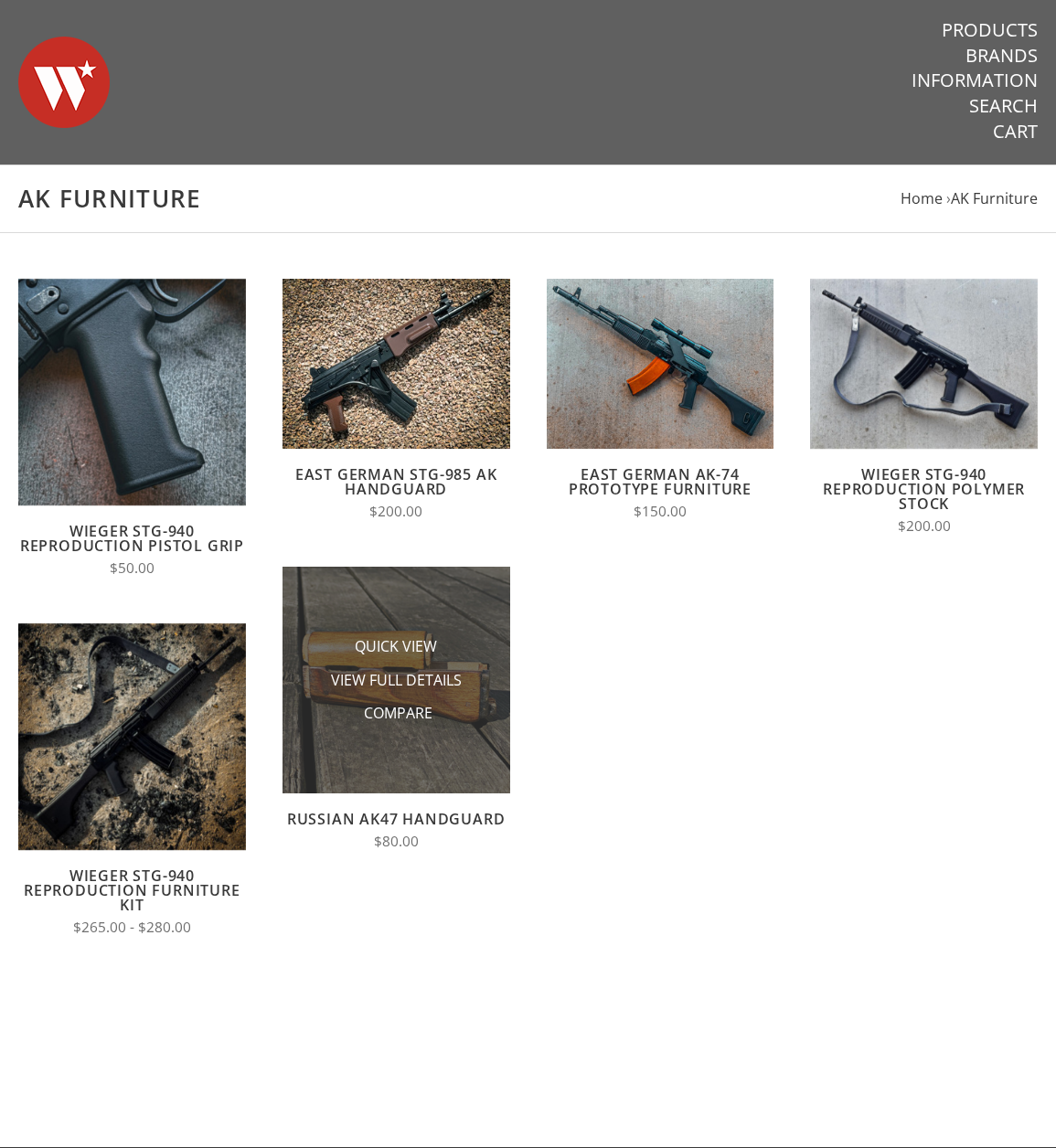
click at [359, 598] on img at bounding box center [396, 680] width 228 height 228
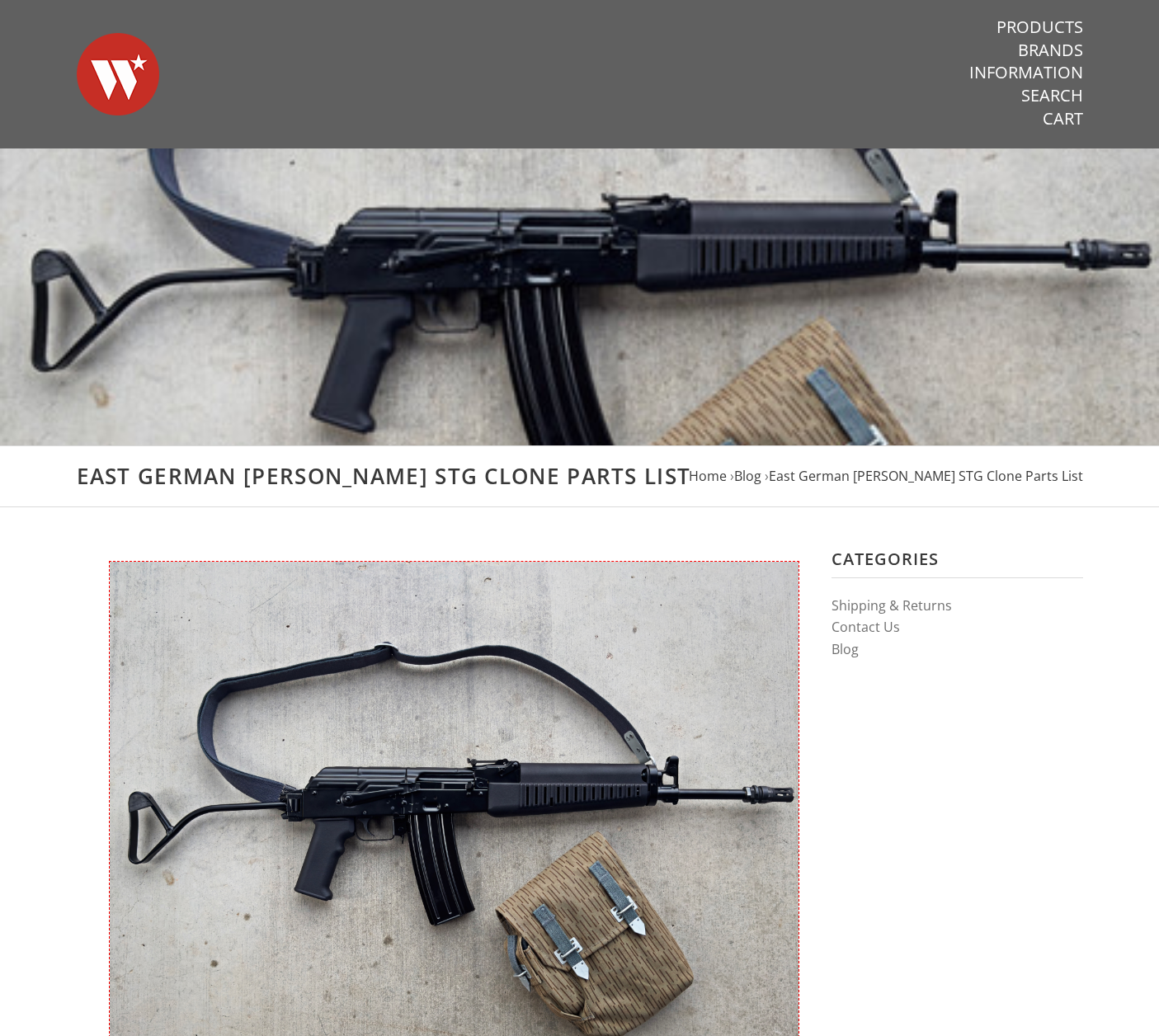
drag, startPoint x: 82, startPoint y: 322, endPoint x: 66, endPoint y: 242, distance: 81.6
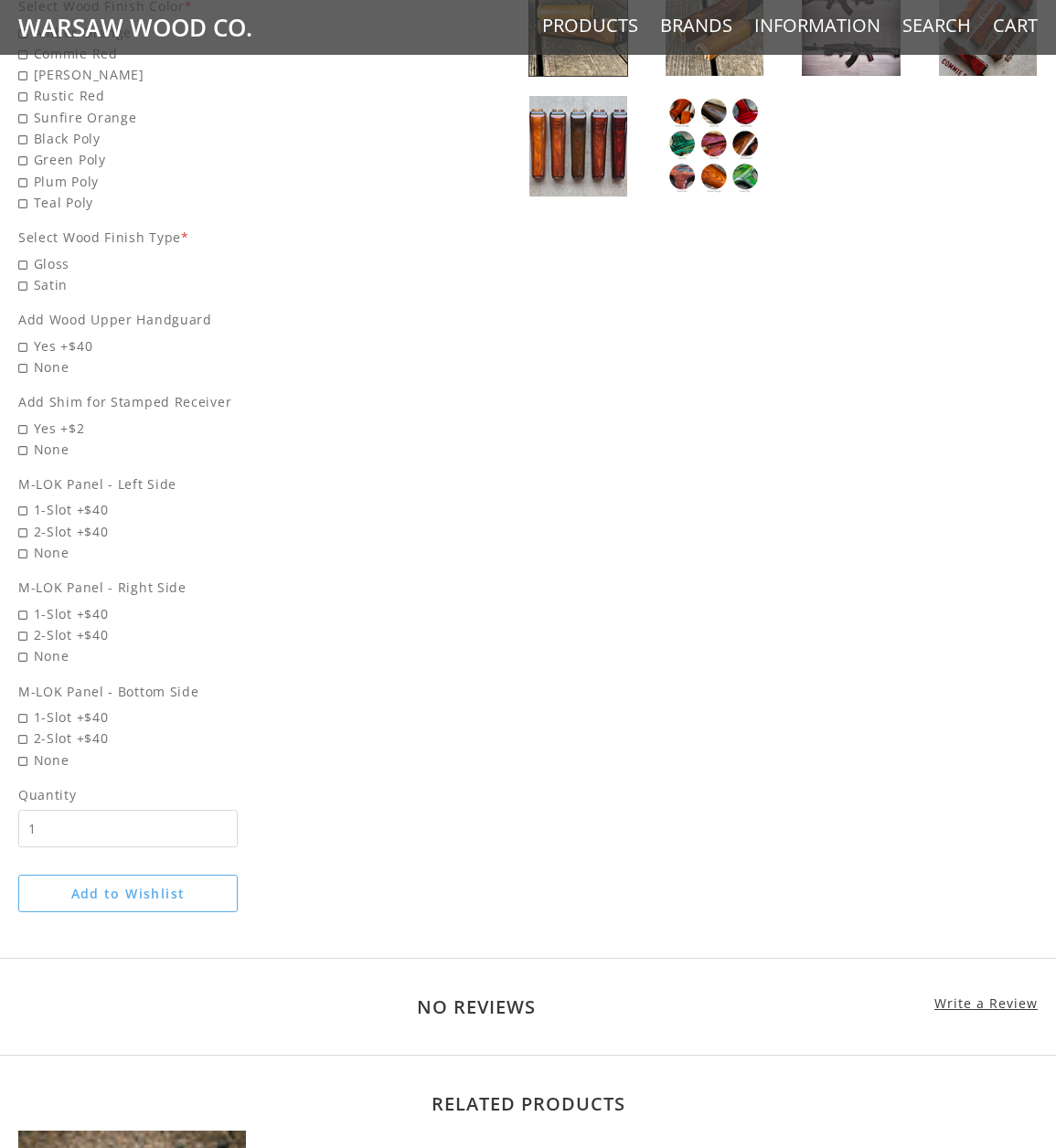
scroll to position [1280, 0]
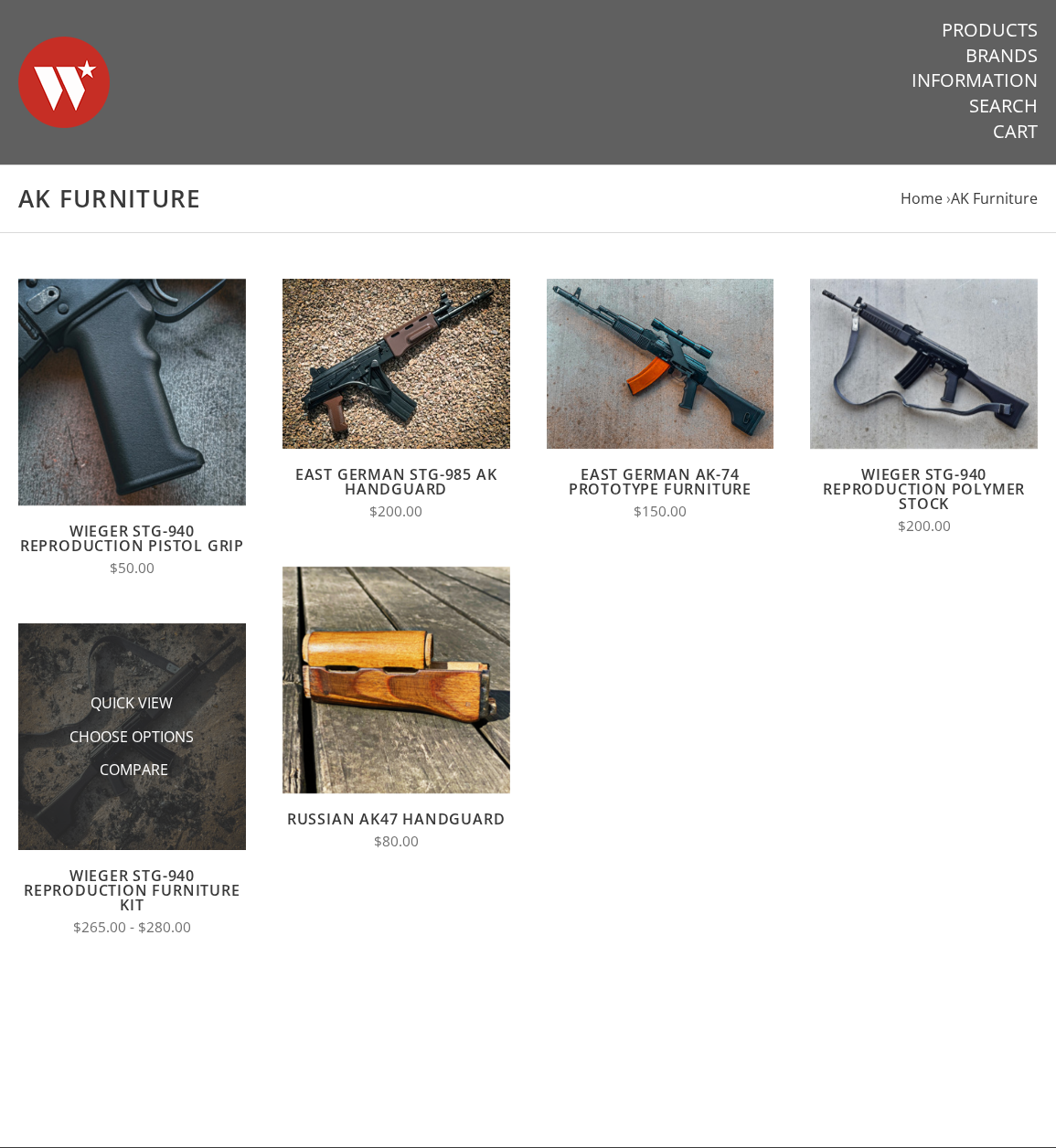
click at [203, 664] on img at bounding box center [132, 737] width 228 height 228
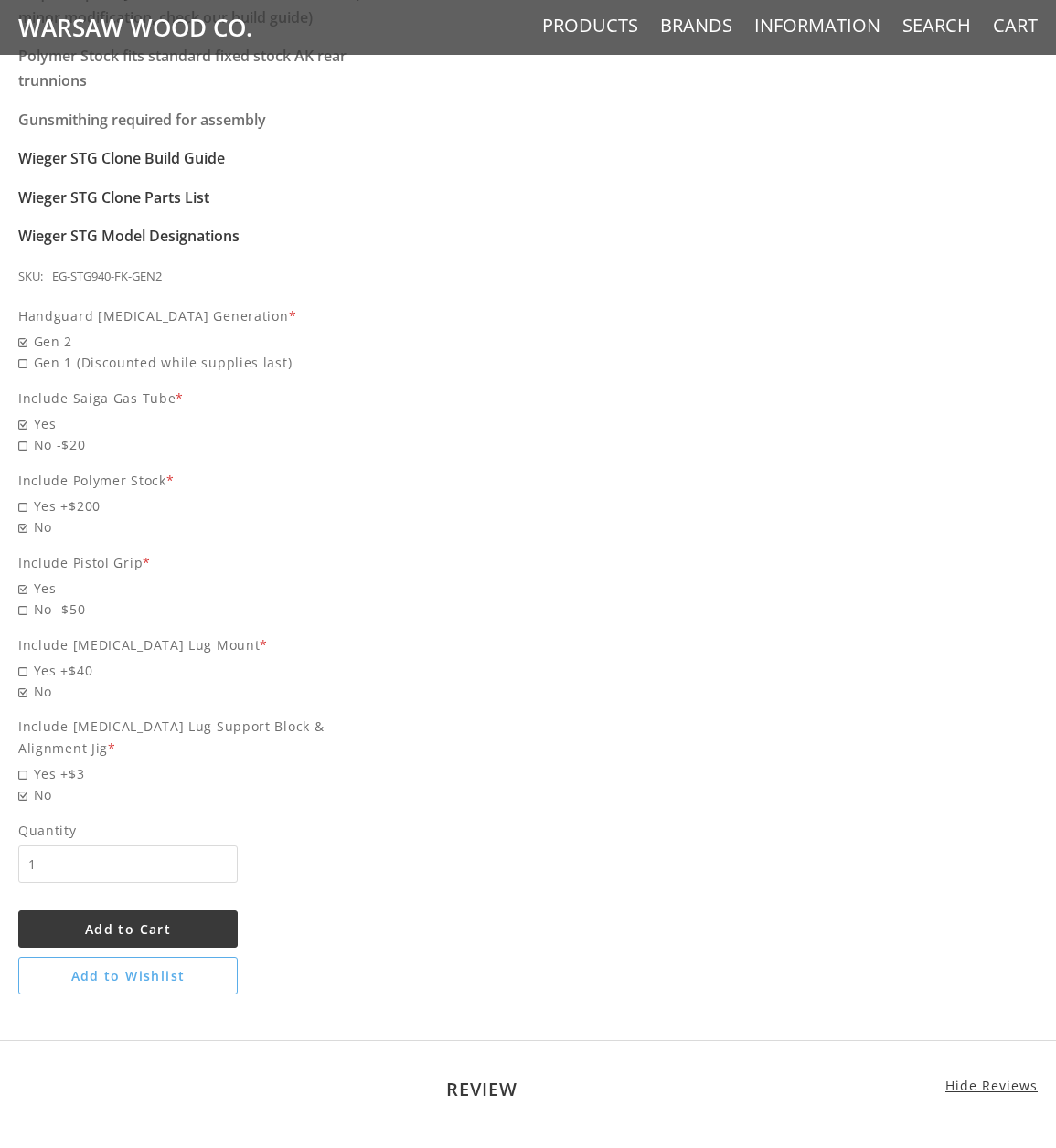
scroll to position [2011, 0]
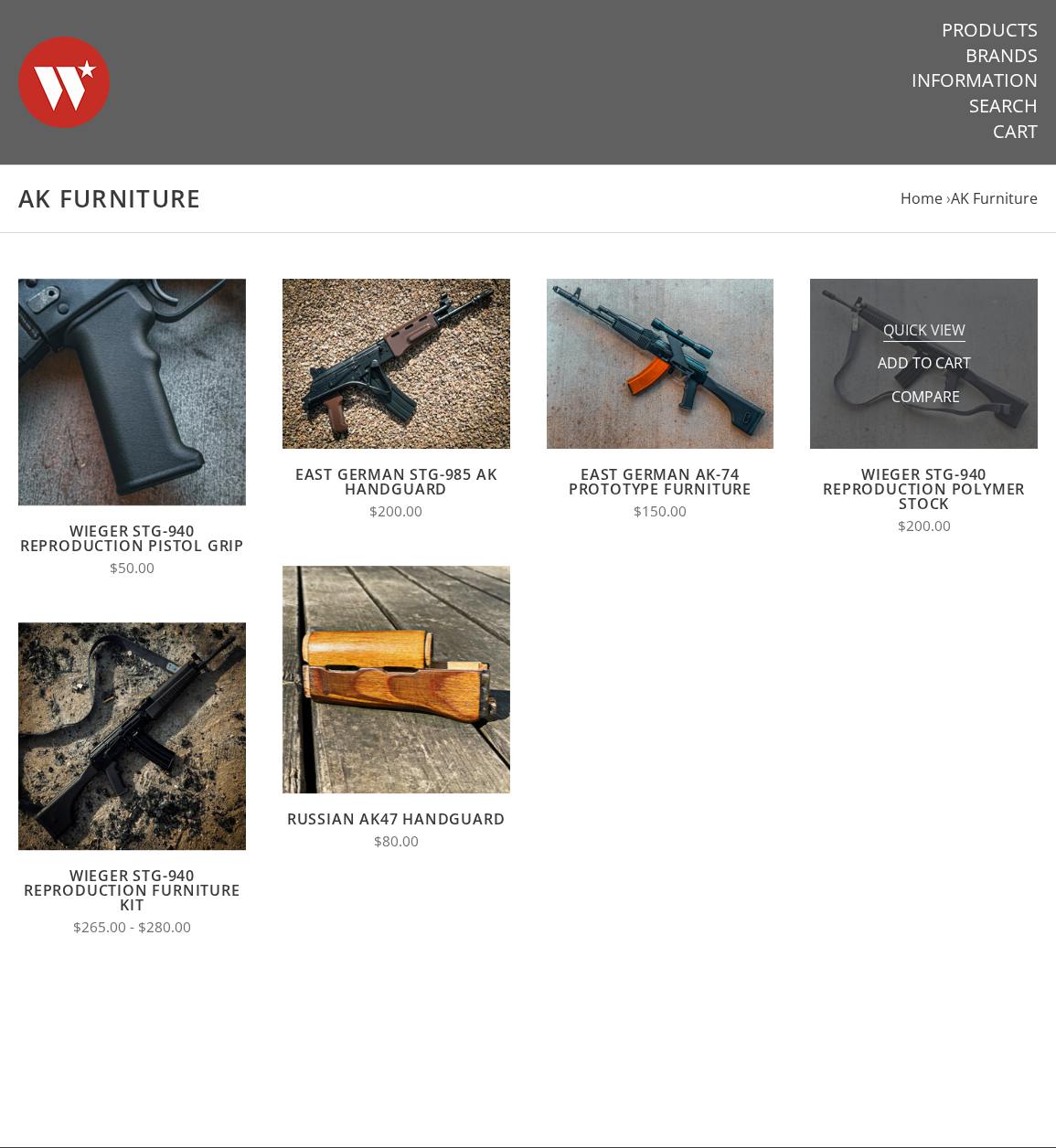
click at [937, 340] on span "Quick View" at bounding box center [924, 331] width 82 height 23
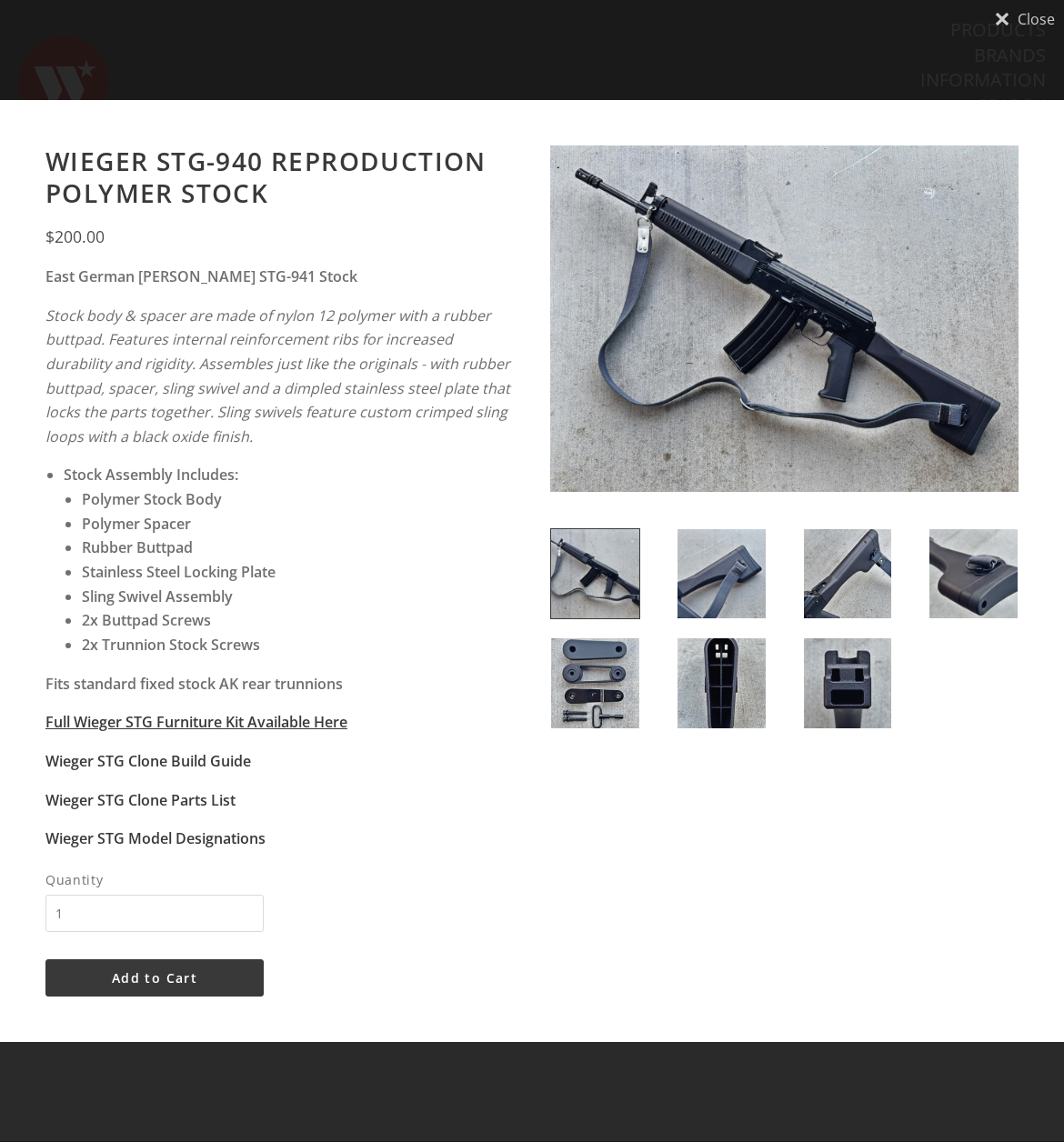
drag, startPoint x: 569, startPoint y: 553, endPoint x: 675, endPoint y: 567, distance: 106.9
click at [571, 552] on img at bounding box center [595, 575] width 88 height 90
click at [700, 582] on img at bounding box center [722, 575] width 88 height 90
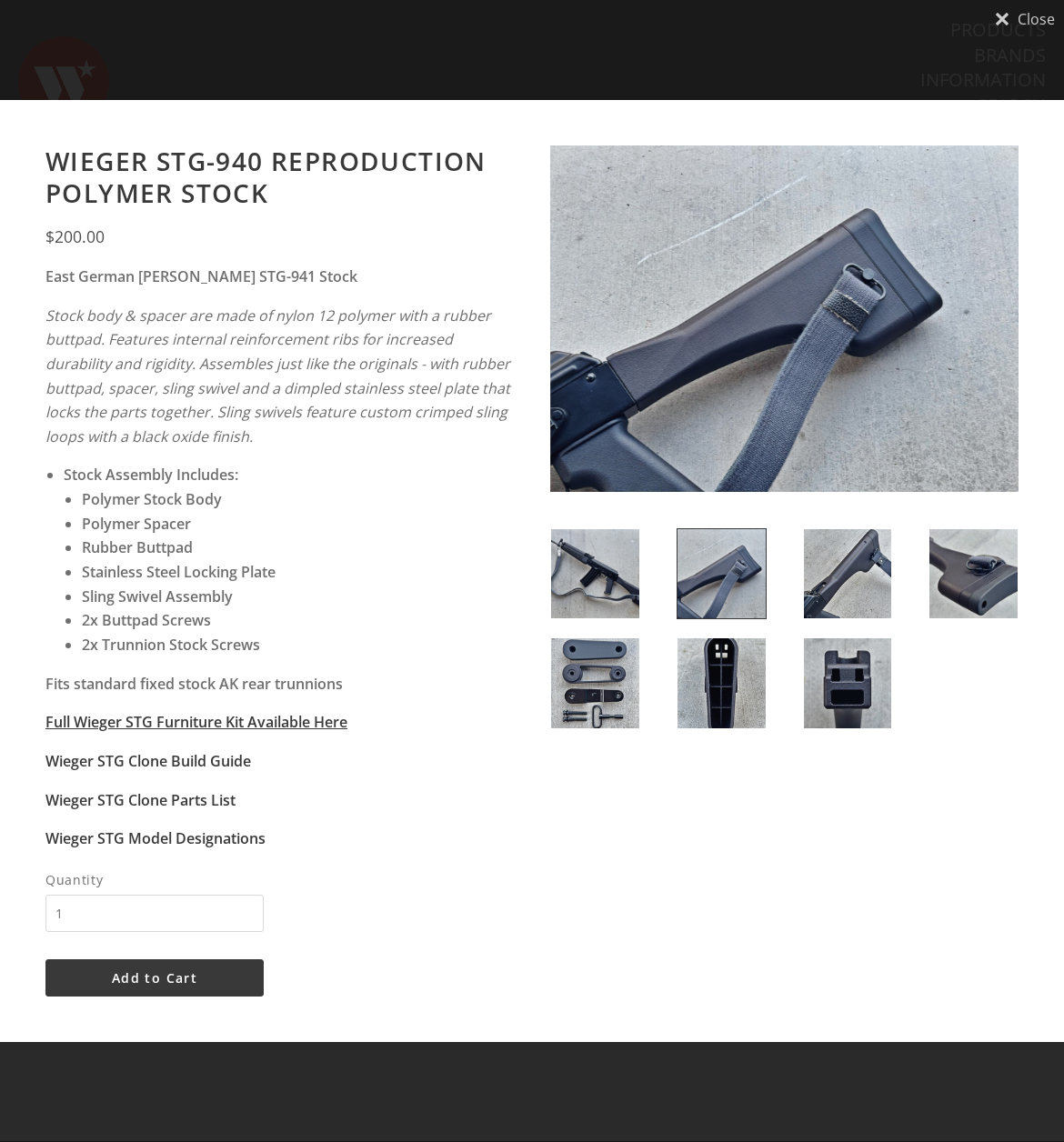
click at [585, 587] on img at bounding box center [595, 575] width 88 height 90
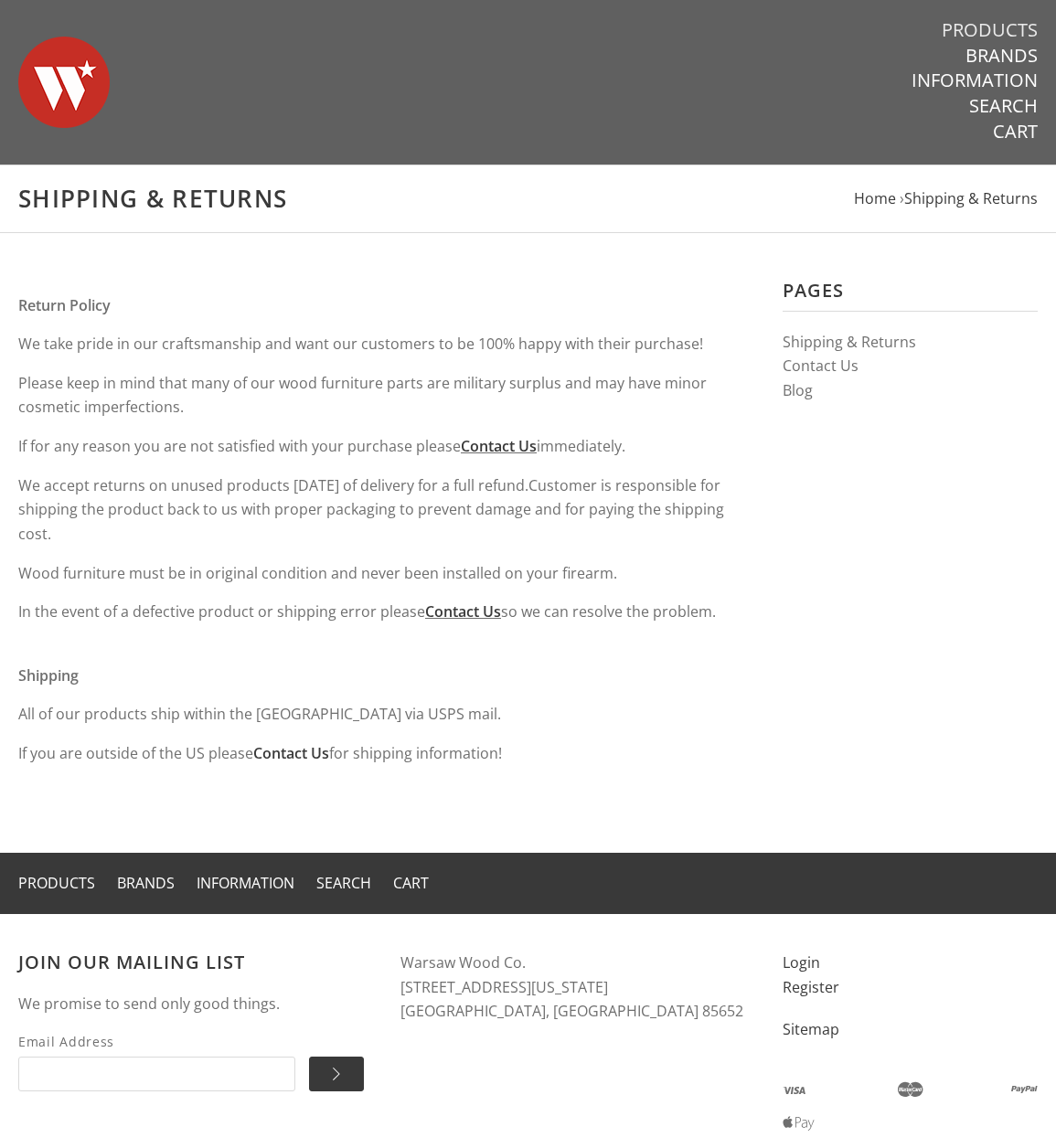
click at [996, 26] on link "Products" at bounding box center [990, 30] width 96 height 24
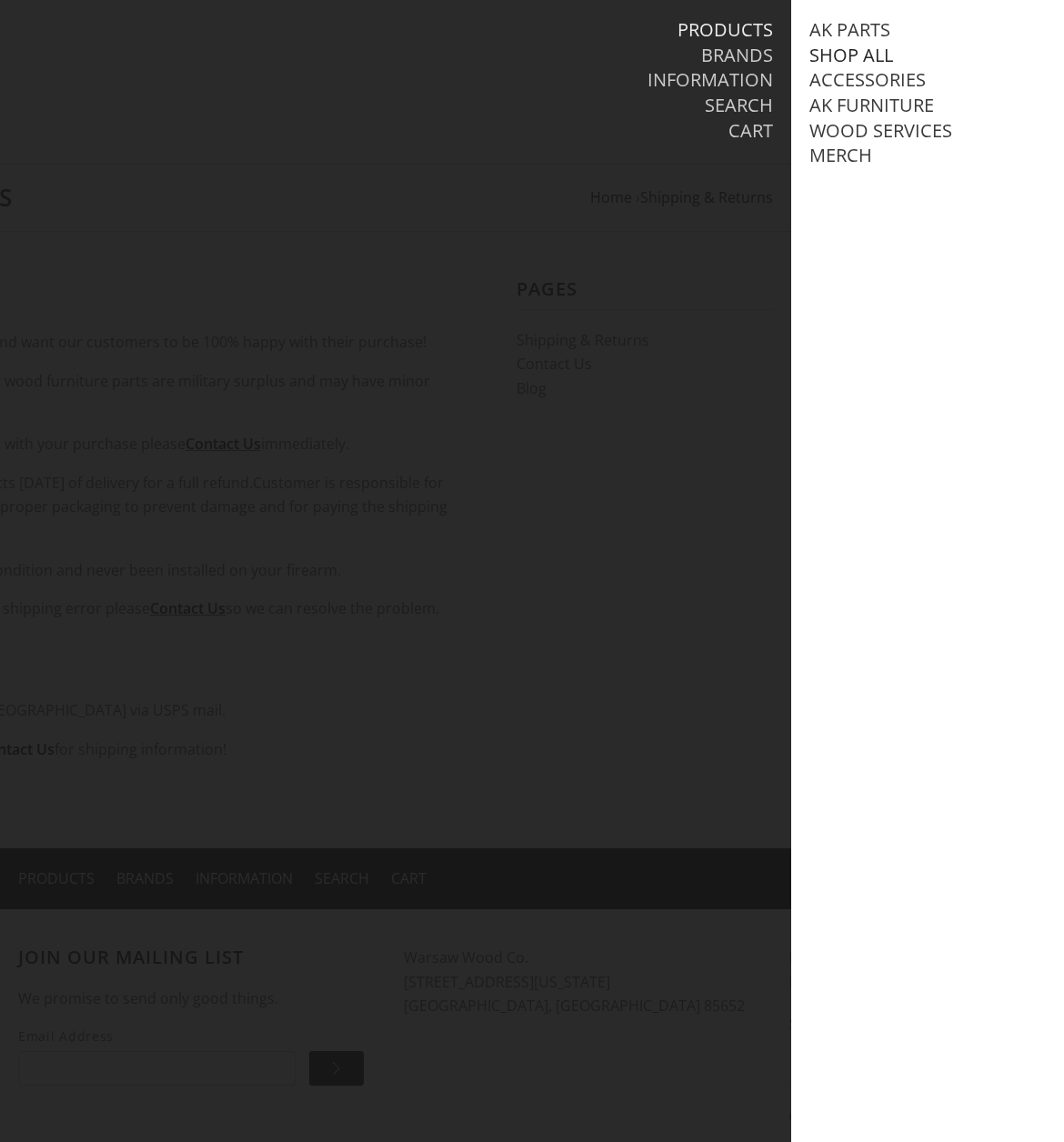
click at [872, 50] on link "Shop All" at bounding box center [851, 56] width 84 height 24
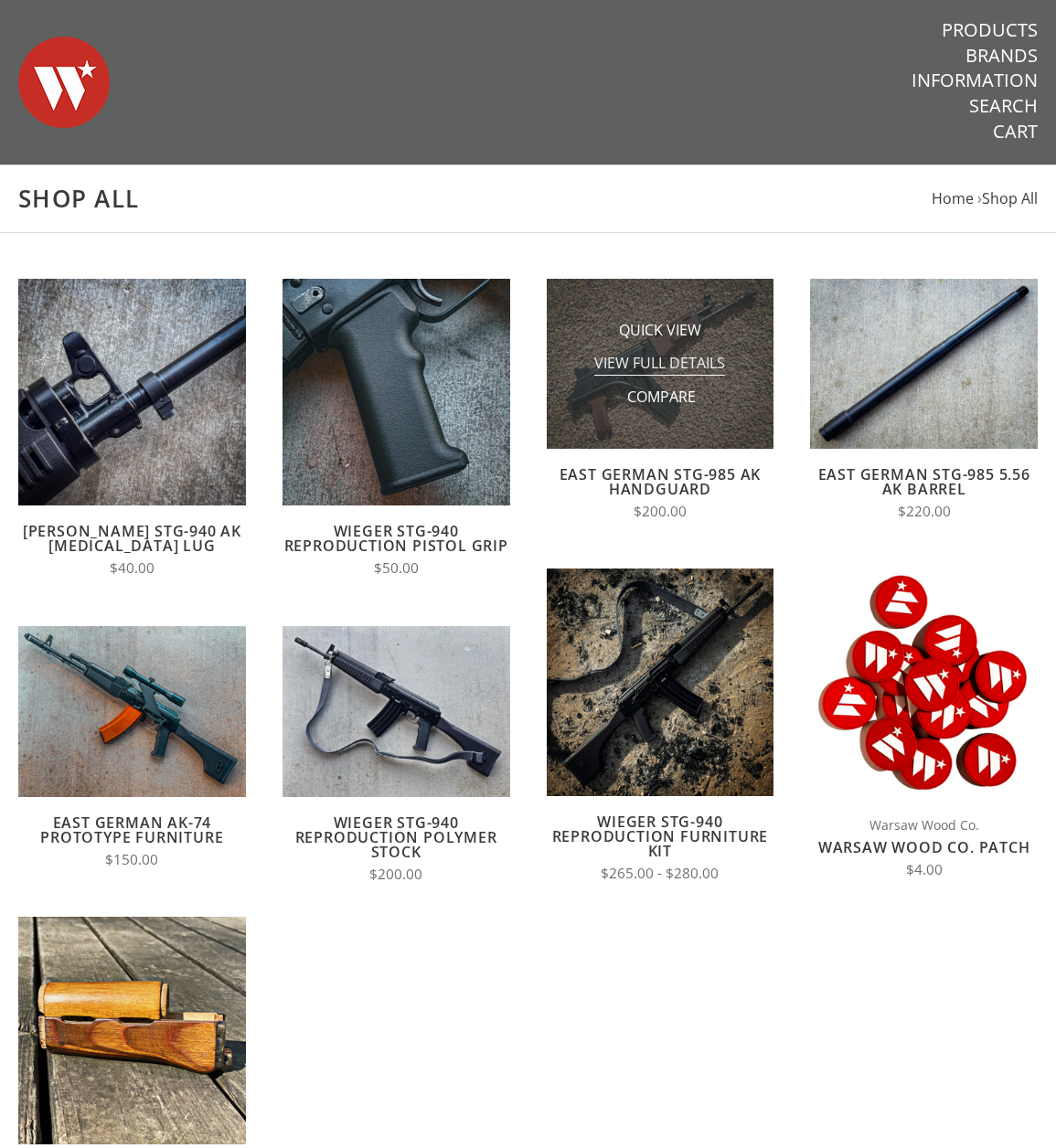
click at [682, 360] on span "View Full Details" at bounding box center [660, 364] width 131 height 23
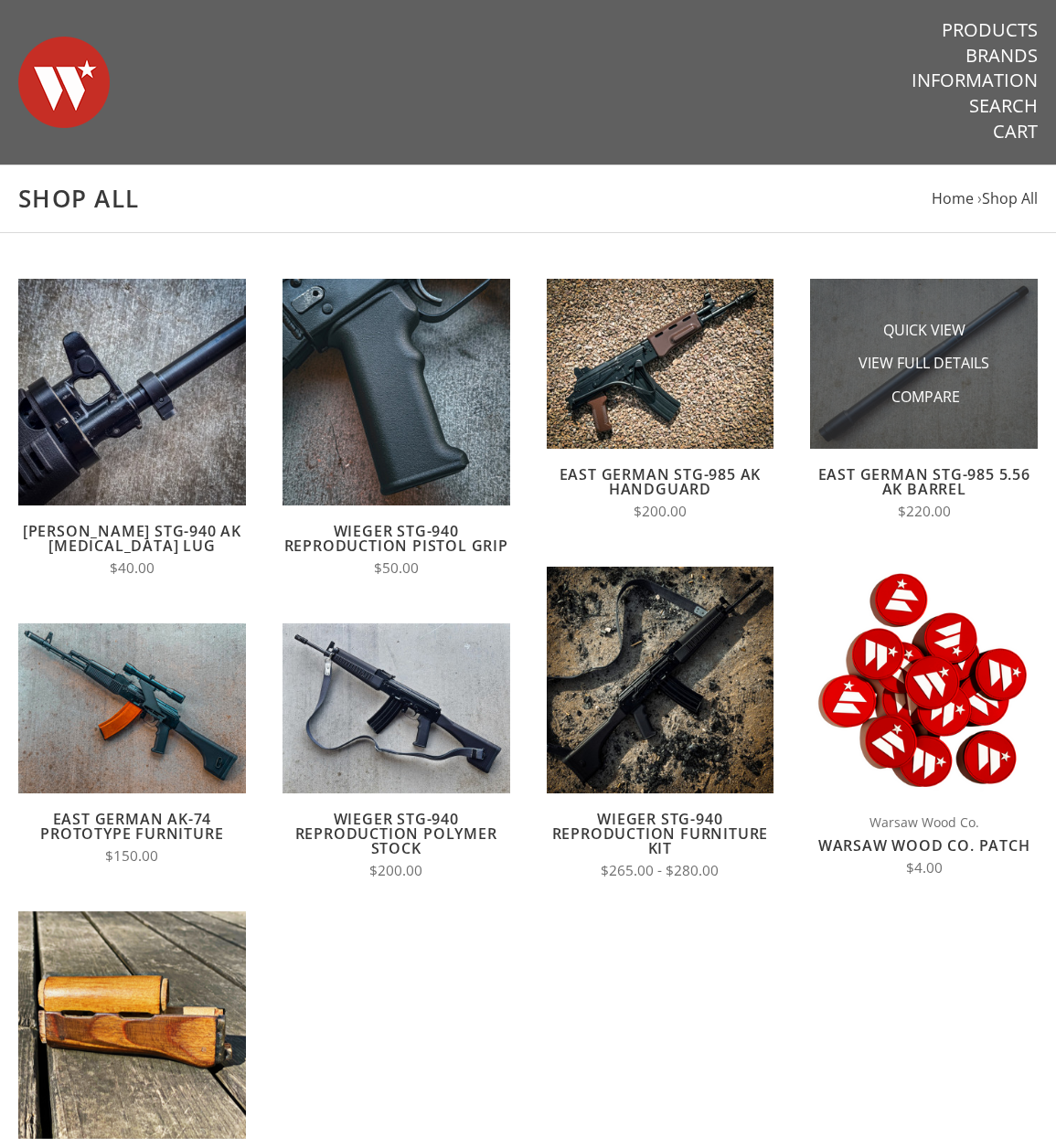
click at [825, 363] on img at bounding box center [924, 364] width 228 height 171
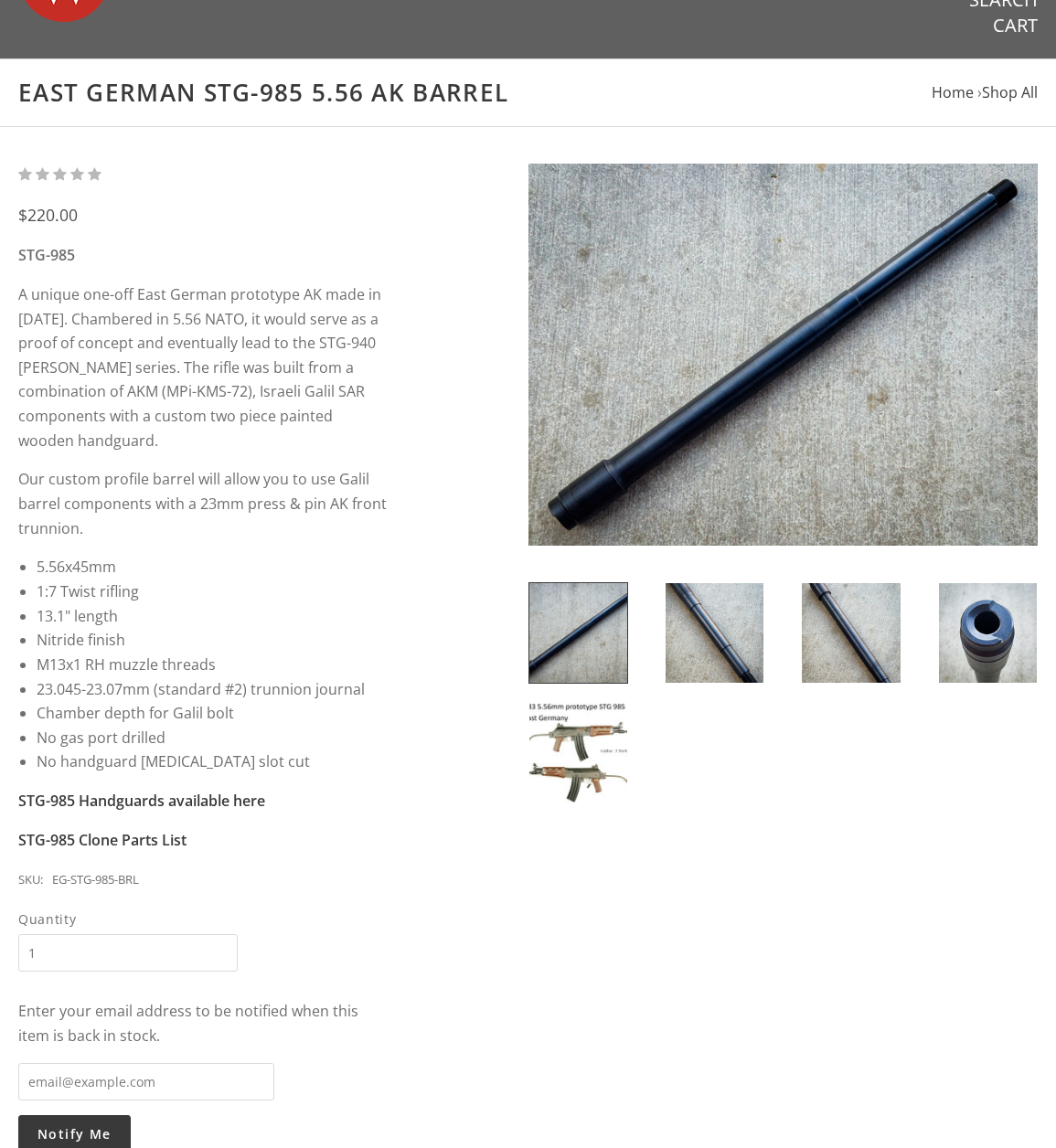
scroll to position [91, 0]
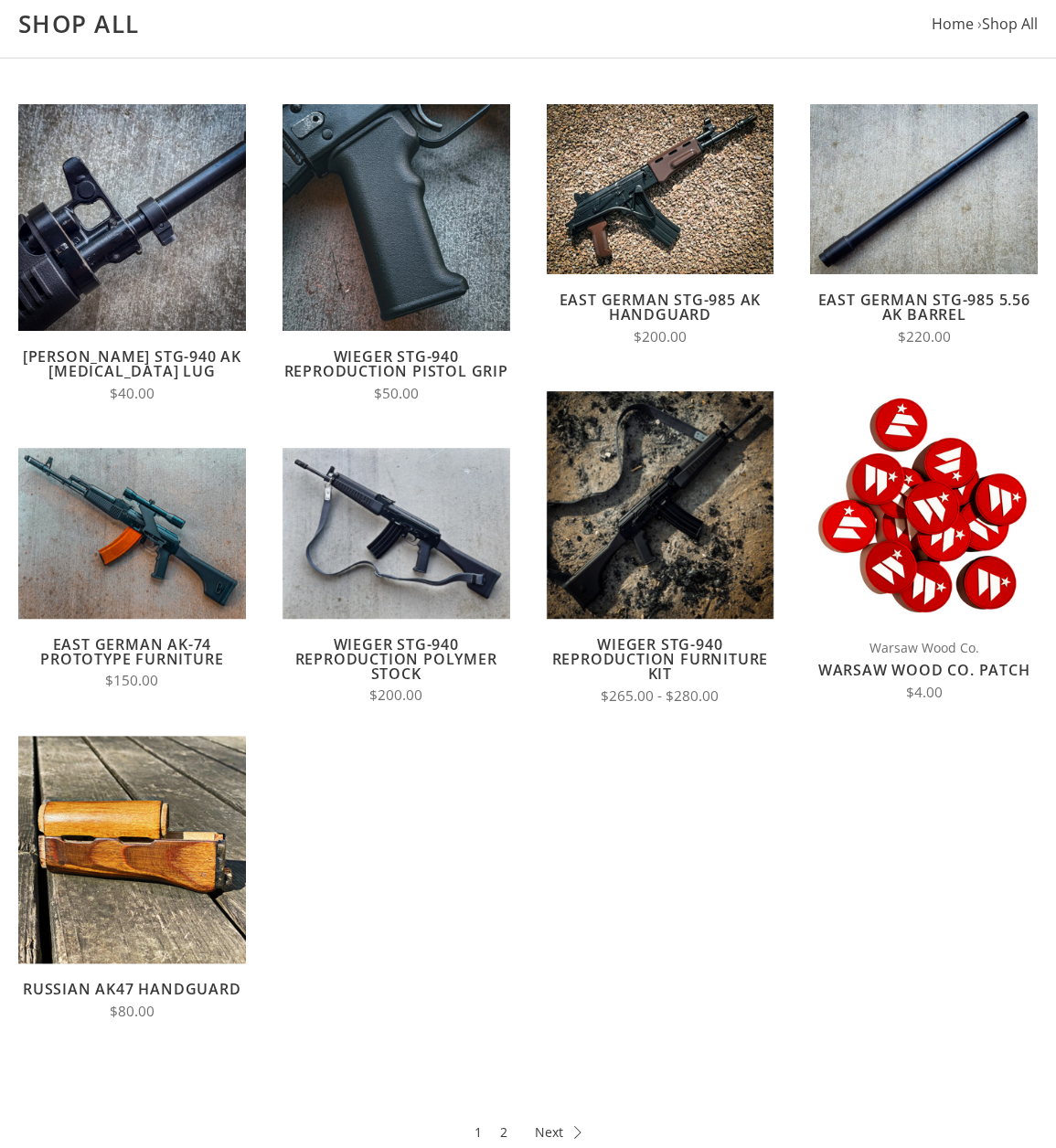
scroll to position [274, 0]
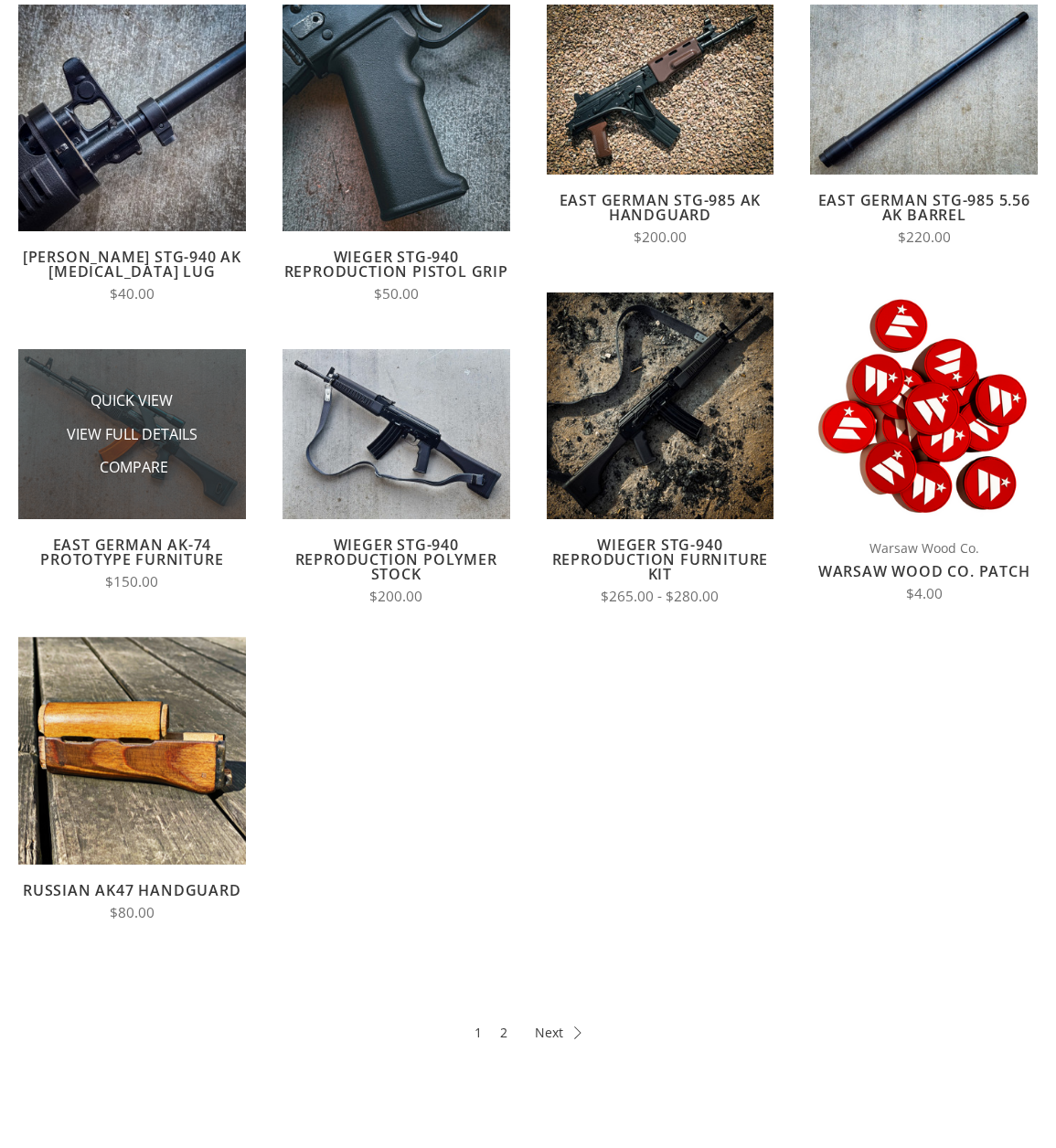
click at [227, 385] on img at bounding box center [132, 434] width 228 height 171
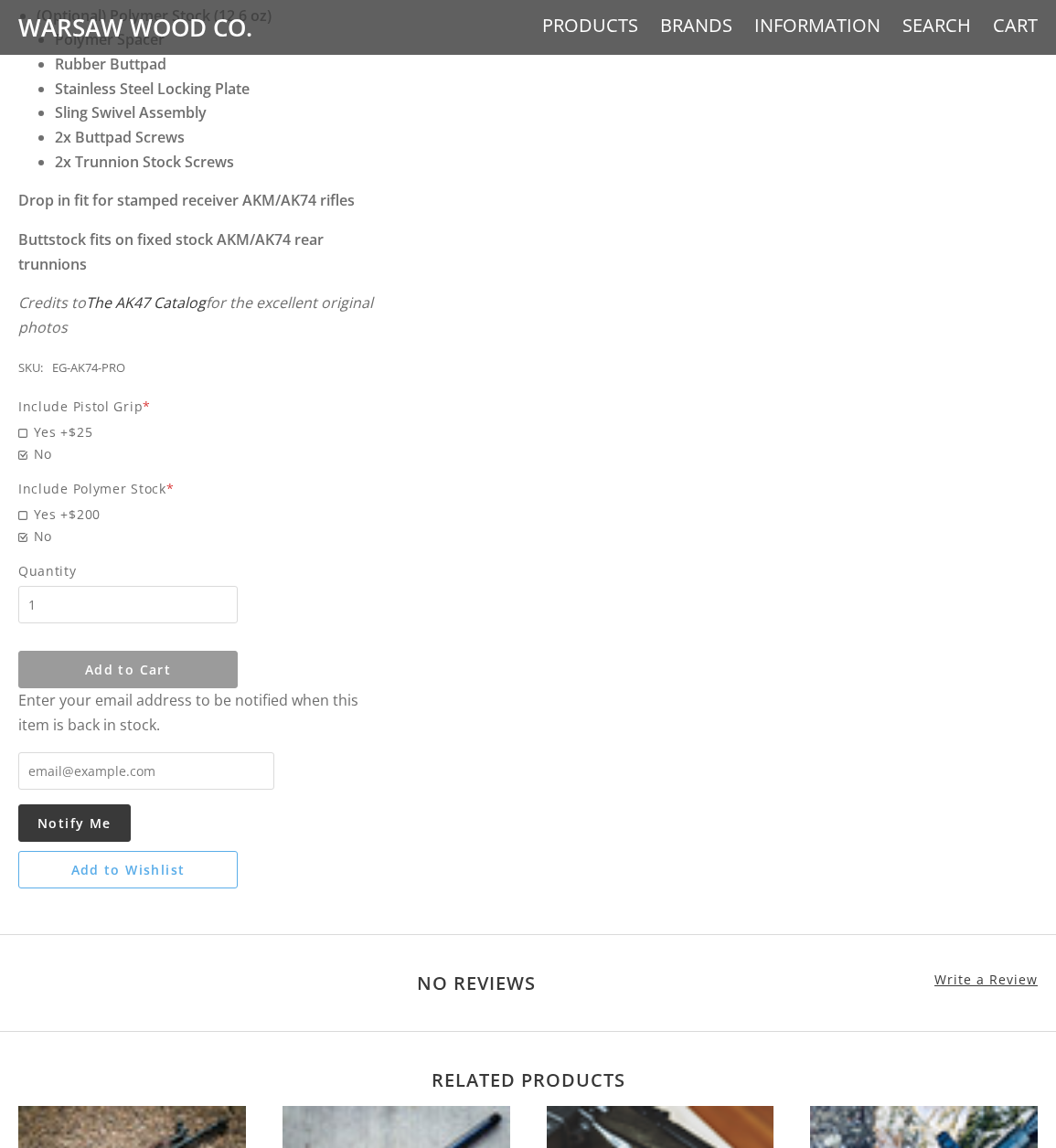
scroll to position [1097, 0]
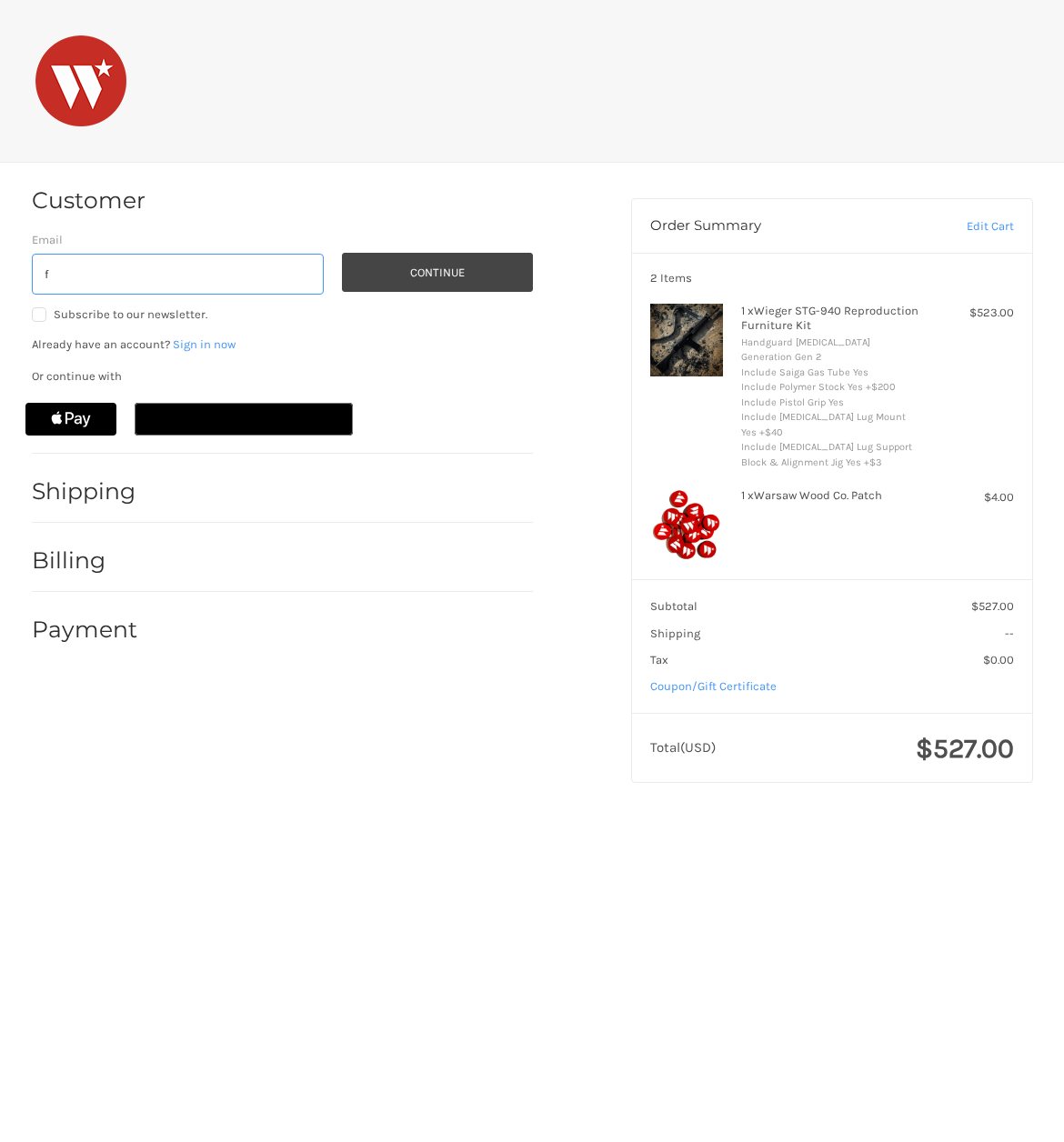
type input "[EMAIL_ADDRESS][DOMAIN_NAME]"
click at [452, 271] on button "Continue" at bounding box center [437, 272] width 191 height 39
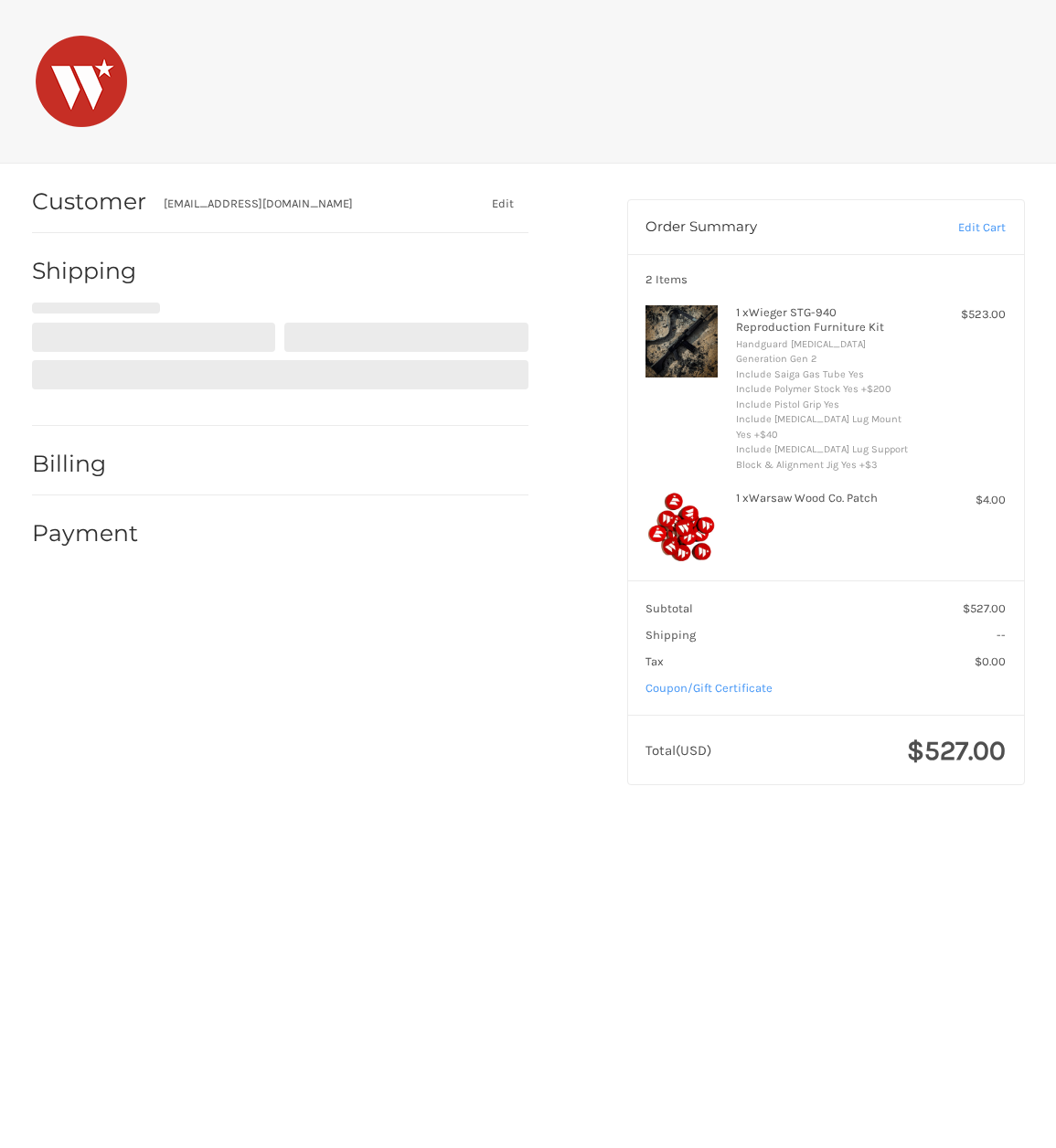
select select "US"
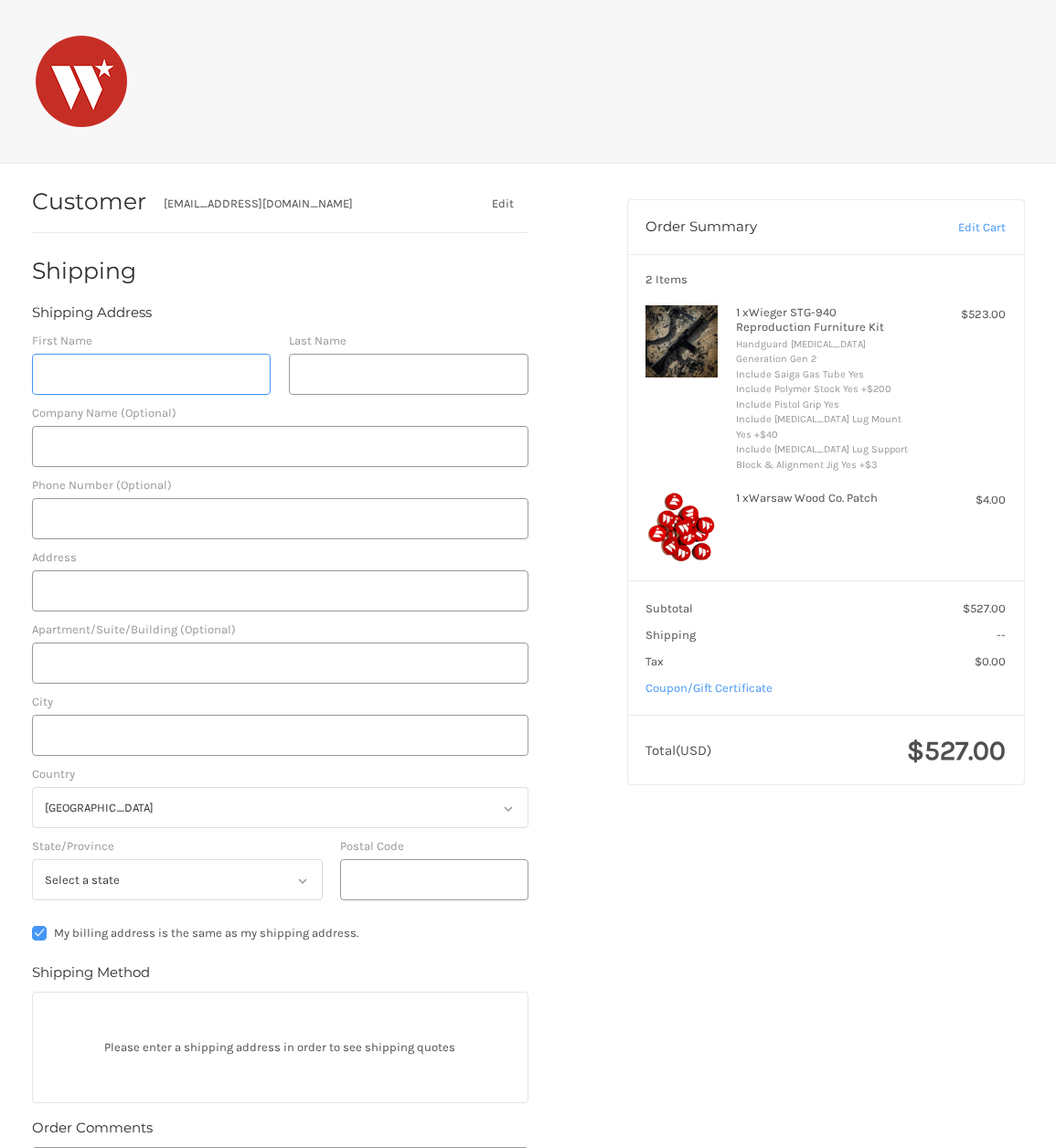
scroll to position [4, 0]
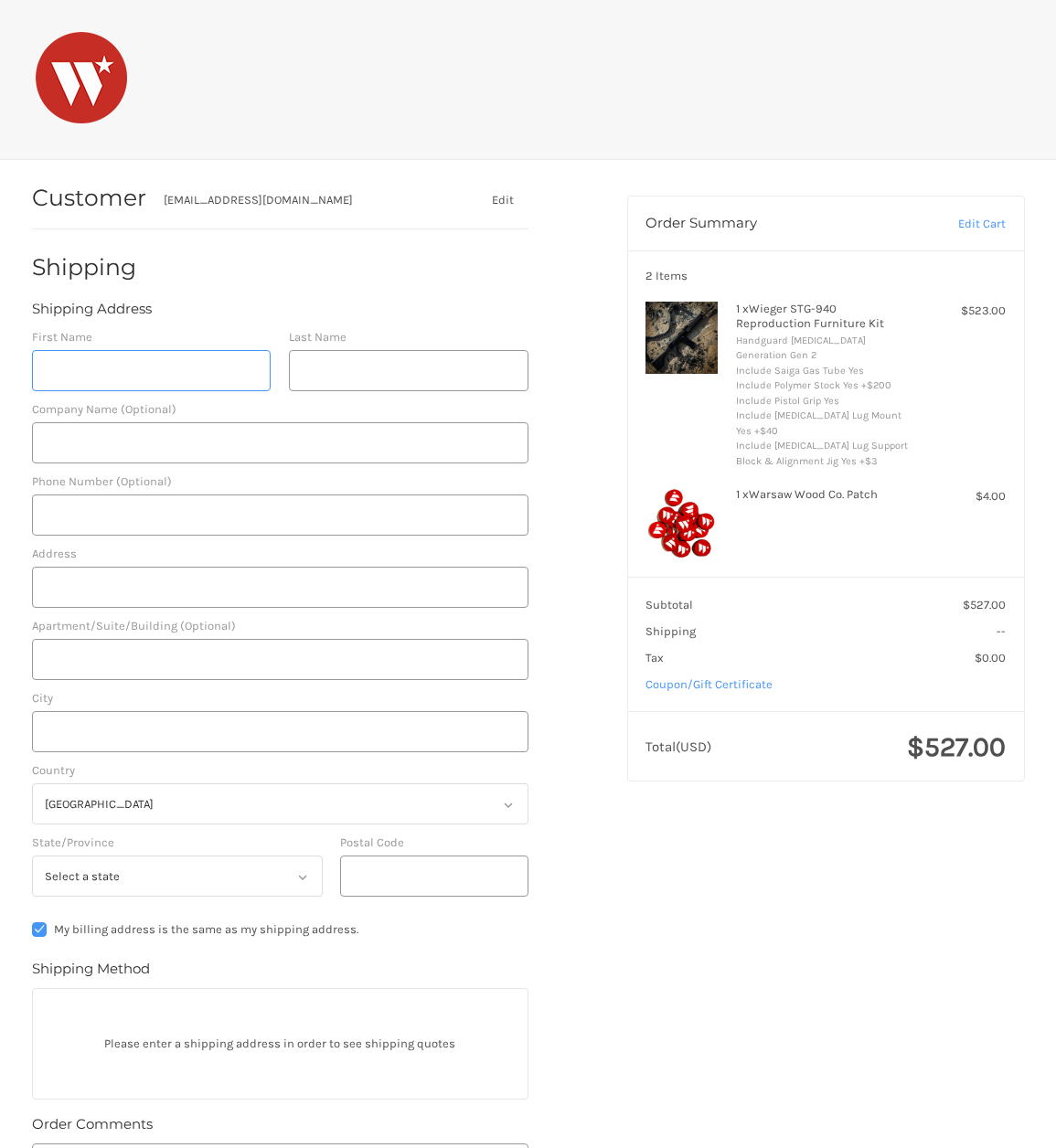
click at [144, 370] on input "First Name" at bounding box center [152, 370] width 240 height 42
type input "[PERSON_NAME]"
type input "Fiori"
type input "ACI"
type input "5207095256"
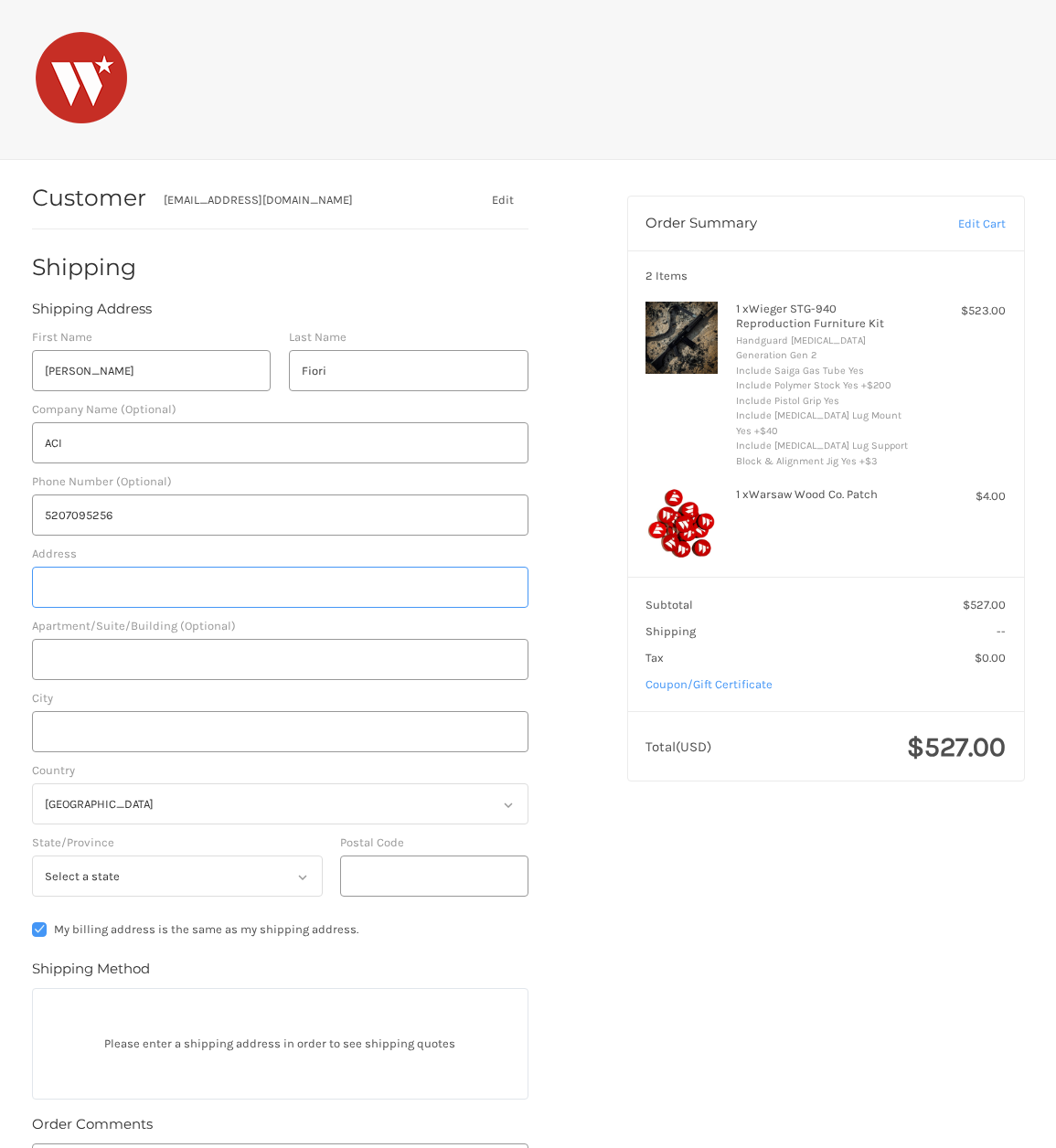
type input "1729 E Primera Dr"
type input "Casa Grande"
select select "AZ"
type input "85122"
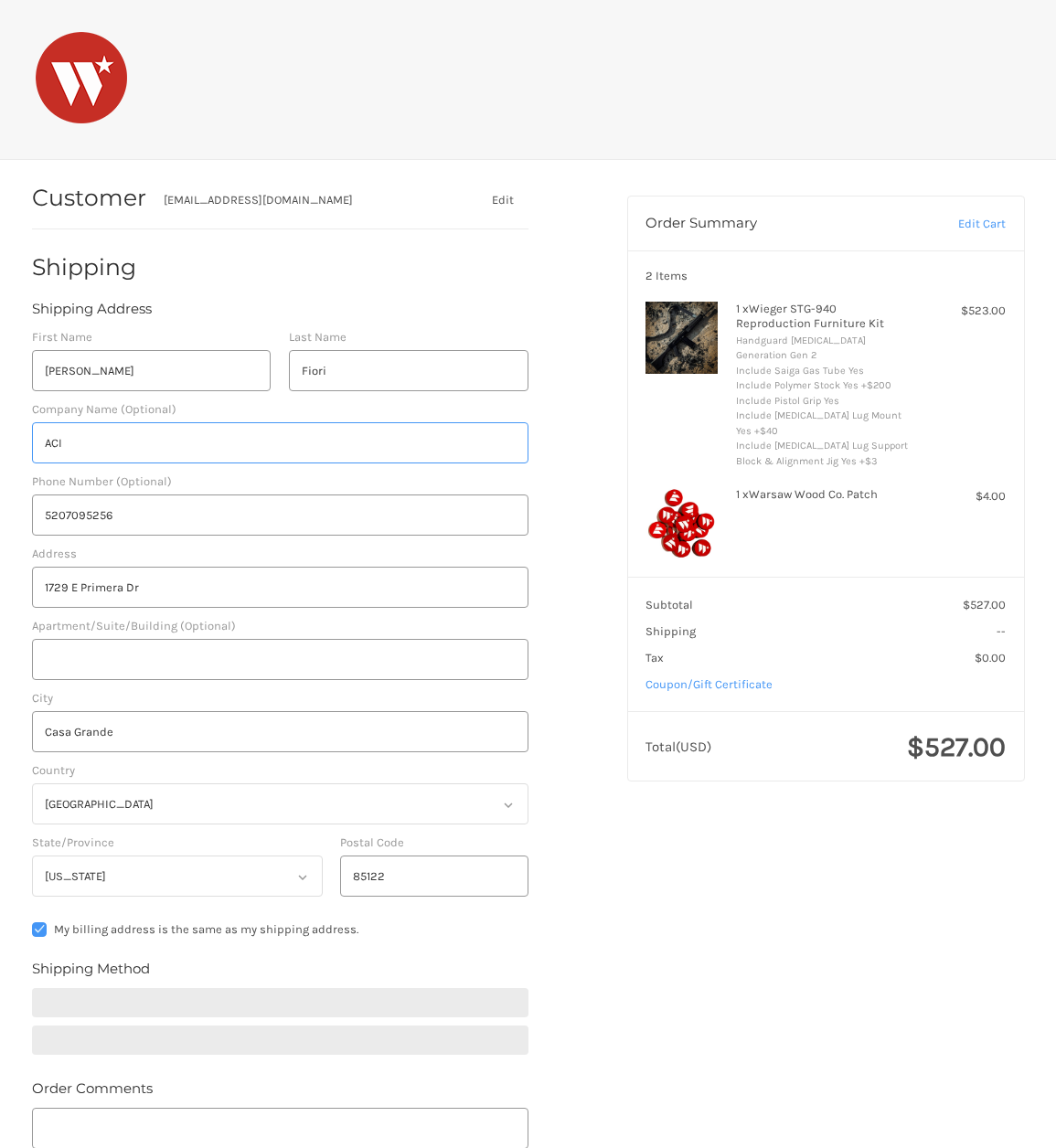
drag, startPoint x: 76, startPoint y: 454, endPoint x: 32, endPoint y: 460, distance: 44.4
click at [32, 460] on input "ACI" at bounding box center [281, 443] width 497 height 42
click at [25, 450] on div "Company Name (Optional)" at bounding box center [281, 432] width 515 height 63
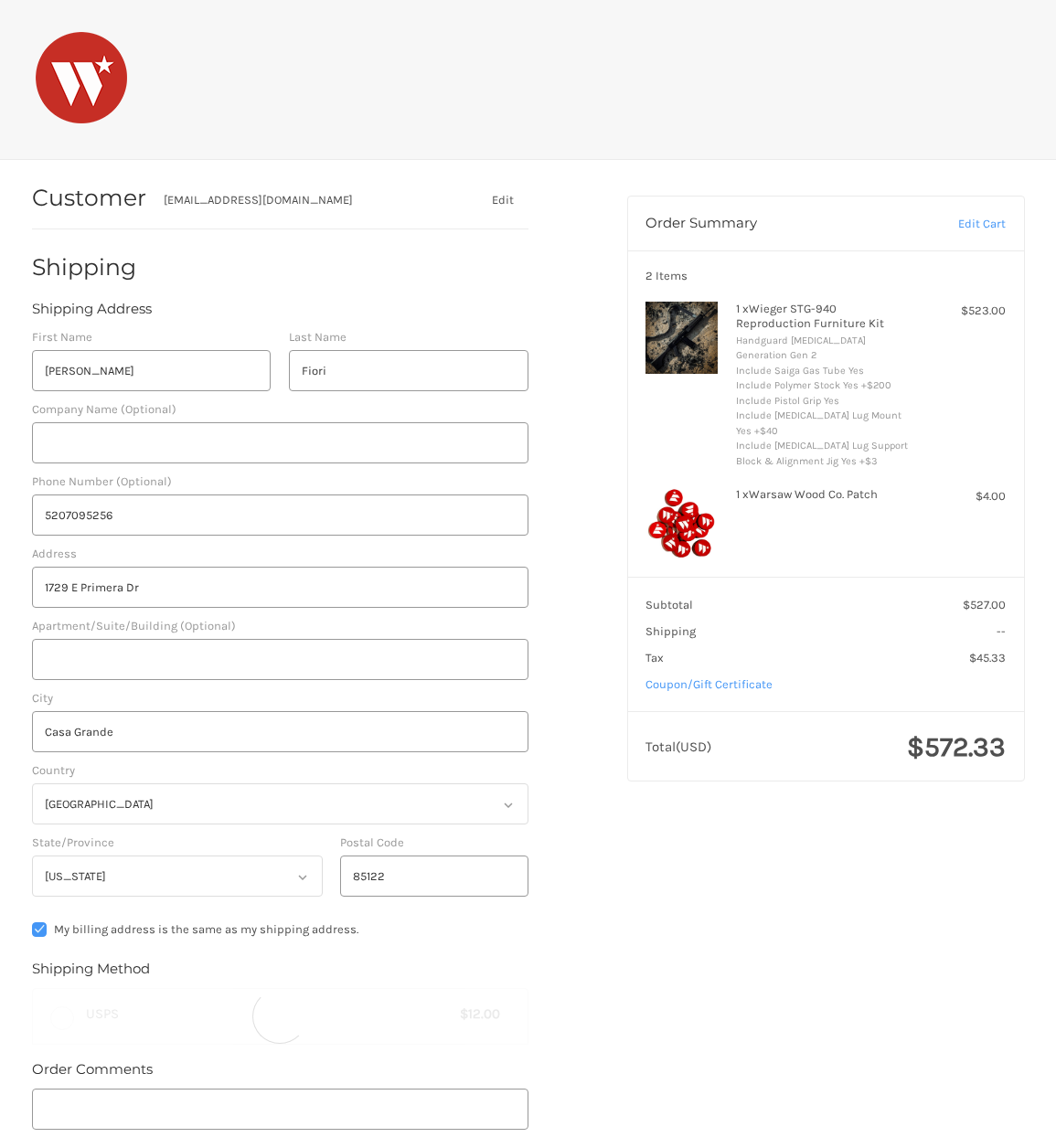
radio input "true"
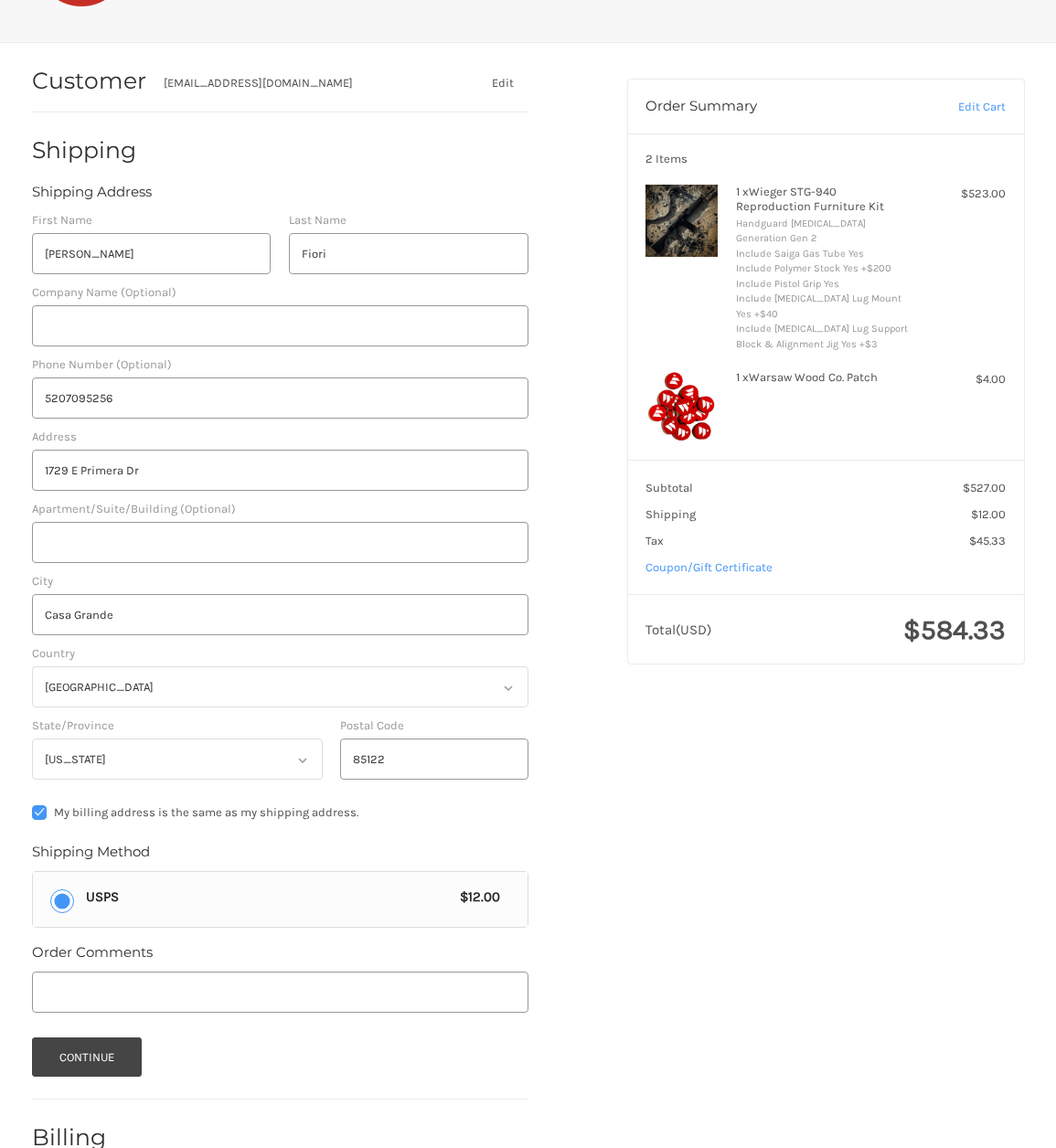
scroll to position [230, 0]
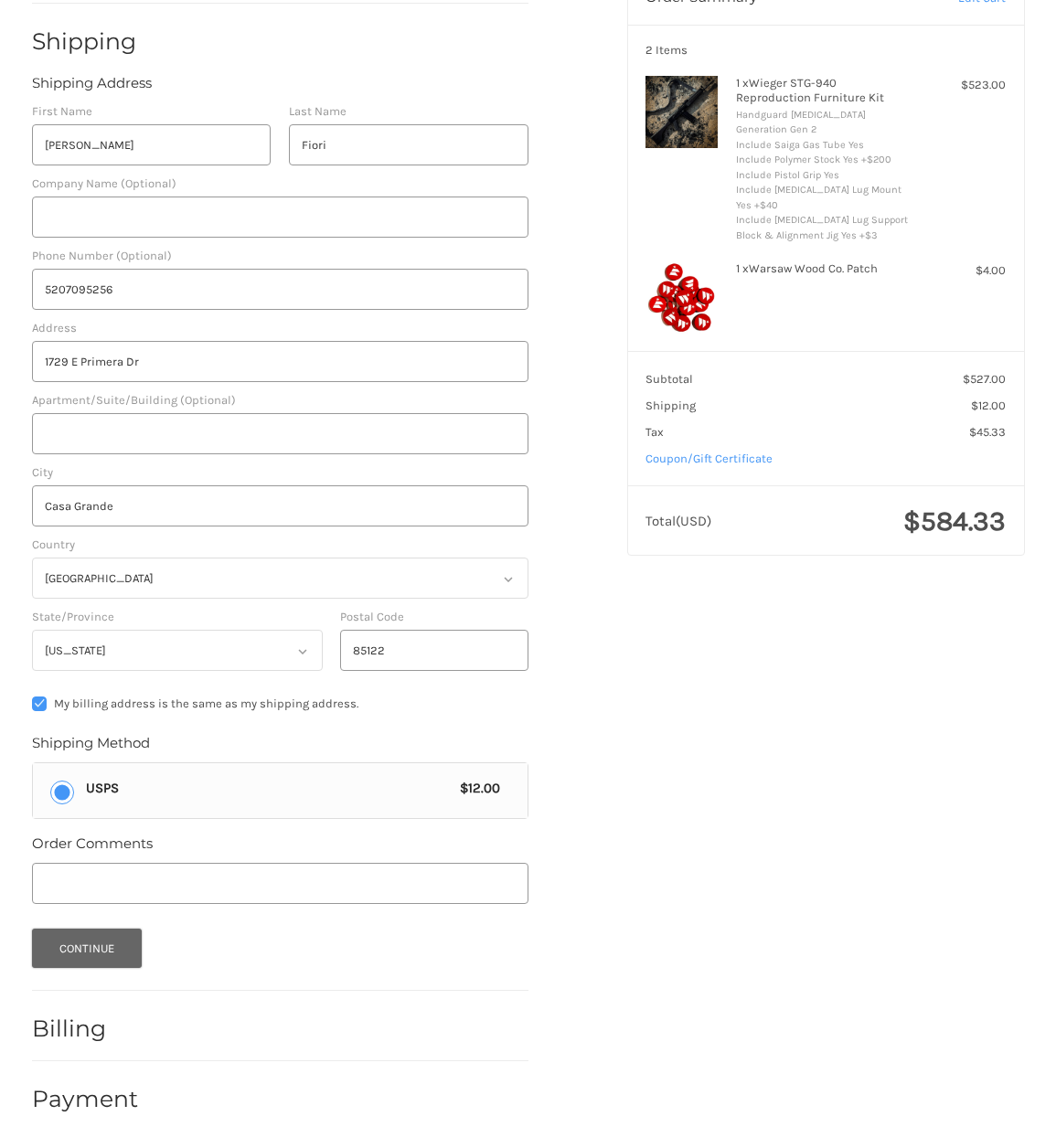
click at [79, 942] on button "Continue" at bounding box center [88, 948] width 111 height 40
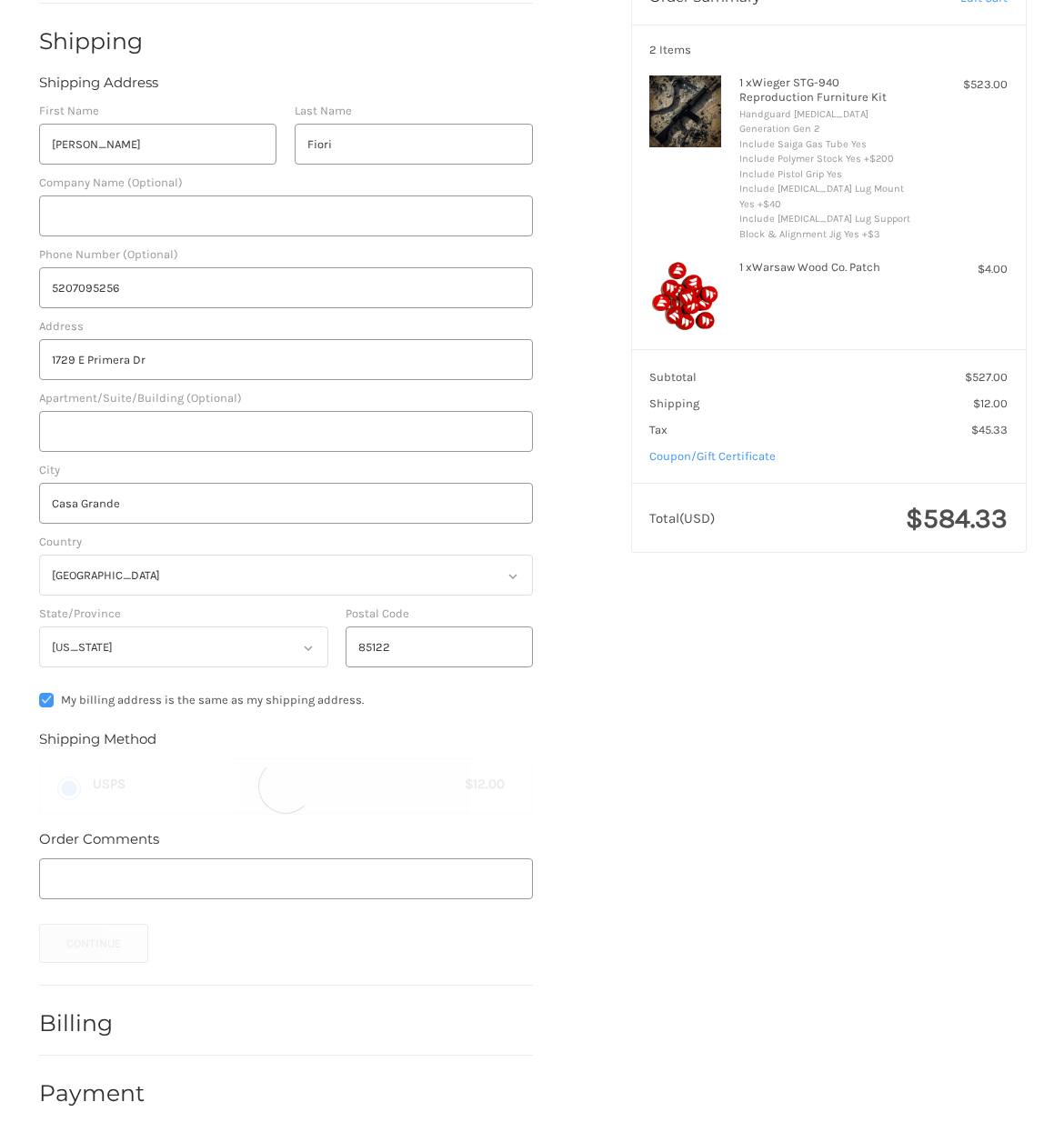
scroll to position [0, 0]
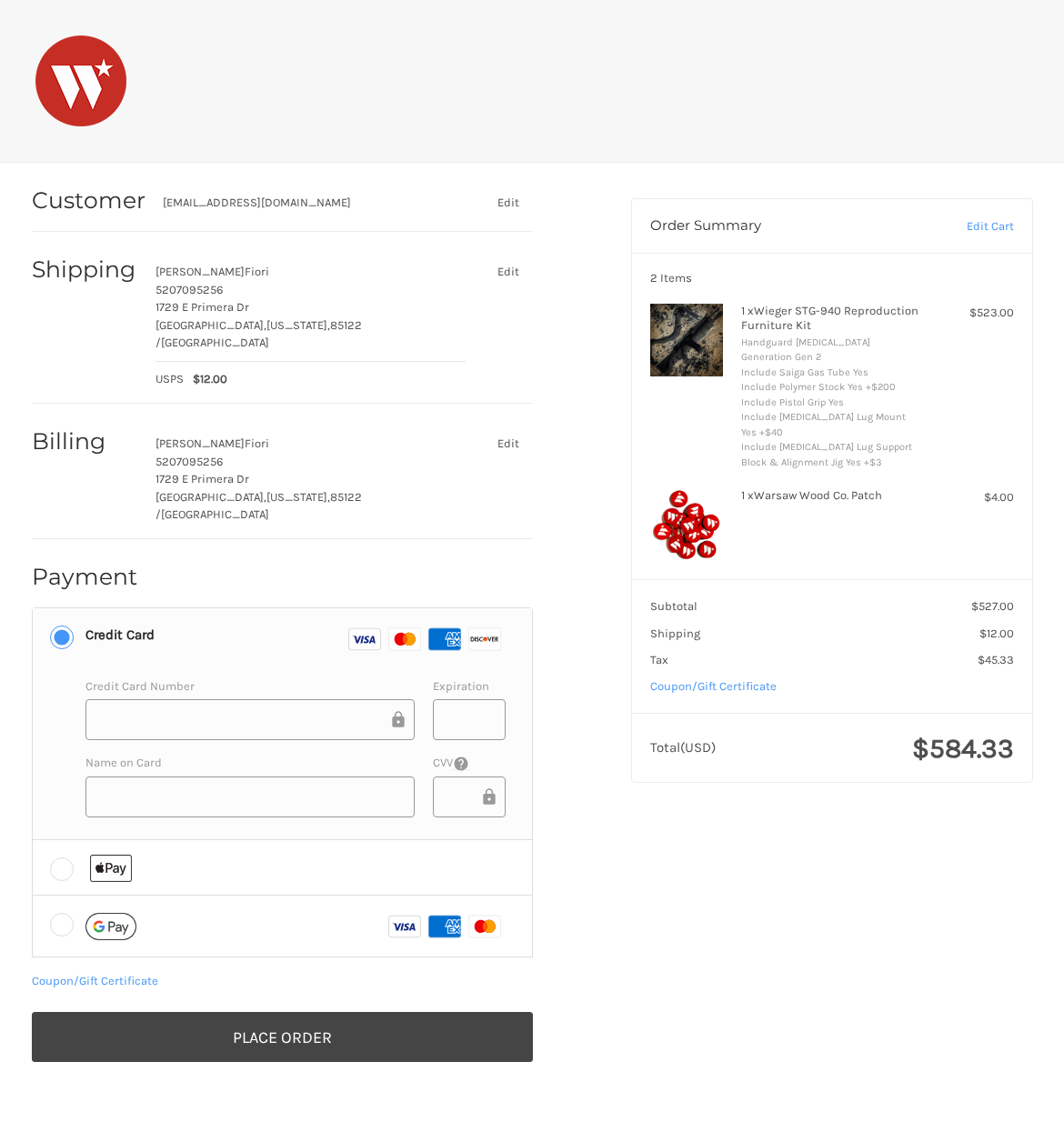
click at [380, 91] on h2 at bounding box center [532, 81] width 993 height 91
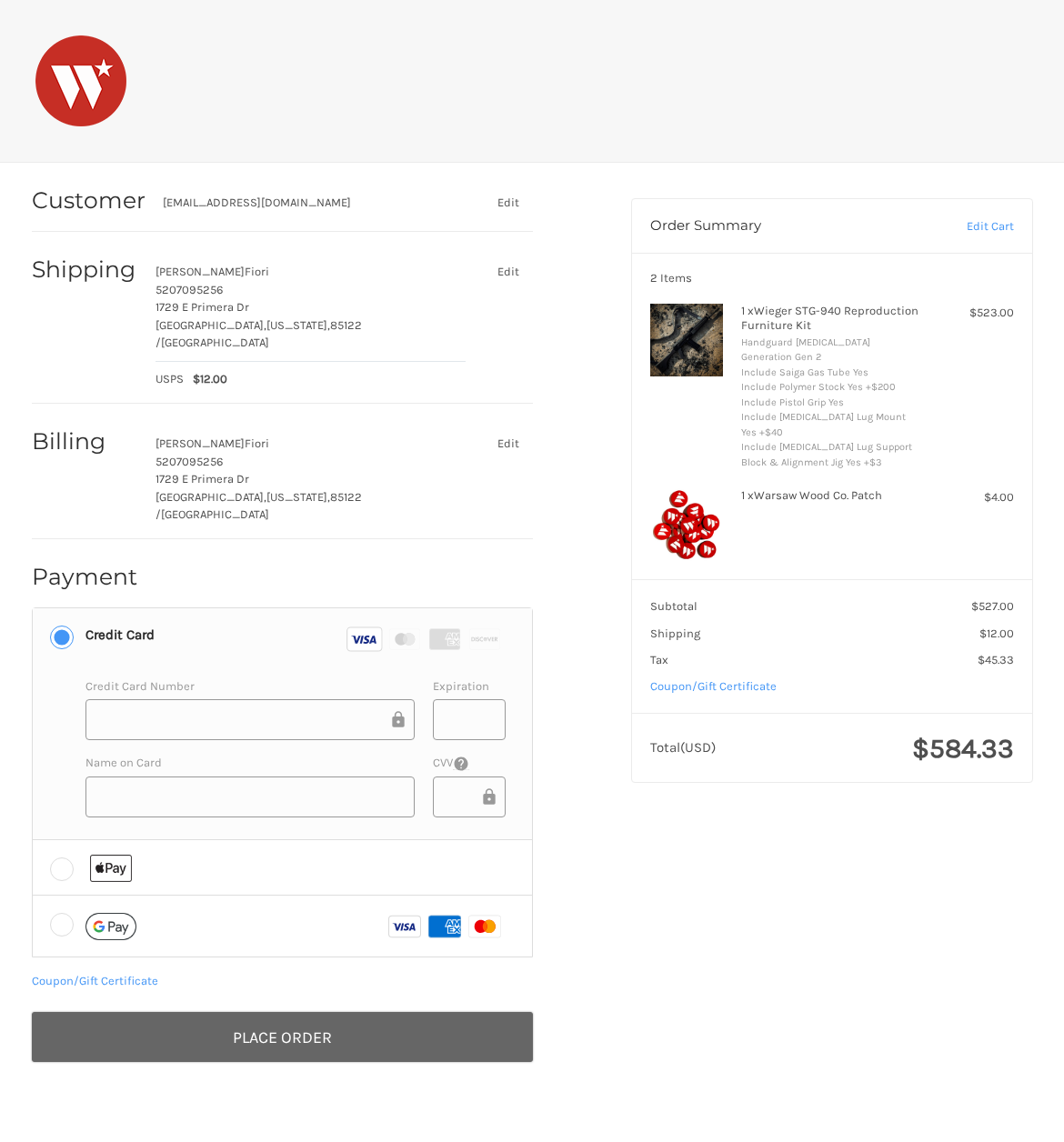
click at [314, 1013] on button "Place Order" at bounding box center [283, 1037] width 502 height 50
